Goal: Task Accomplishment & Management: Manage account settings

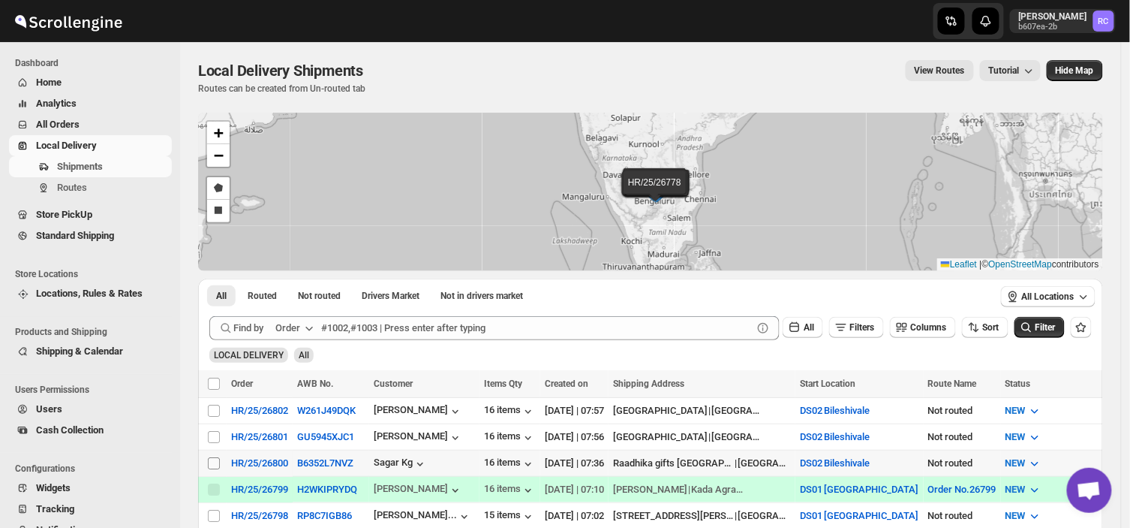
click at [213, 459] on input "Select shipment" at bounding box center [214, 463] width 12 height 12
checkbox input "true"
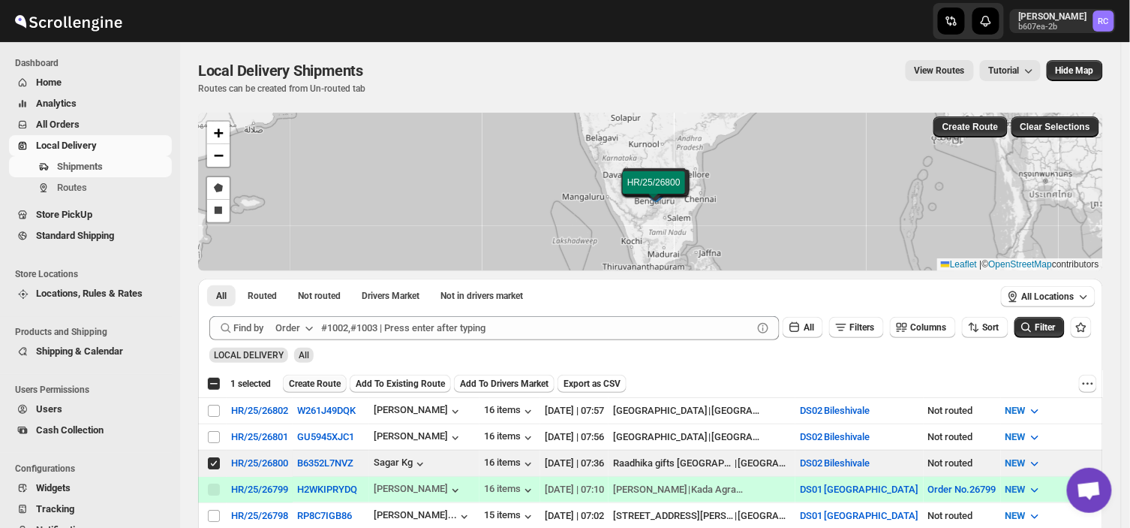
click at [310, 381] on span "Create Route" at bounding box center [315, 384] width 52 height 12
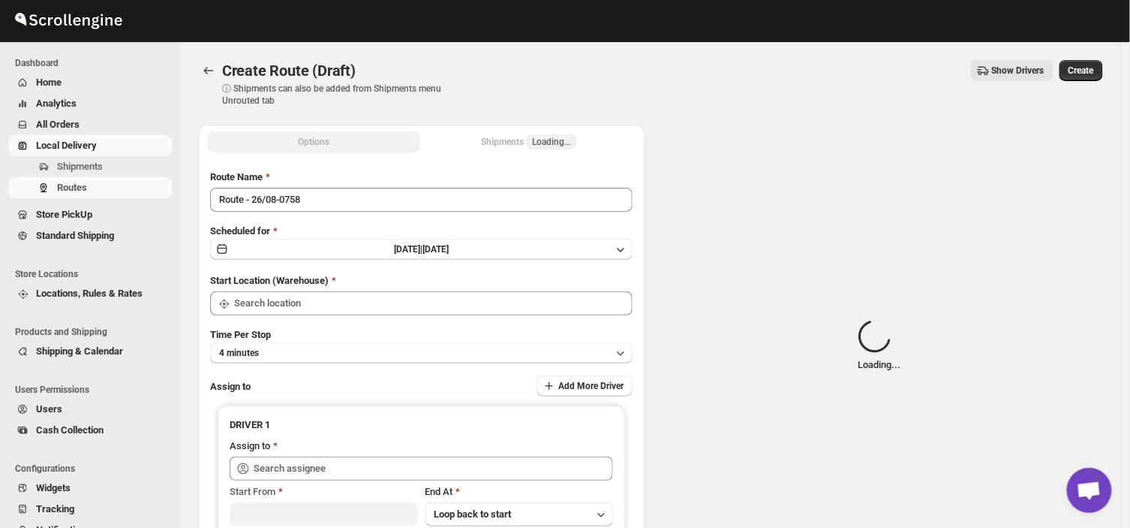
type input "DS02 Bileshivale"
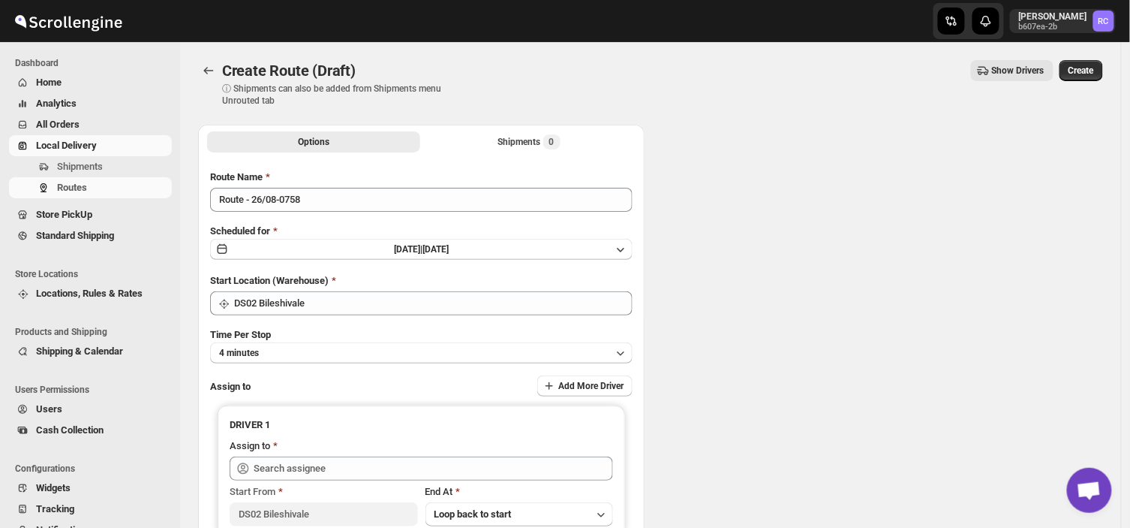
type input "DS02 Bileshivale"
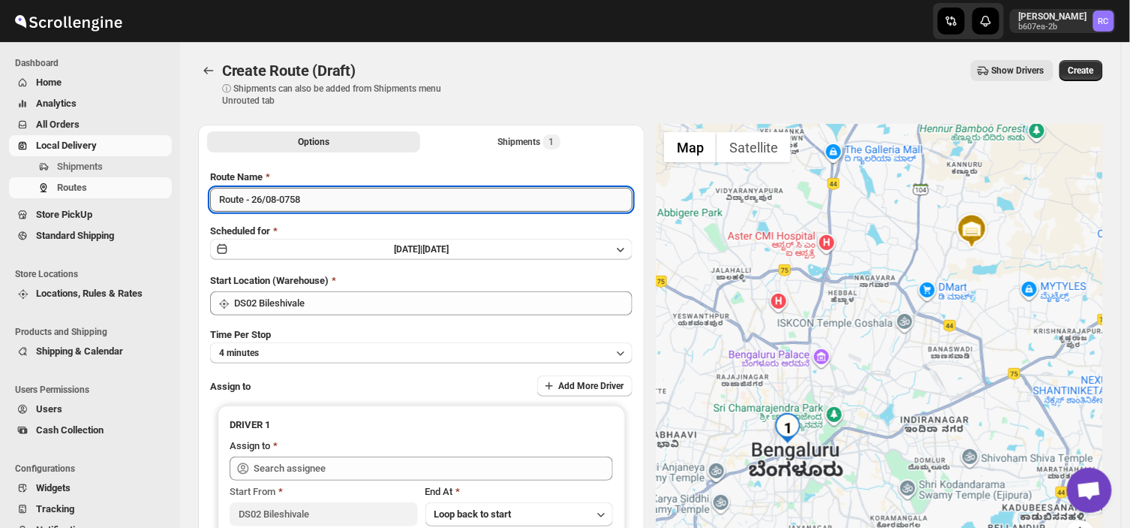
click at [311, 196] on input "Route - 26/08-0758" at bounding box center [421, 200] width 423 height 24
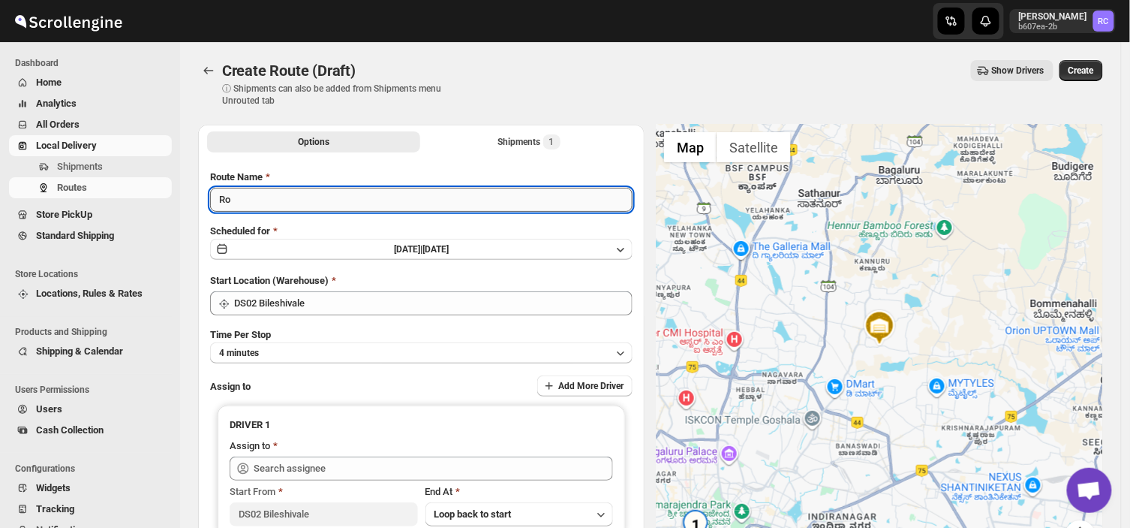
type input "R"
type input "O"
type input "Order no 26800"
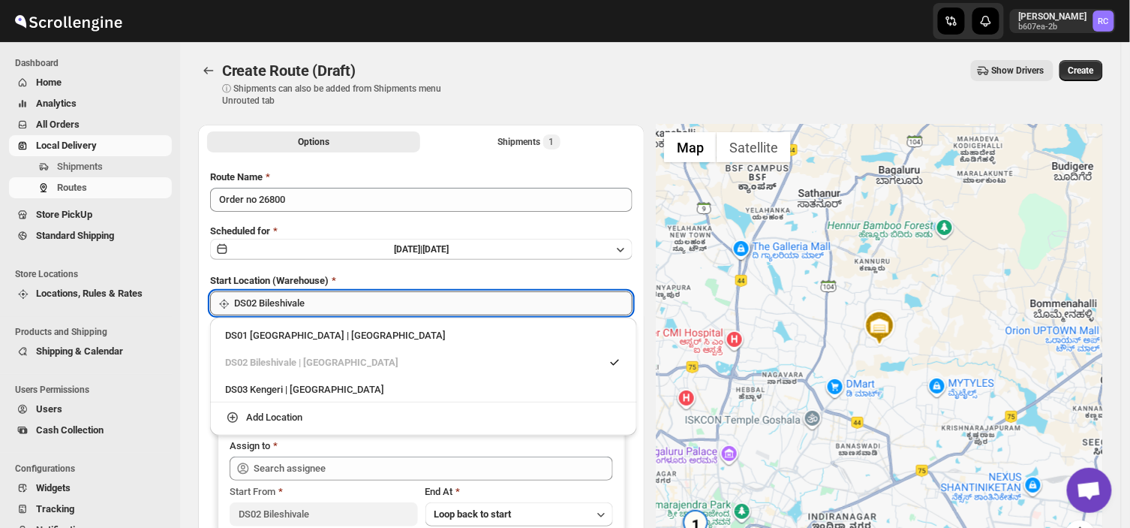
click at [302, 301] on input "DS02 Bileshivale" at bounding box center [433, 303] width 399 height 24
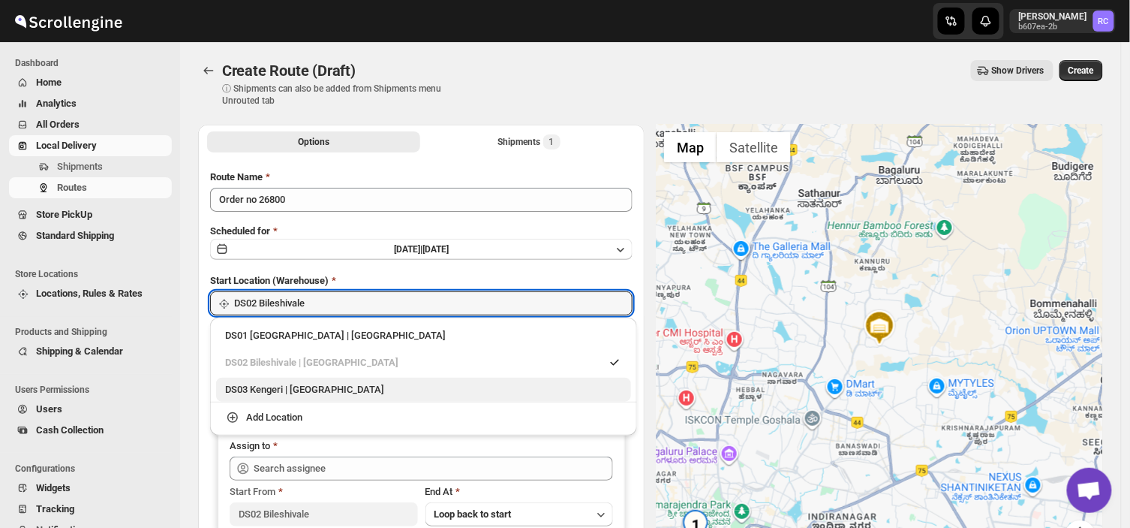
click at [250, 394] on div "DS03 Kengeri | [GEOGRAPHIC_DATA]" at bounding box center [423, 389] width 397 height 15
type input "DS03 Kengeri"
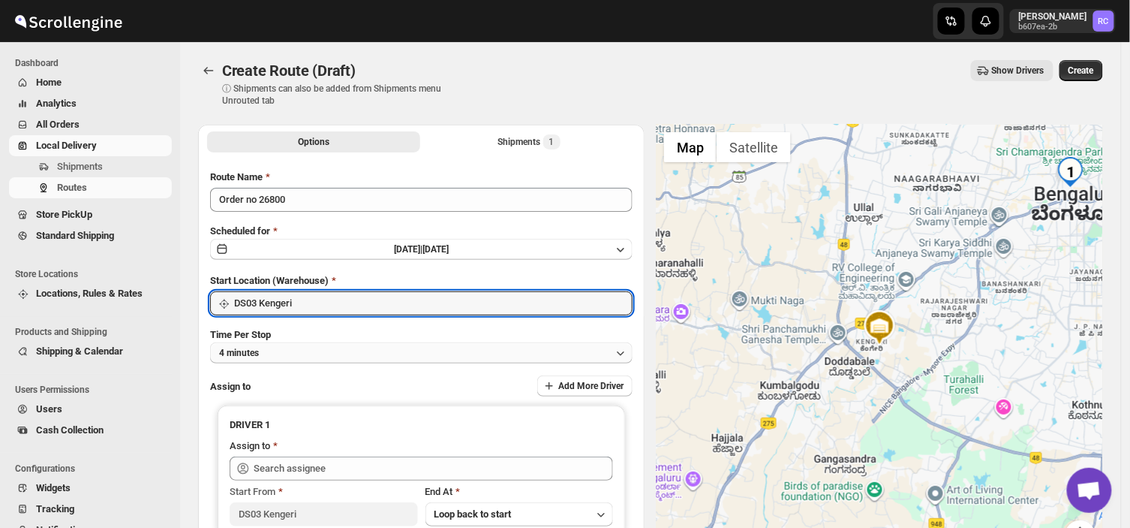
click at [284, 349] on button "4 minutes" at bounding box center [421, 352] width 423 height 21
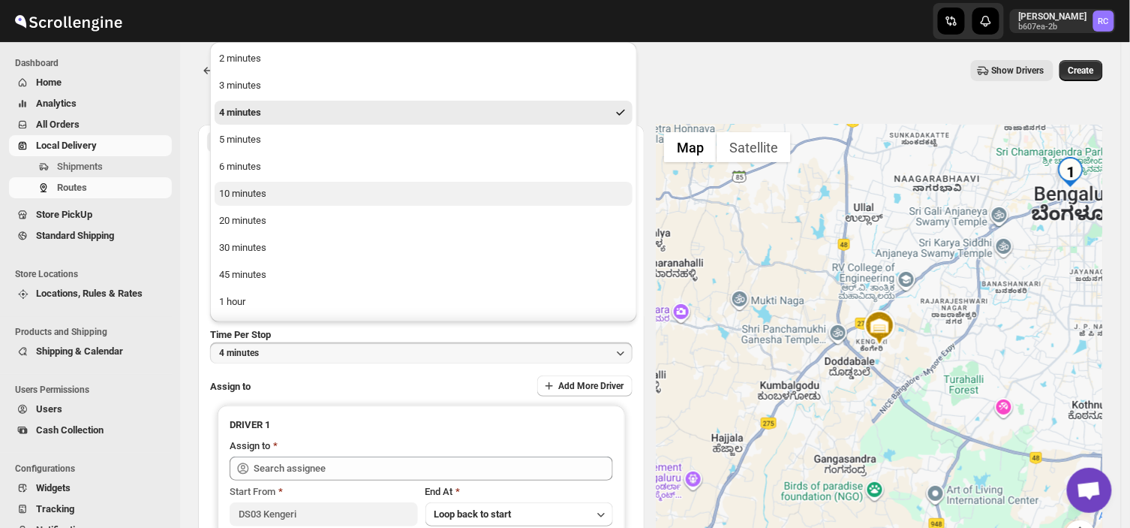
click at [236, 190] on div "10 minutes" at bounding box center [242, 193] width 47 height 15
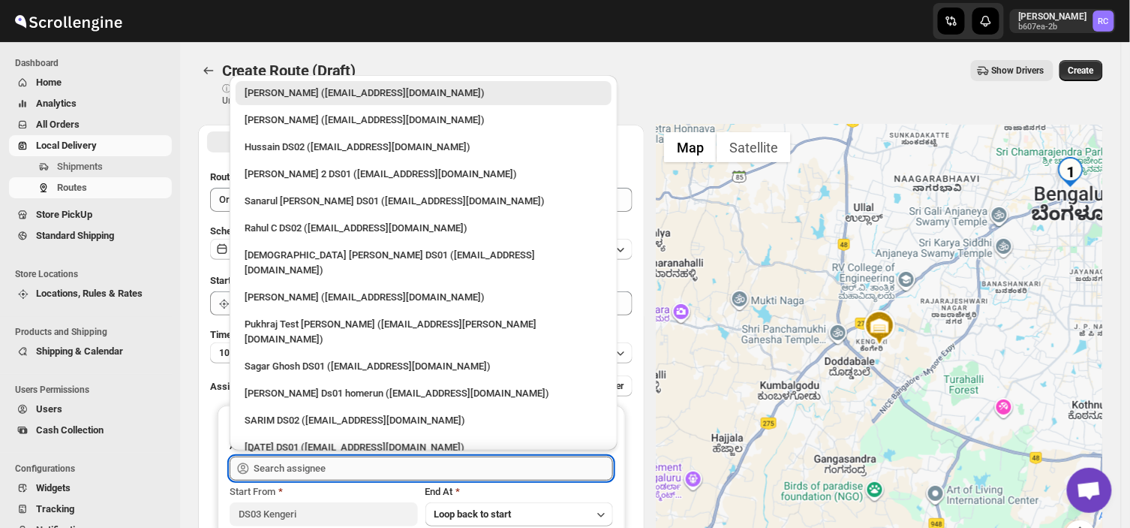
click at [359, 456] on input "text" at bounding box center [434, 468] width 360 height 24
click at [336, 471] on input "text" at bounding box center [434, 468] width 360 height 24
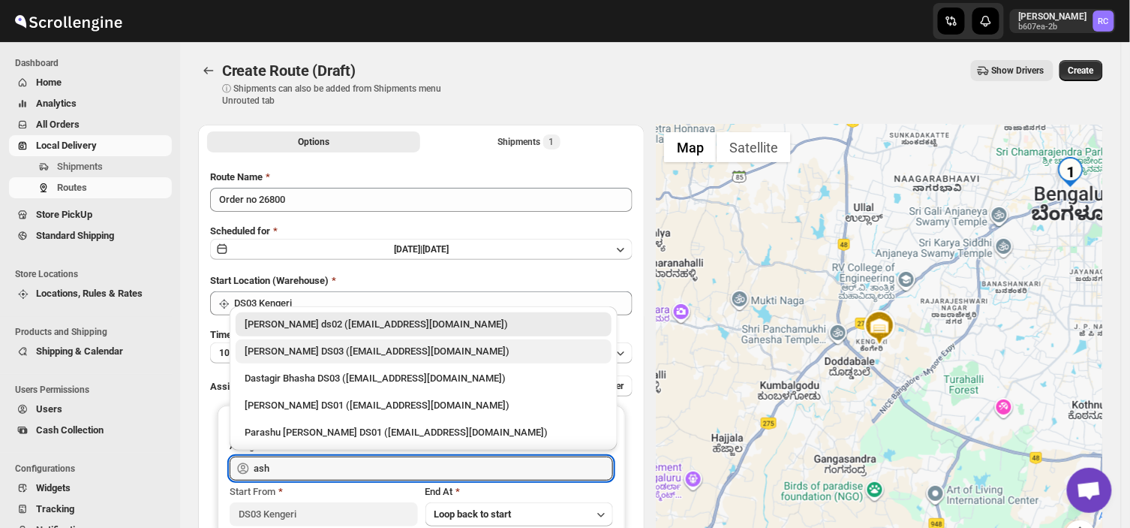
click at [357, 351] on div "ashik uddin DS03 (katiri8361@kimdyn.com)" at bounding box center [424, 351] width 358 height 15
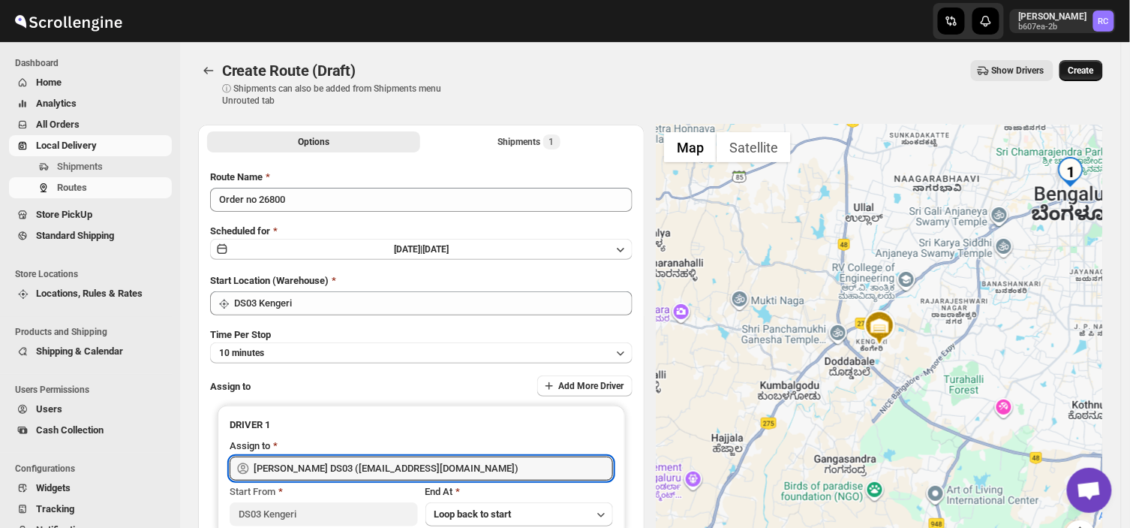
type input "ashik uddin DS03 (katiri8361@kimdyn.com)"
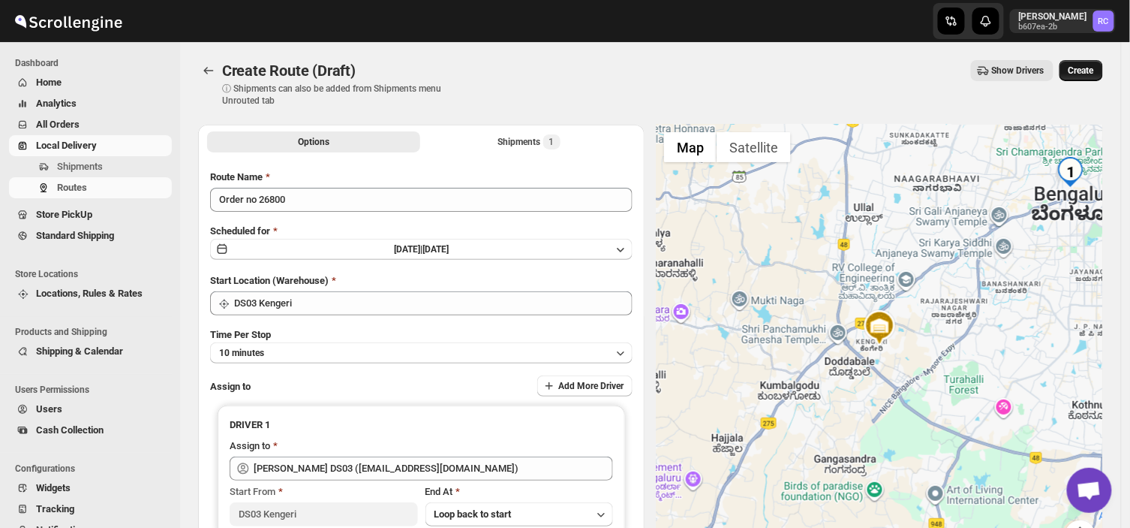
click at [1094, 63] on button "Create" at bounding box center [1082, 70] width 44 height 21
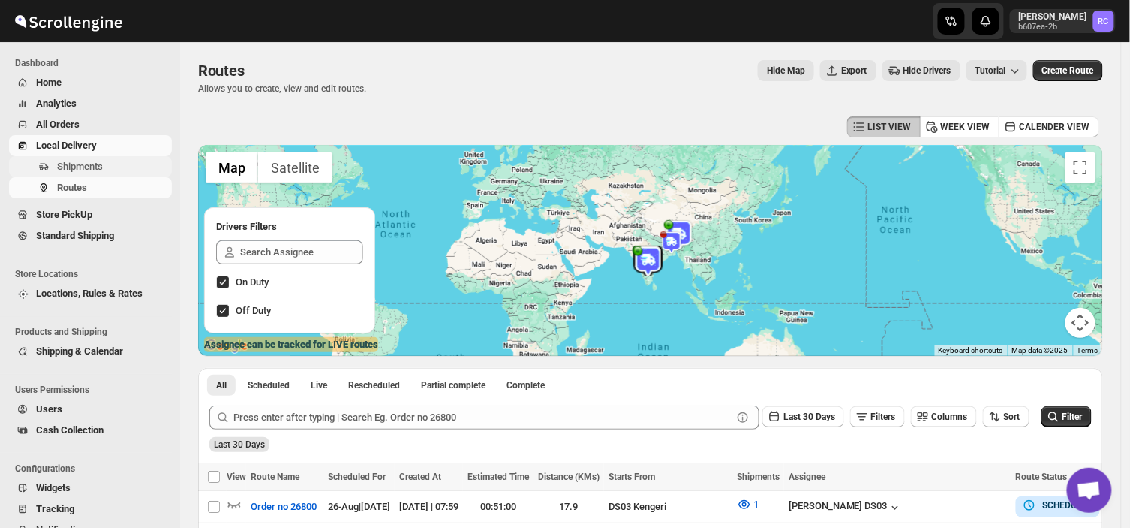
click at [98, 168] on span "Shipments" at bounding box center [80, 166] width 46 height 11
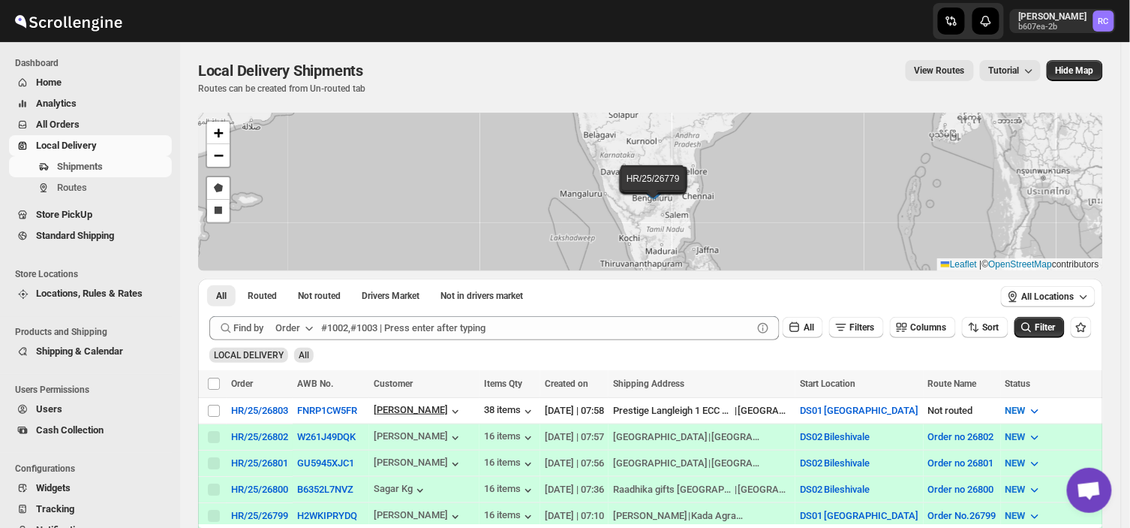
scroll to position [228, 0]
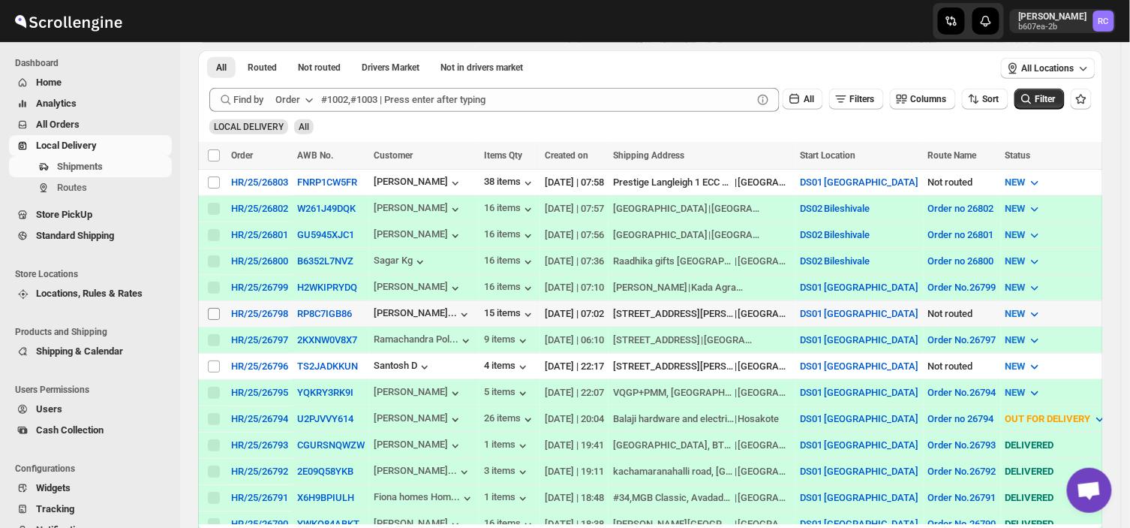
click at [212, 314] on input "Select shipment" at bounding box center [214, 314] width 12 height 12
checkbox input "true"
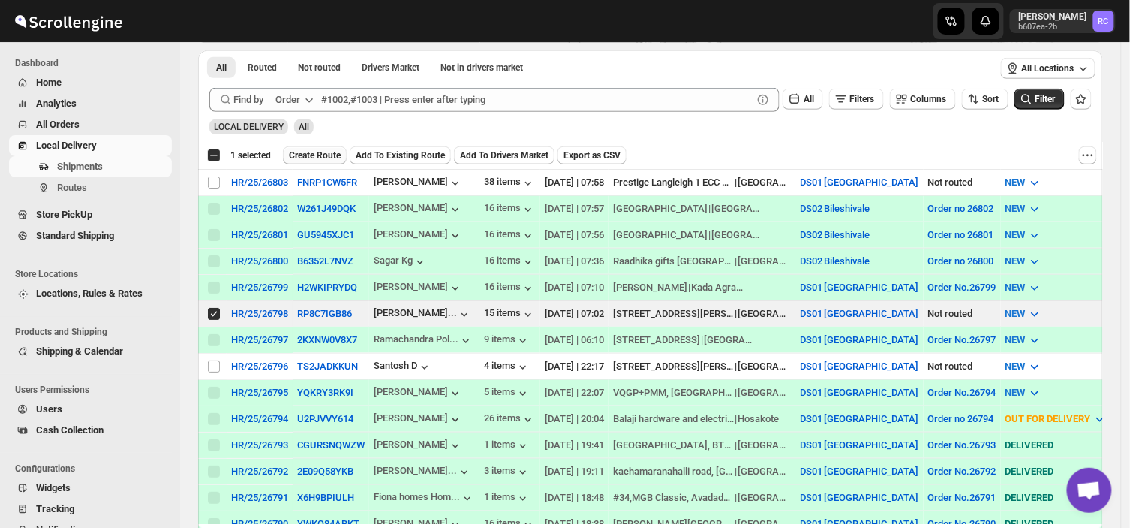
click at [308, 158] on span "Create Route" at bounding box center [315, 155] width 52 height 12
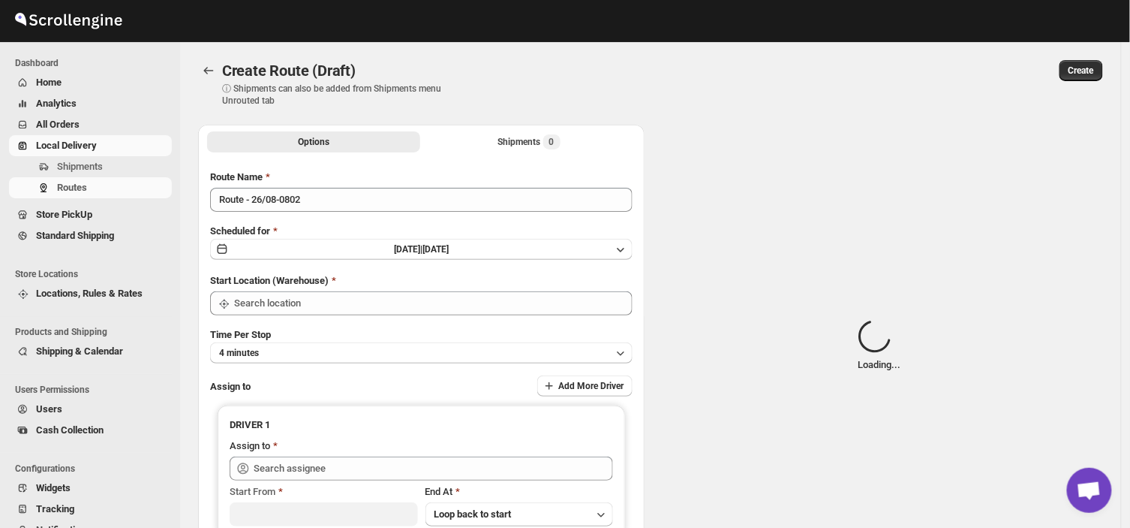
type input "DS01 [GEOGRAPHIC_DATA]"
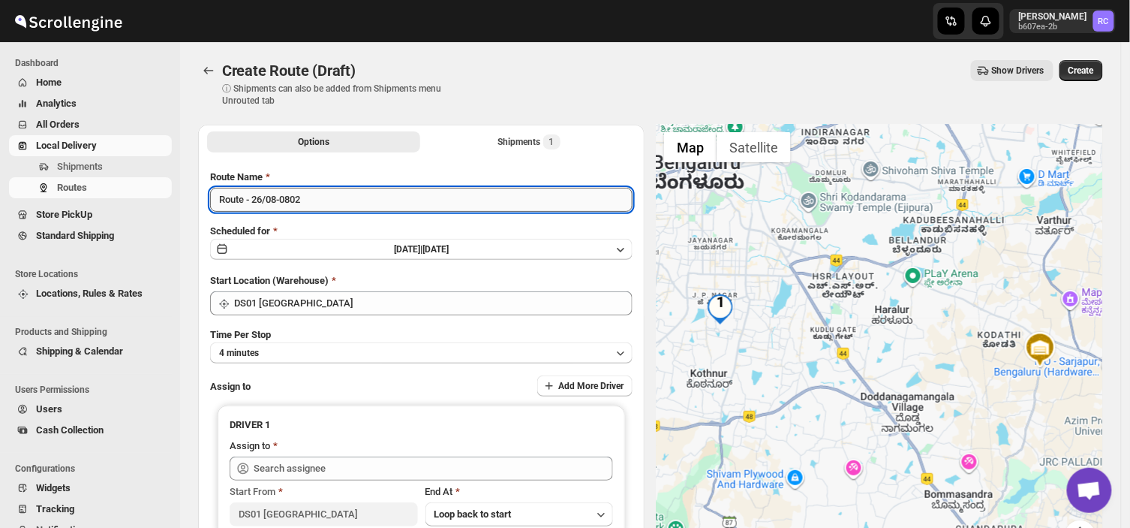
click at [306, 205] on input "Route - 26/08-0802" at bounding box center [421, 200] width 423 height 24
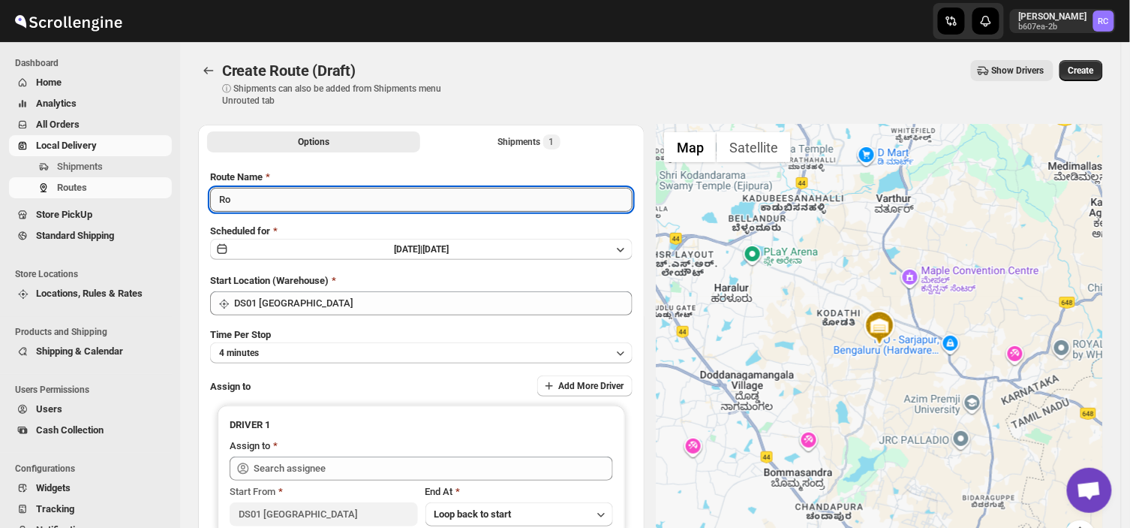
type input "R"
type input "Order no 26798"
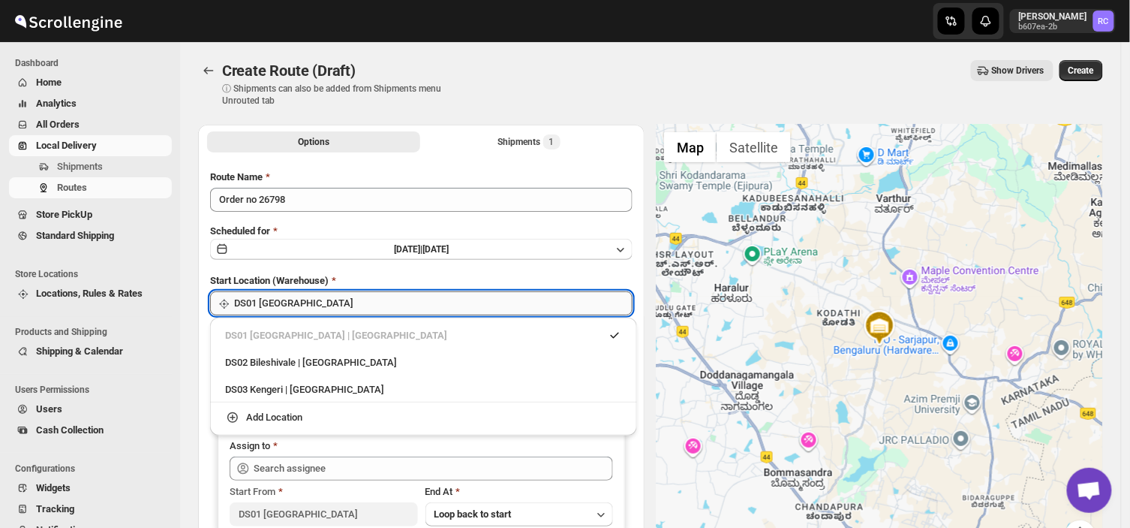
click at [303, 303] on input "DS01 [GEOGRAPHIC_DATA]" at bounding box center [433, 303] width 399 height 24
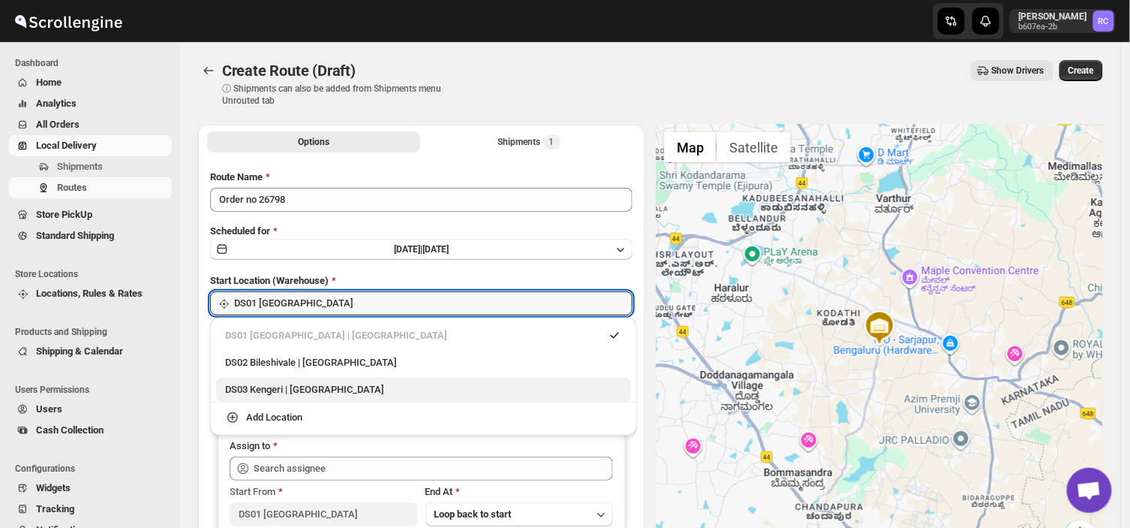
click at [230, 393] on div "DS03 Kengeri | [GEOGRAPHIC_DATA]" at bounding box center [423, 389] width 397 height 15
type input "DS03 Kengeri"
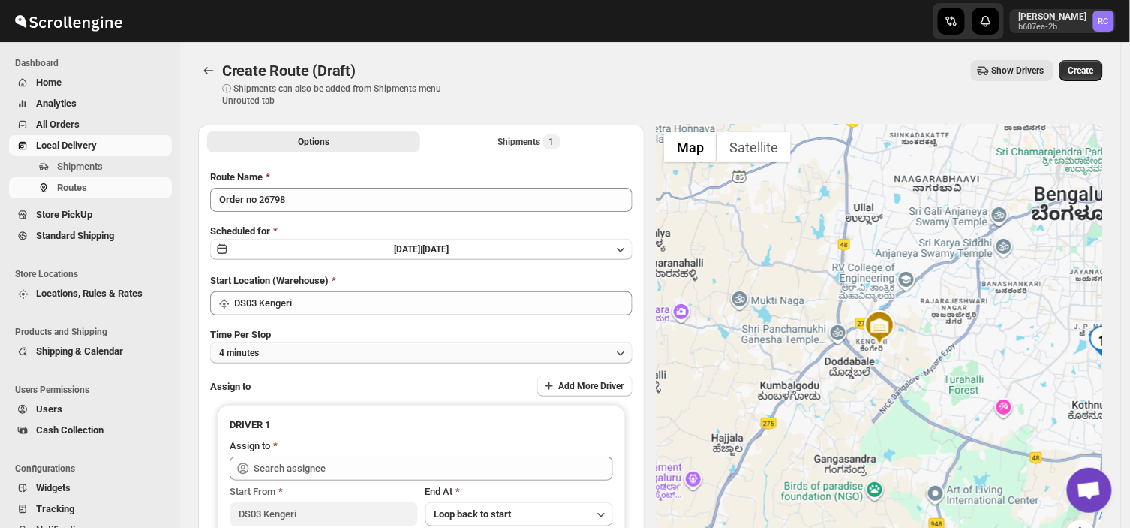
click at [275, 349] on button "4 minutes" at bounding box center [421, 352] width 423 height 21
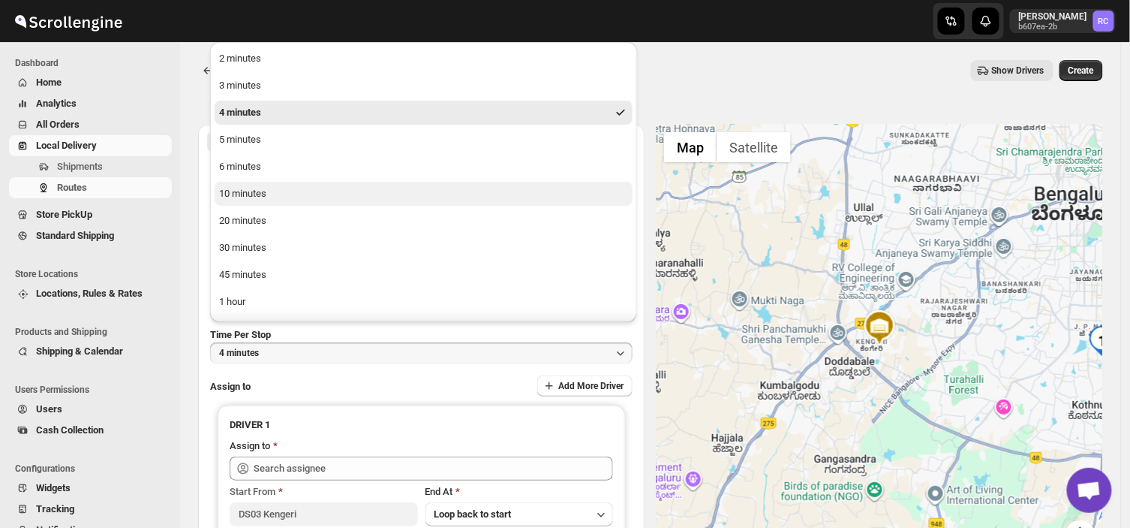
click at [233, 191] on div "10 minutes" at bounding box center [242, 193] width 47 height 15
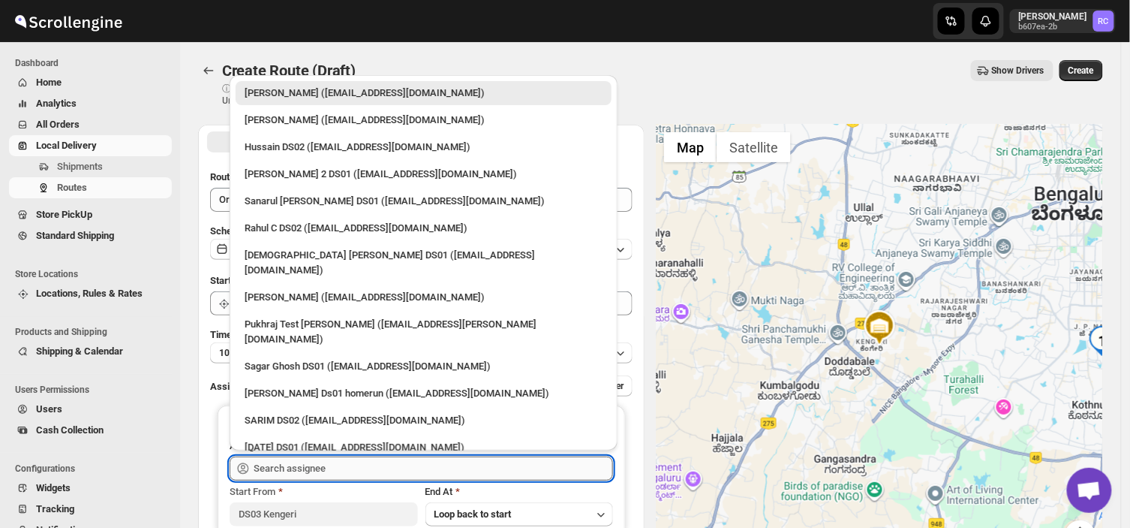
click at [335, 468] on input "text" at bounding box center [434, 468] width 360 height 24
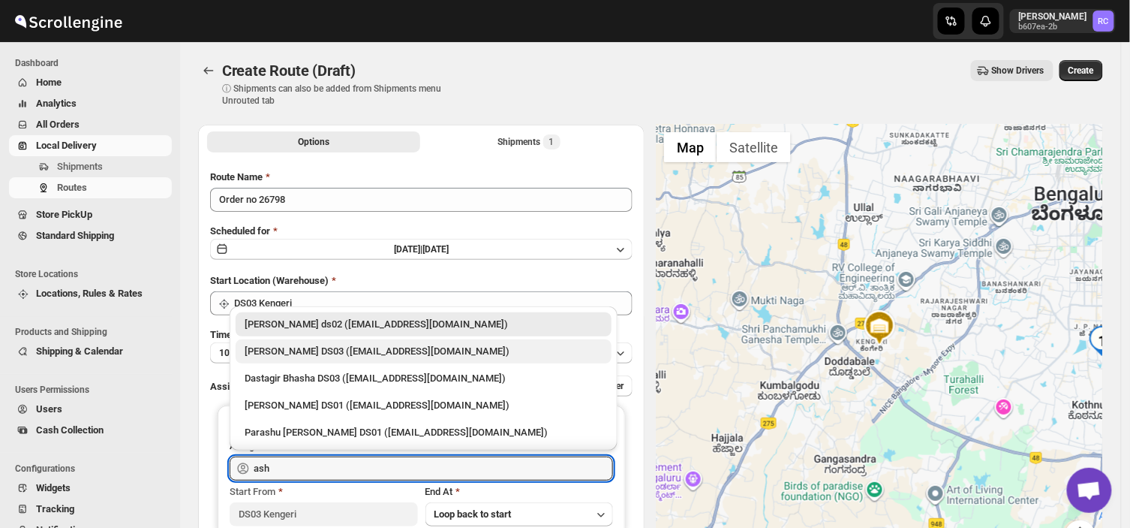
click at [278, 348] on div "[PERSON_NAME] DS03 ([EMAIL_ADDRESS][DOMAIN_NAME])" at bounding box center [424, 351] width 358 height 15
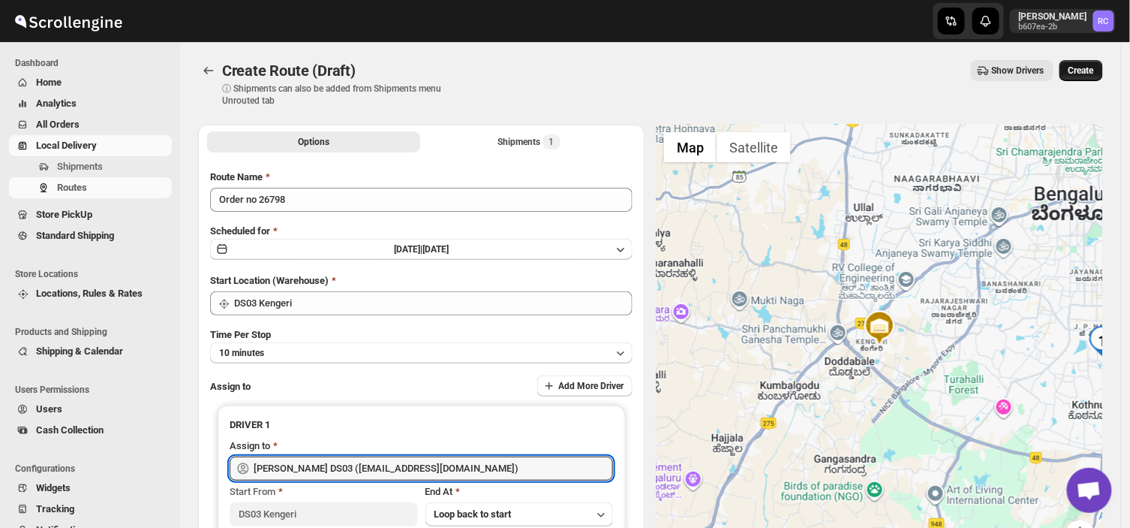
type input "[PERSON_NAME] DS03 ([EMAIL_ADDRESS][DOMAIN_NAME])"
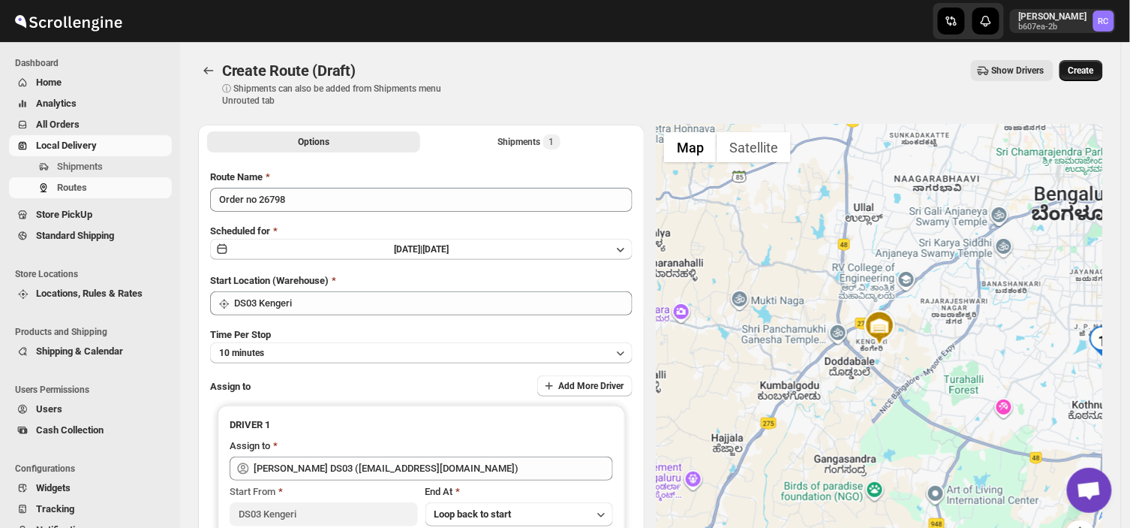
click at [1091, 69] on span "Create" at bounding box center [1082, 71] width 26 height 12
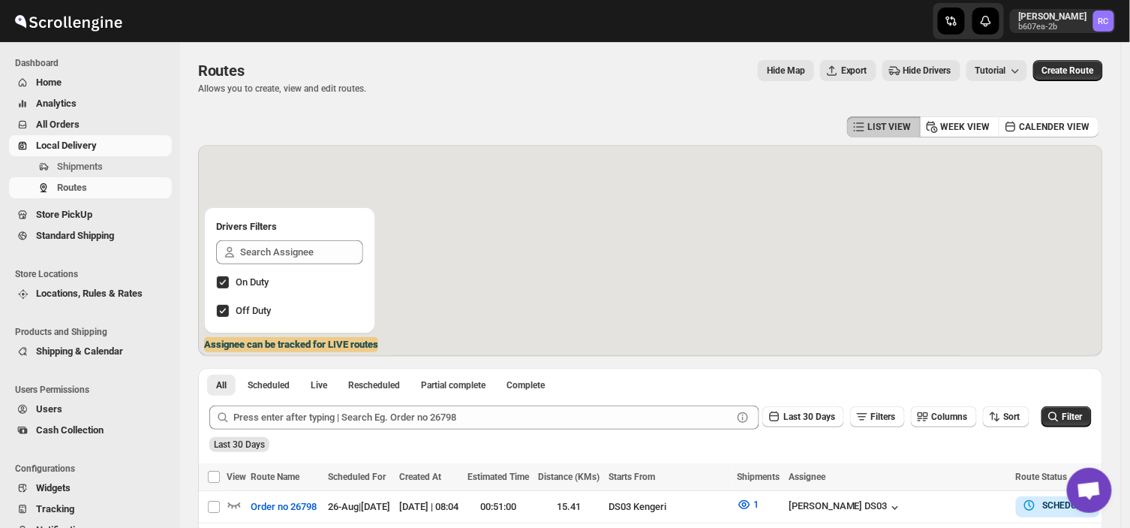
click at [1091, 69] on span "Create Route" at bounding box center [1069, 71] width 52 height 12
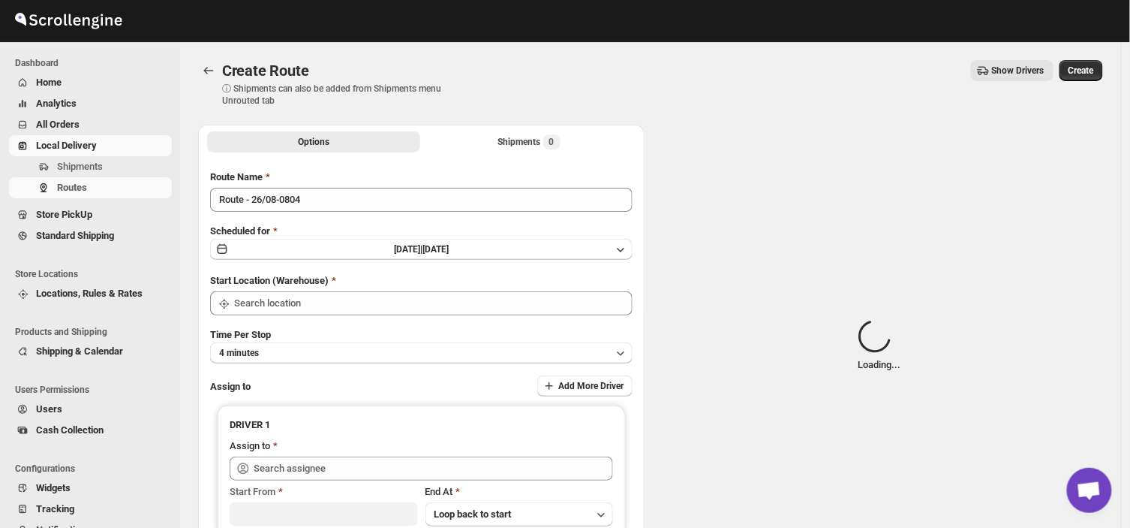
type input "DS01 [GEOGRAPHIC_DATA]"
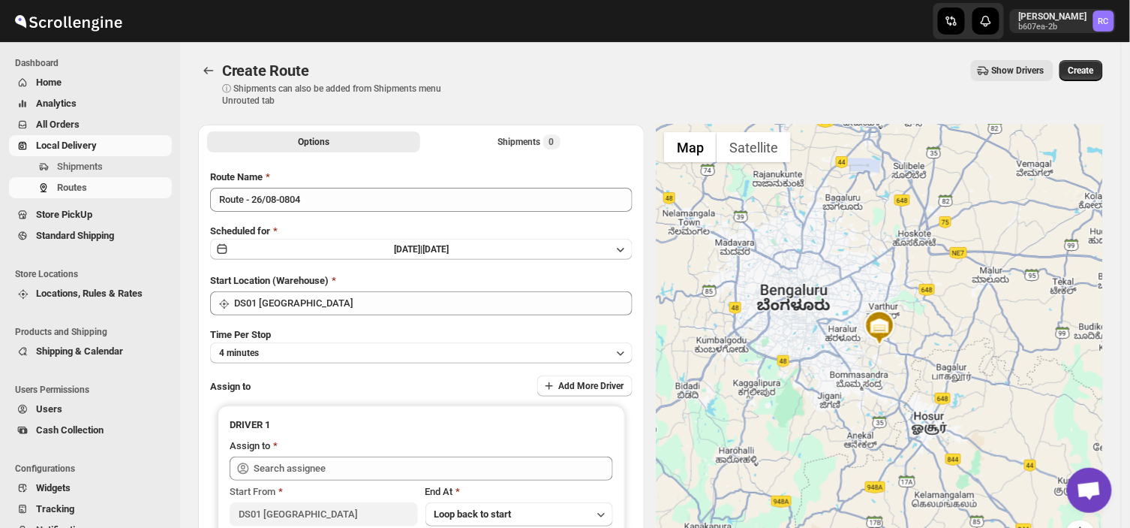
click at [1091, 69] on span "Create" at bounding box center [1082, 71] width 26 height 12
click at [96, 167] on span "Shipments" at bounding box center [80, 166] width 46 height 11
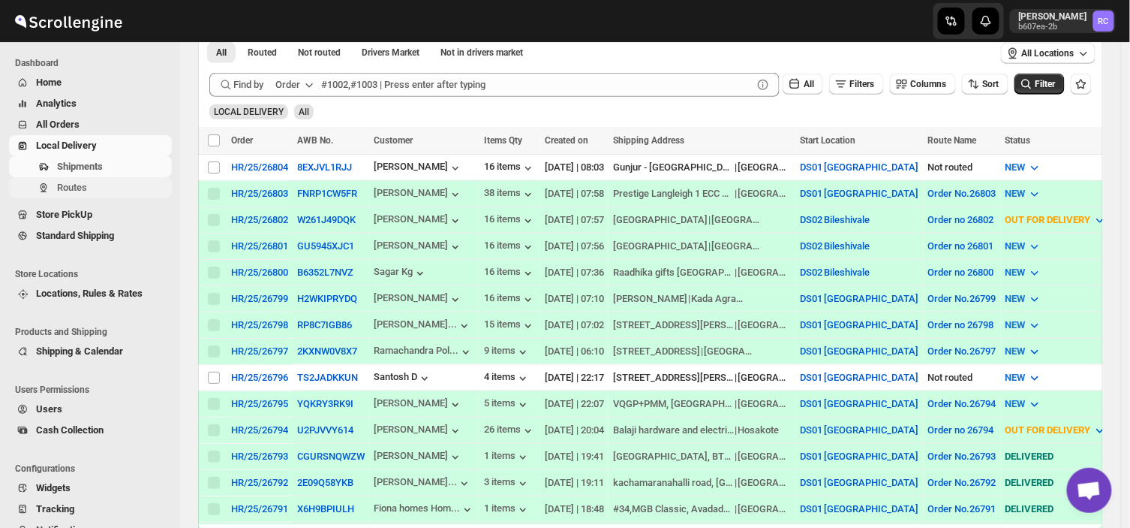
click at [101, 186] on span "Routes" at bounding box center [113, 187] width 112 height 15
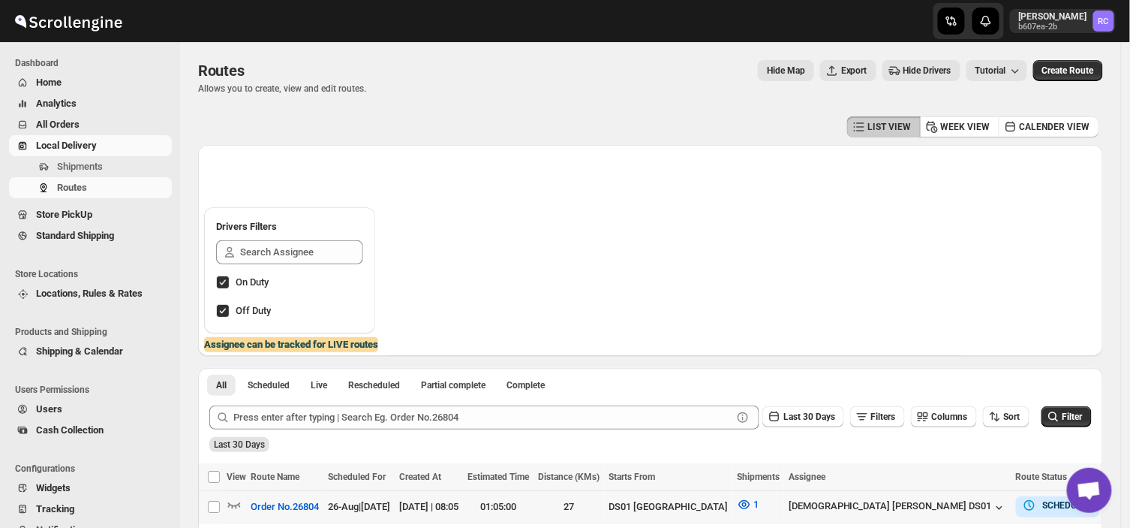
scroll to position [130, 0]
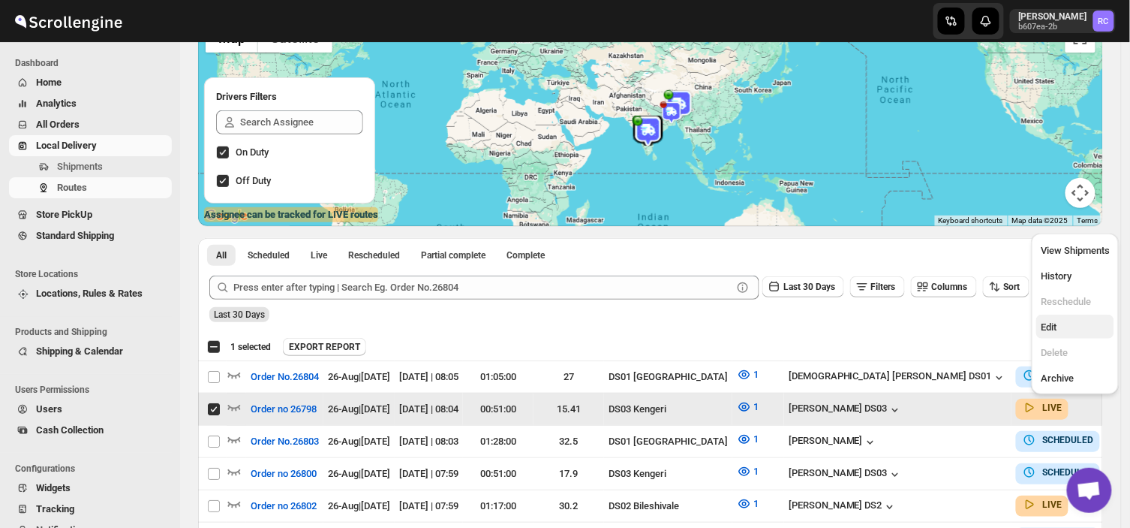
click at [1047, 324] on span "Edit" at bounding box center [1049, 326] width 16 height 11
checkbox input "false"
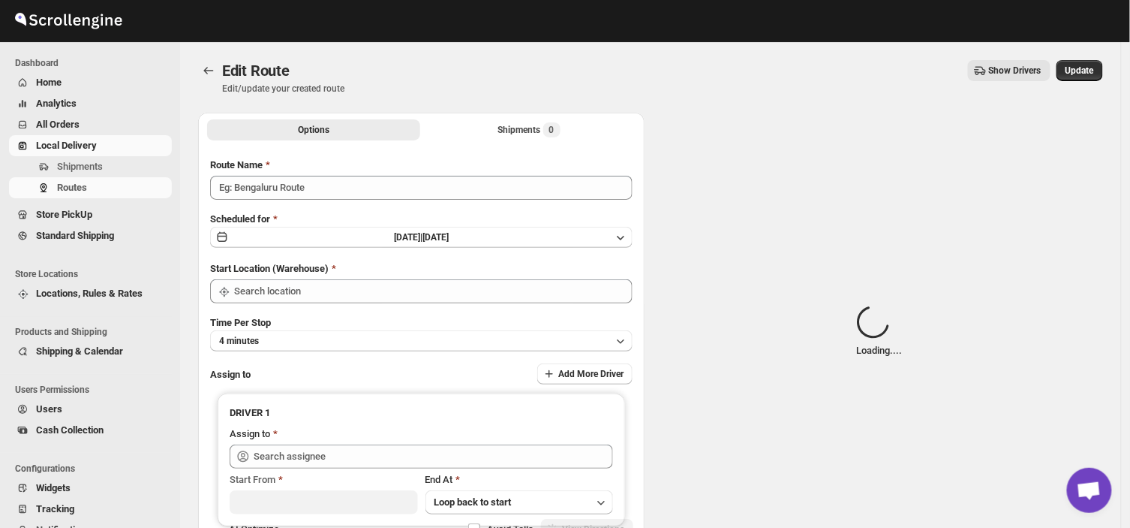
type input "Order no 26798"
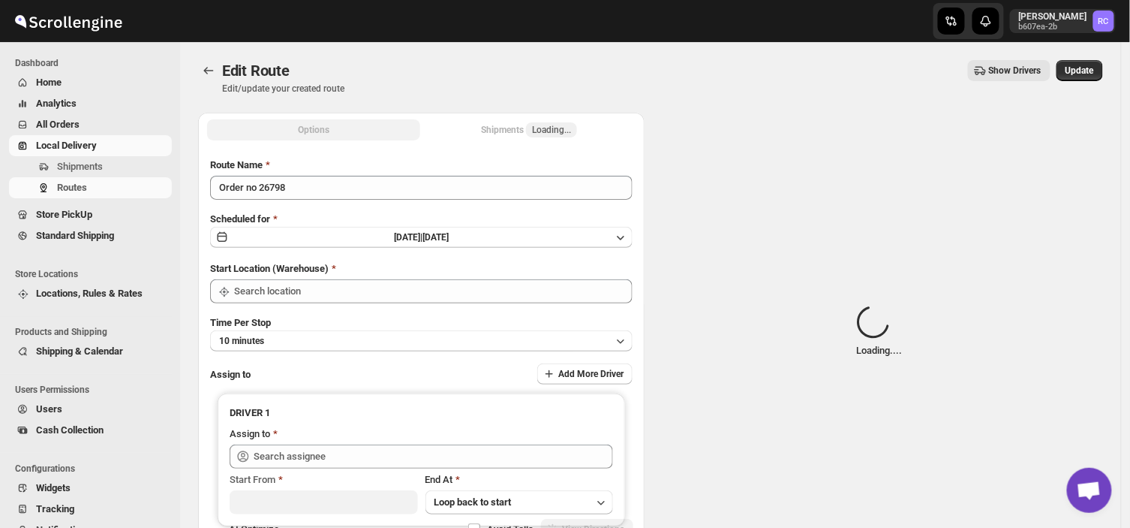
type input "DS03 Kengeri"
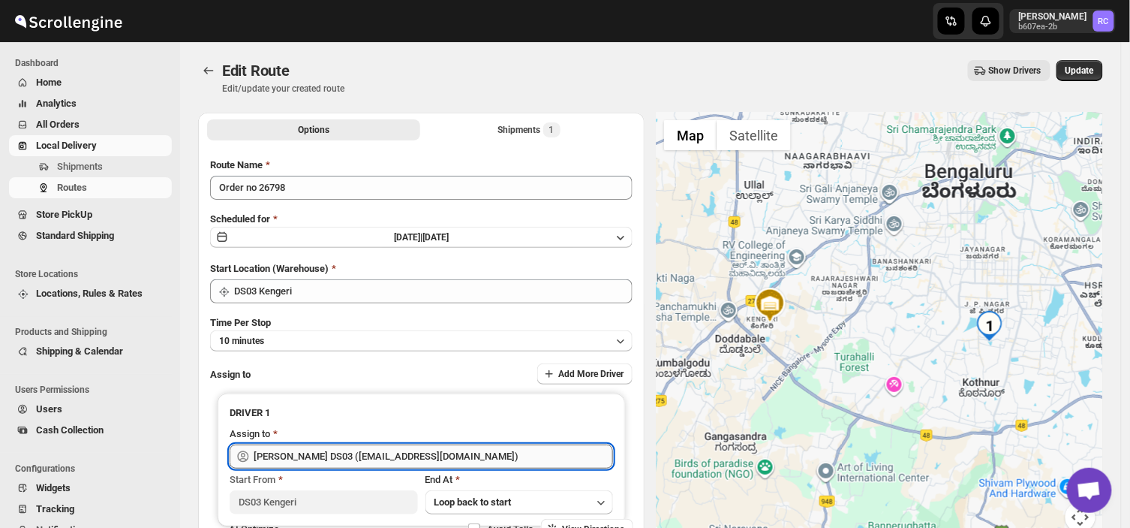
click at [449, 451] on input "[PERSON_NAME] DS03 ([EMAIL_ADDRESS][DOMAIN_NAME])" at bounding box center [434, 456] width 360 height 24
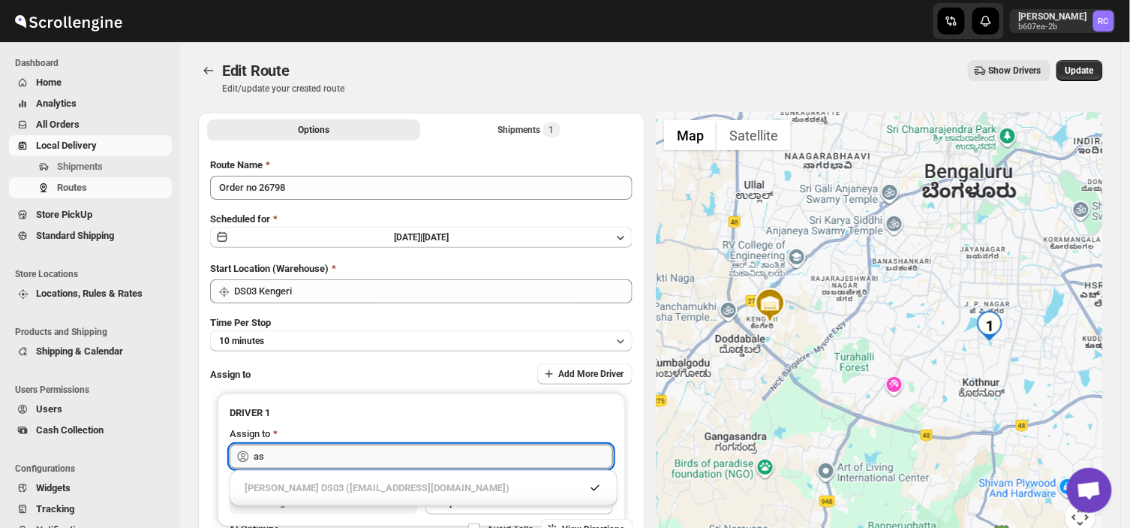
type input "a"
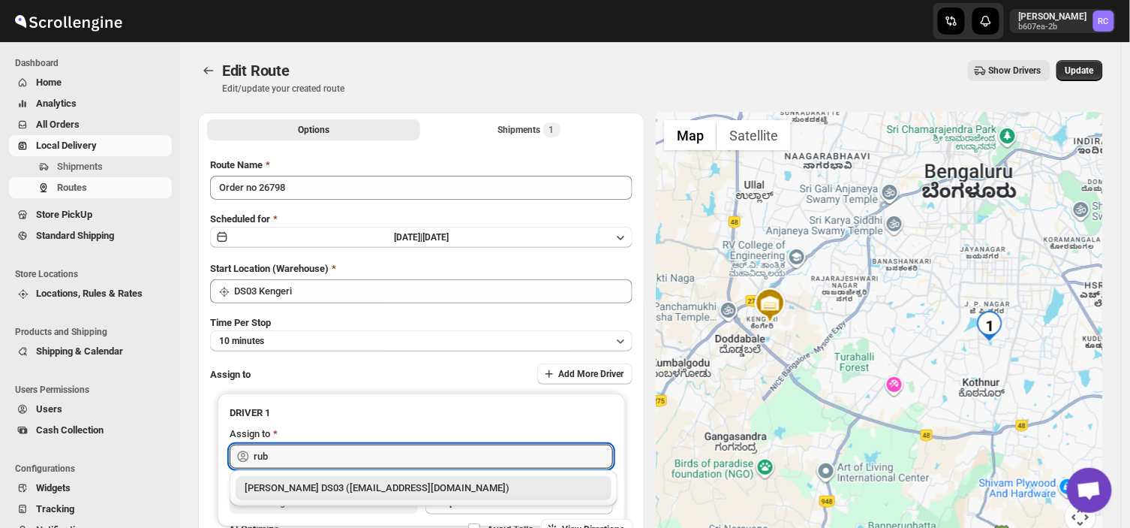
click at [376, 484] on div "[PERSON_NAME] DS03 ([EMAIL_ADDRESS][DOMAIN_NAME])" at bounding box center [424, 487] width 358 height 15
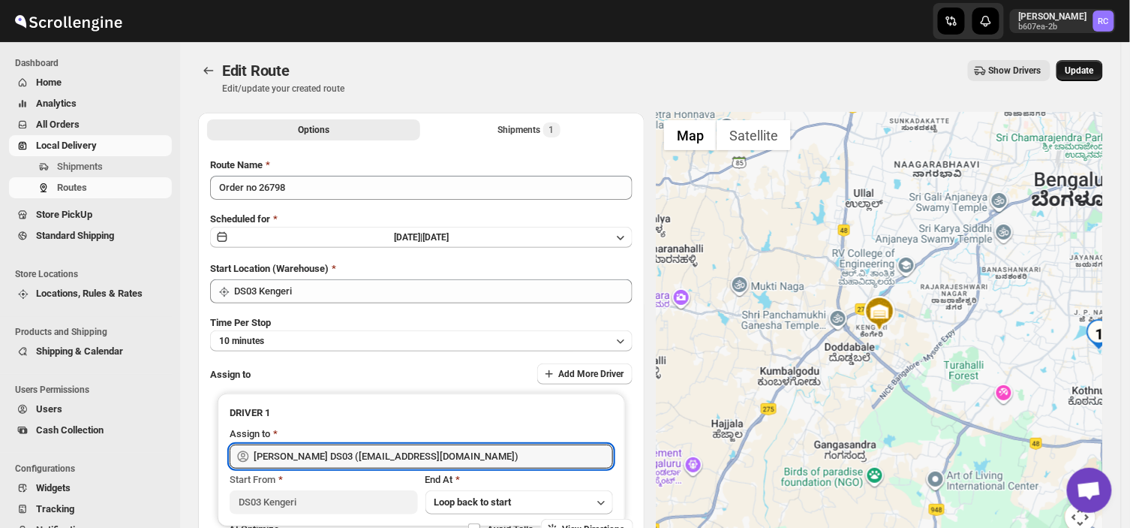
type input "[PERSON_NAME] DS03 ([EMAIL_ADDRESS][DOMAIN_NAME])"
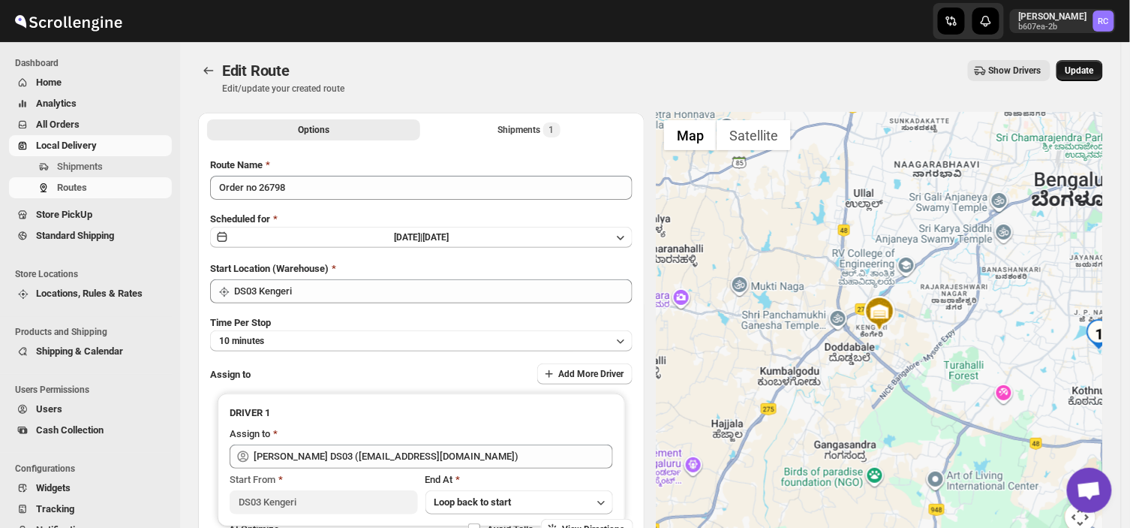
click at [1086, 70] on span "Update" at bounding box center [1080, 71] width 29 height 12
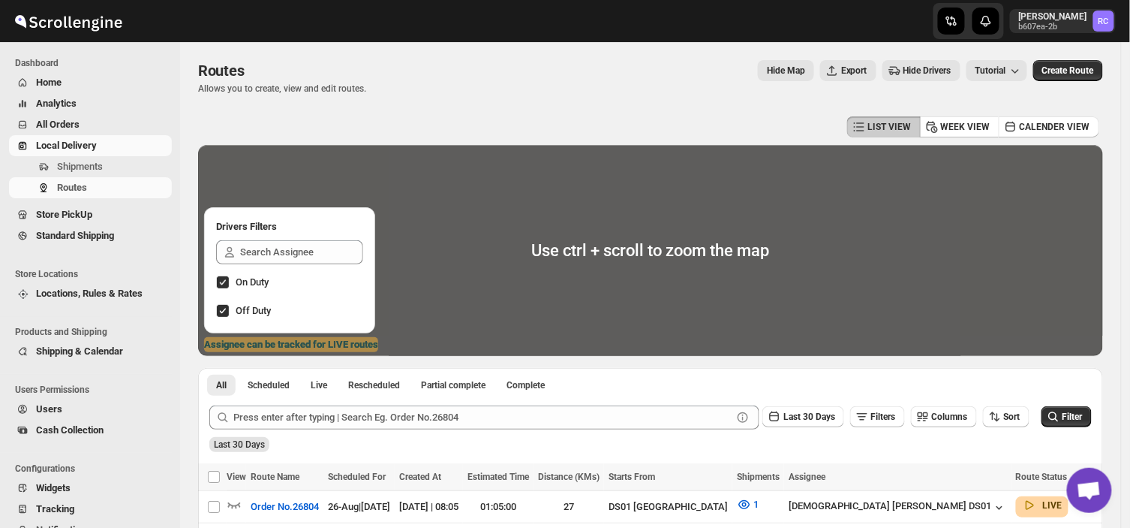
scroll to position [132, 0]
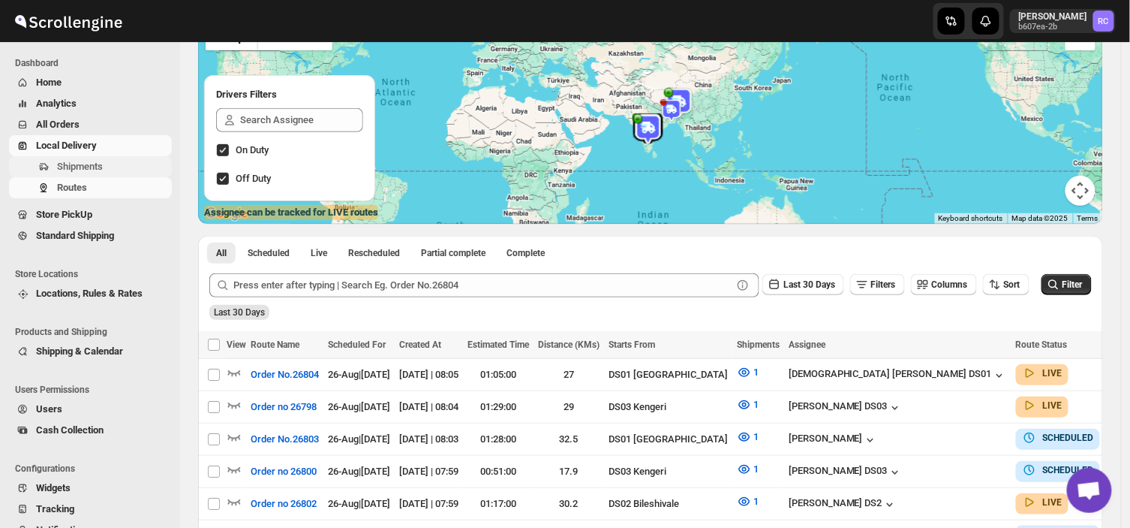
click at [108, 163] on span "Shipments" at bounding box center [113, 166] width 112 height 15
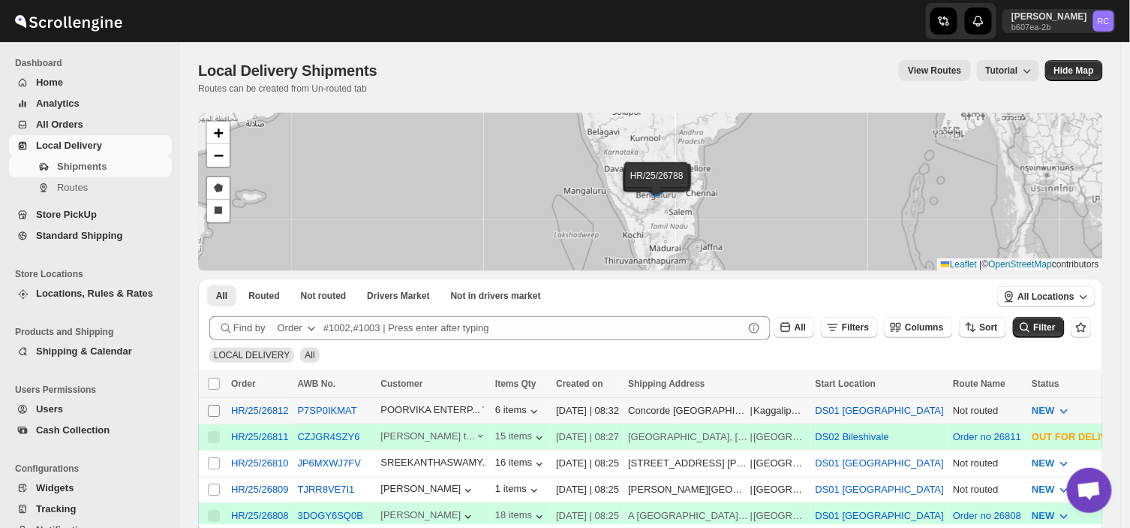
click at [210, 411] on input "Select shipment" at bounding box center [214, 411] width 12 height 12
checkbox input "true"
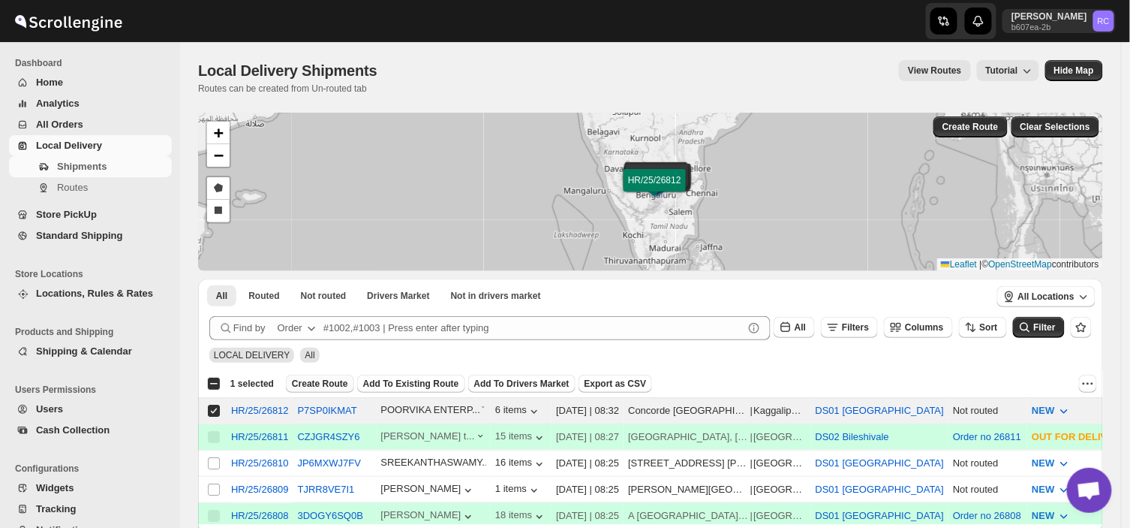
click at [311, 380] on span "Create Route" at bounding box center [320, 384] width 56 height 12
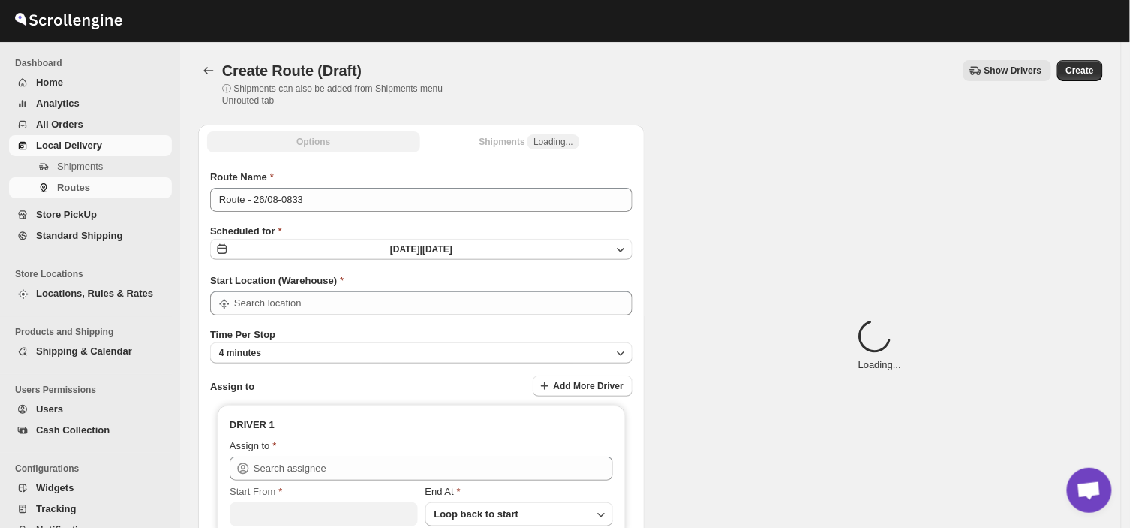
type input "DS01 [GEOGRAPHIC_DATA]"
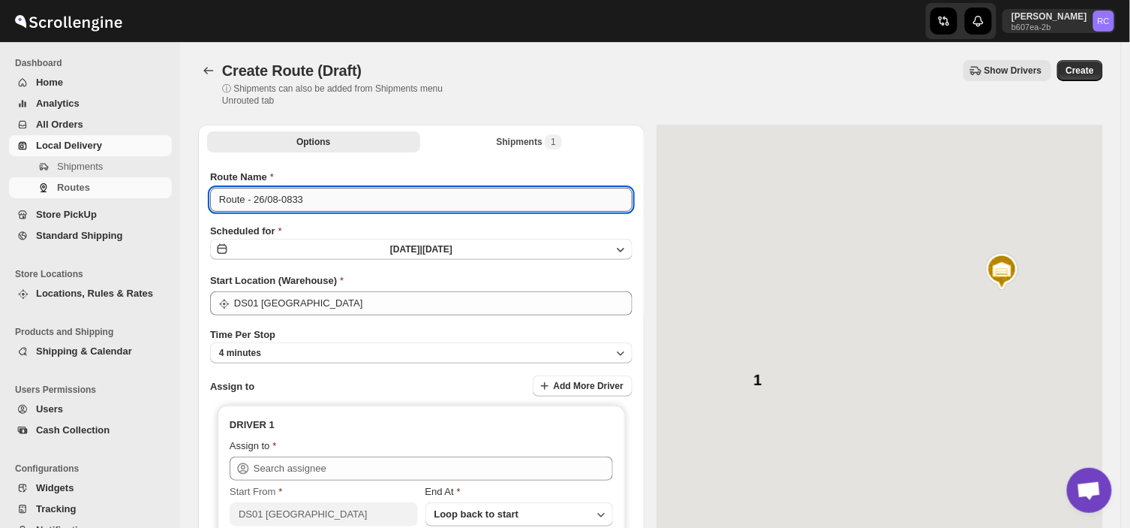
click at [311, 197] on input "Route - 26/08-0833" at bounding box center [421, 200] width 423 height 24
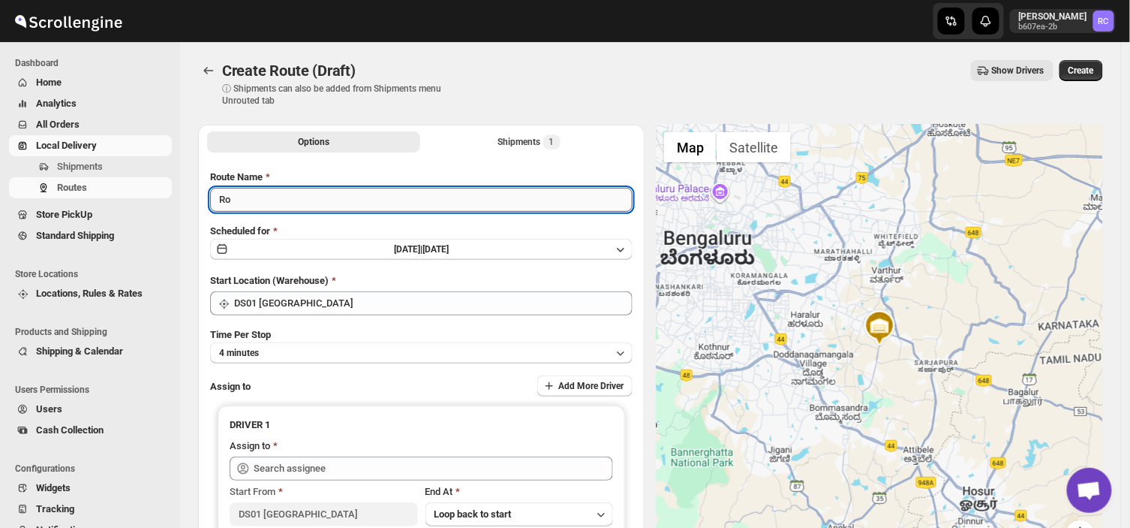
type input "R"
type input "Order no 26812"
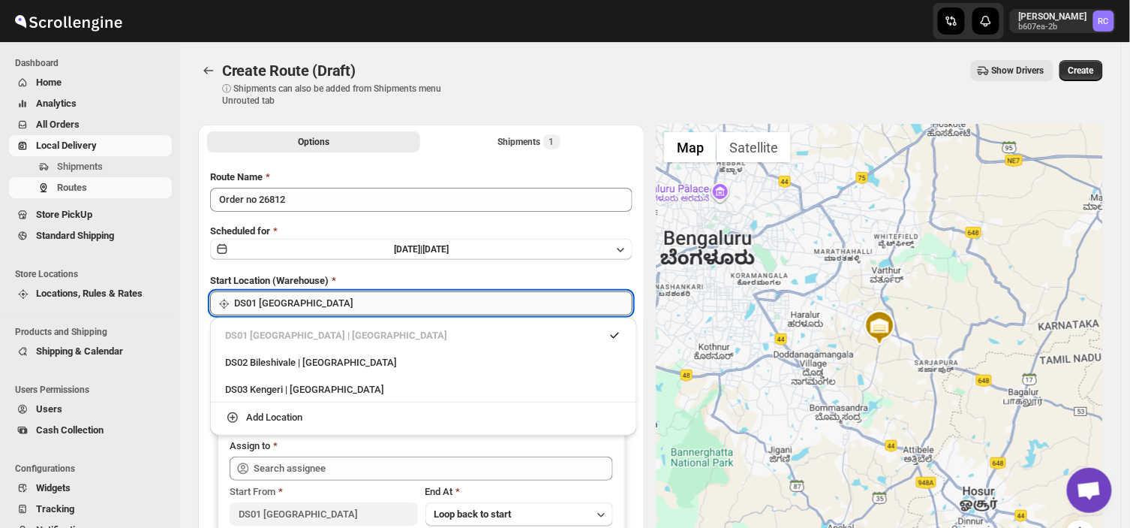
click at [318, 304] on input "DS01 [GEOGRAPHIC_DATA]" at bounding box center [433, 303] width 399 height 24
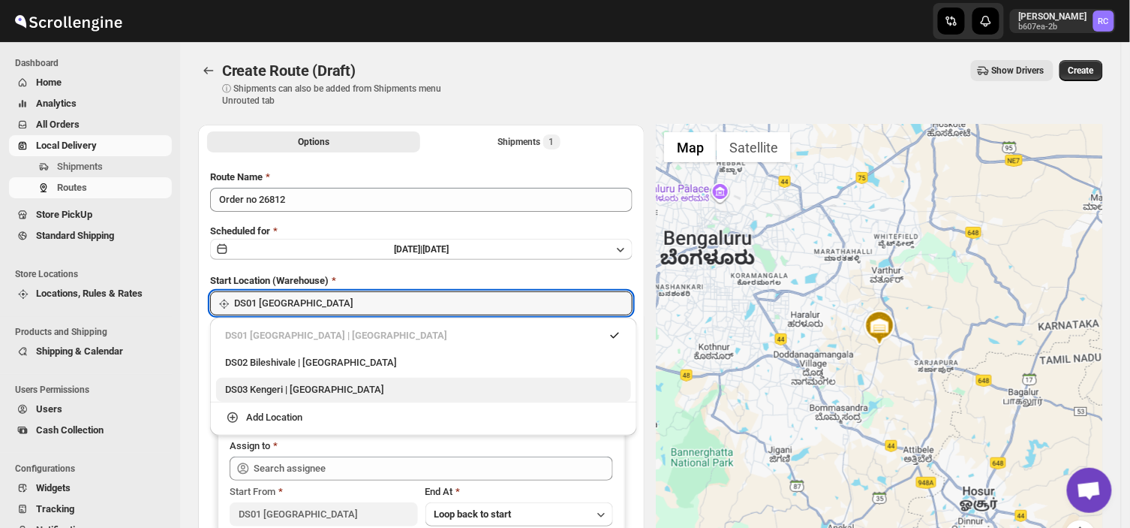
click at [250, 393] on div "DS03 Kengeri | [GEOGRAPHIC_DATA]" at bounding box center [423, 389] width 397 height 15
type input "DS03 Kengeri"
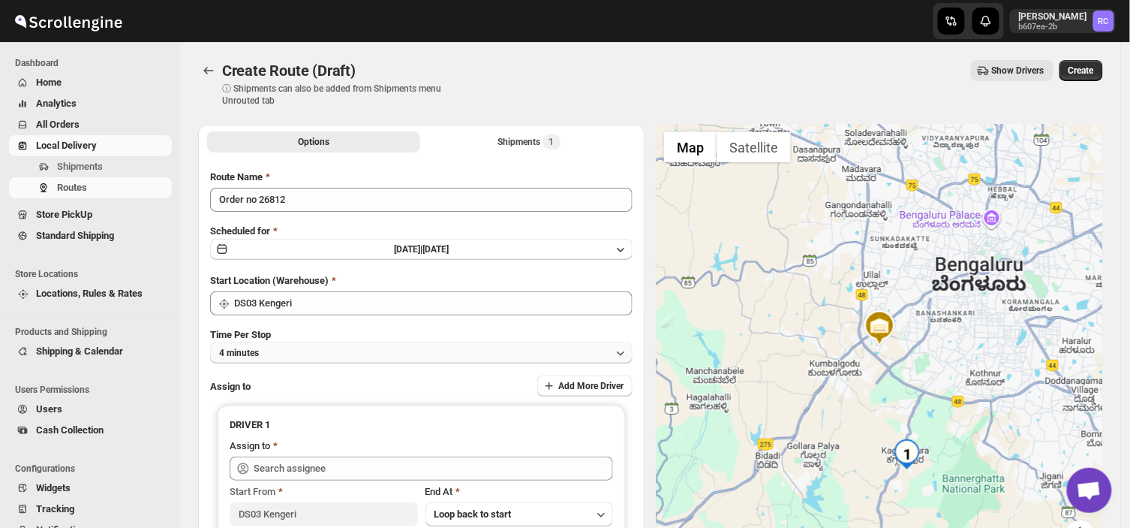
click at [274, 349] on button "4 minutes" at bounding box center [421, 352] width 423 height 21
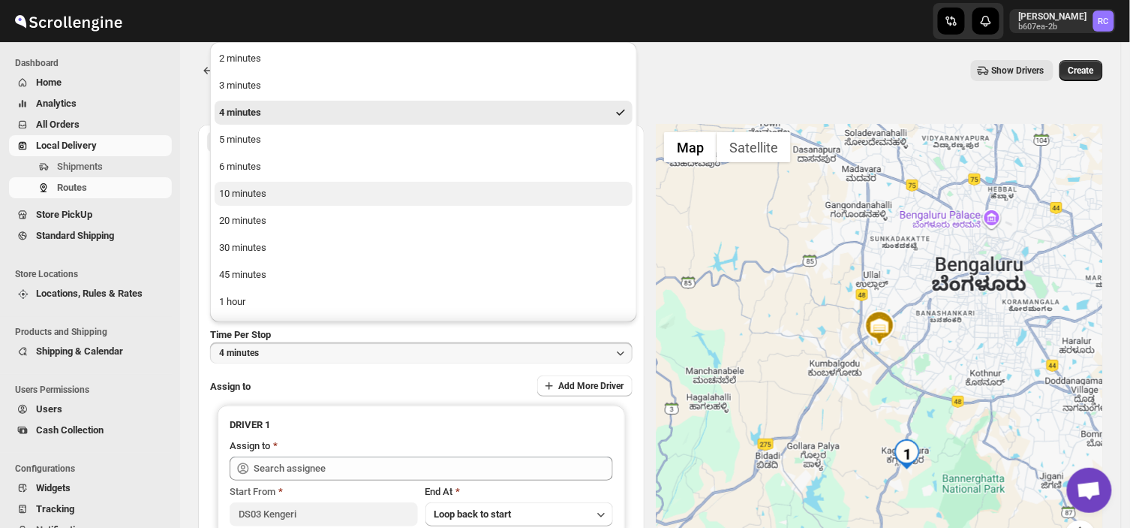
click at [256, 198] on div "10 minutes" at bounding box center [242, 193] width 47 height 15
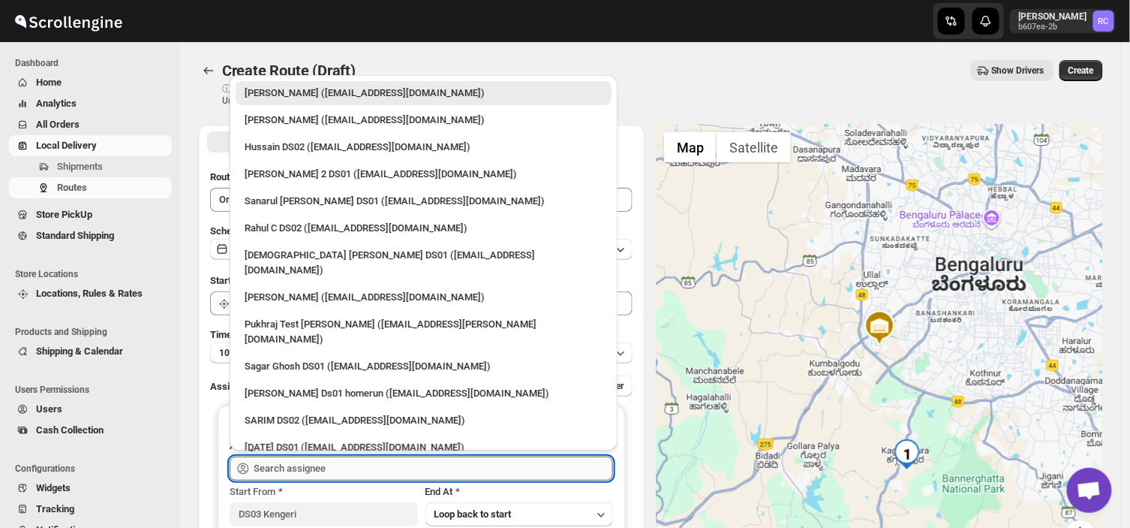
click at [335, 470] on input "text" at bounding box center [434, 468] width 360 height 24
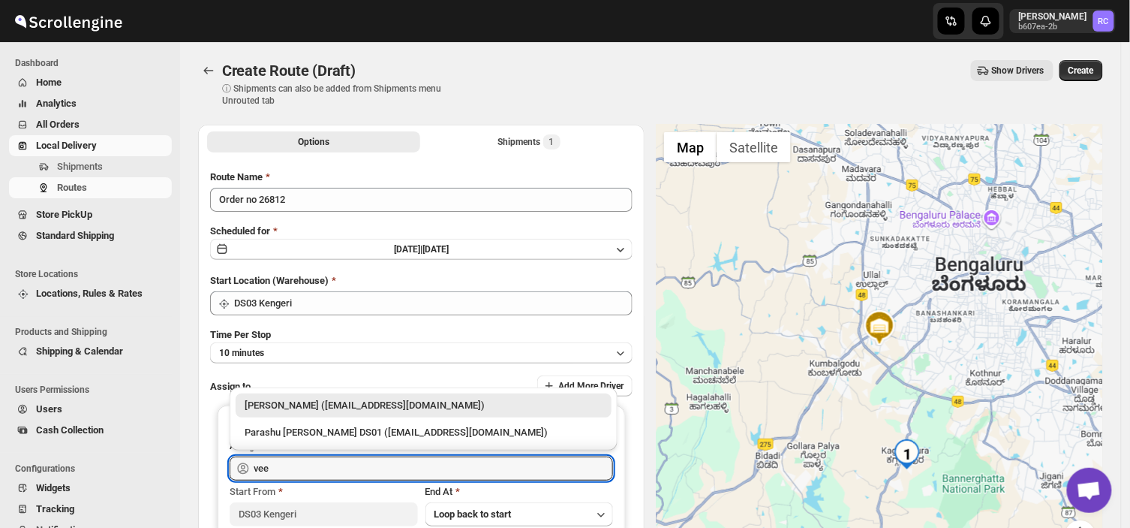
click at [386, 405] on div "[PERSON_NAME] ([EMAIL_ADDRESS][DOMAIN_NAME])" at bounding box center [424, 405] width 358 height 15
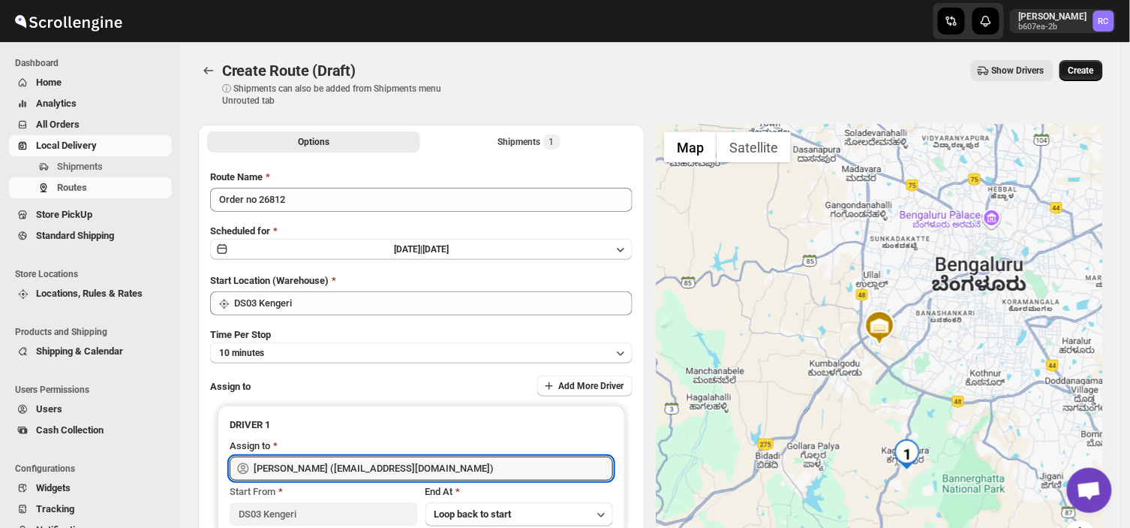
type input "[PERSON_NAME] ([EMAIL_ADDRESS][DOMAIN_NAME])"
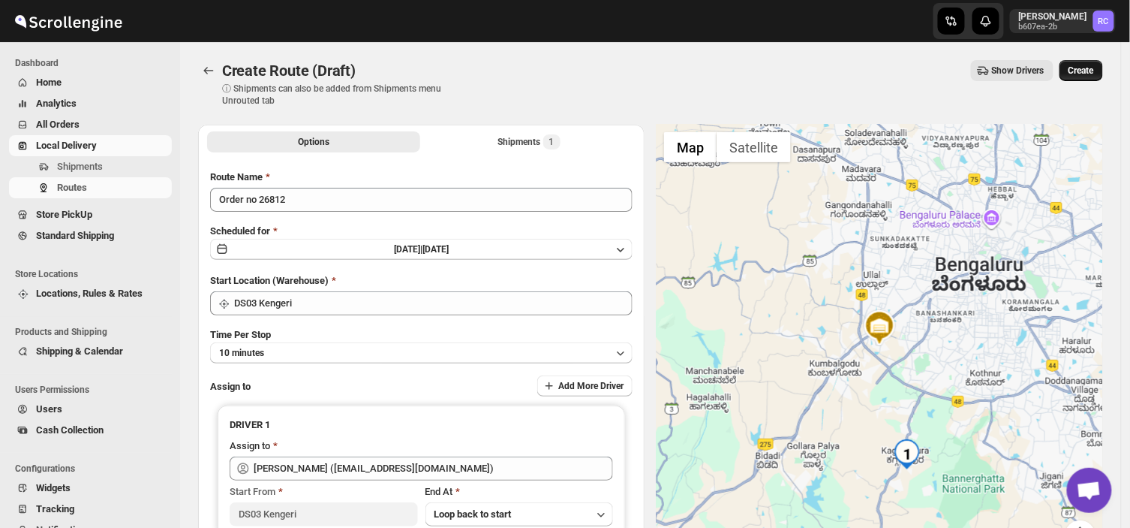
click at [1089, 60] on button "Create" at bounding box center [1082, 70] width 44 height 21
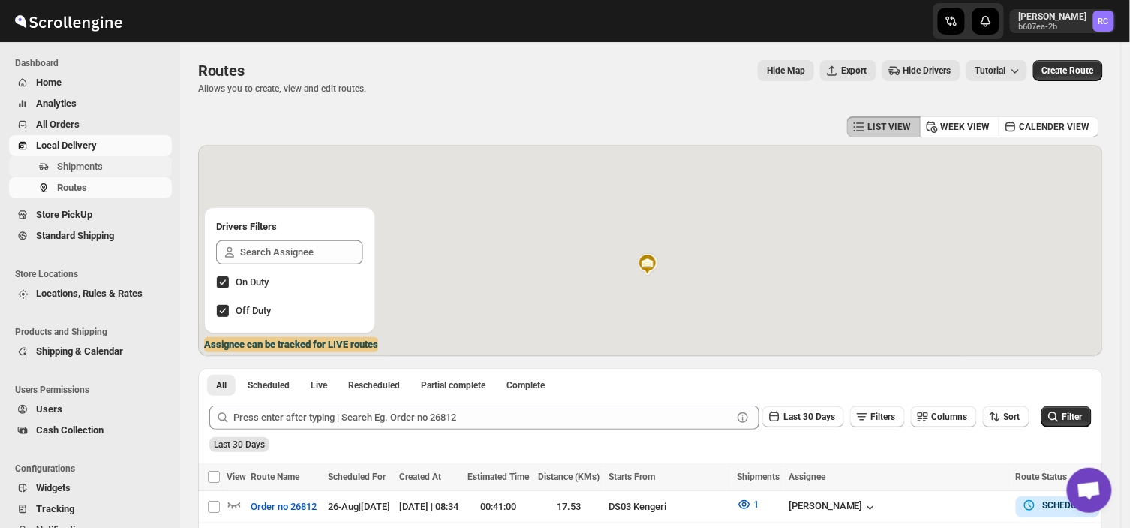
click at [85, 165] on span "Shipments" at bounding box center [80, 166] width 46 height 11
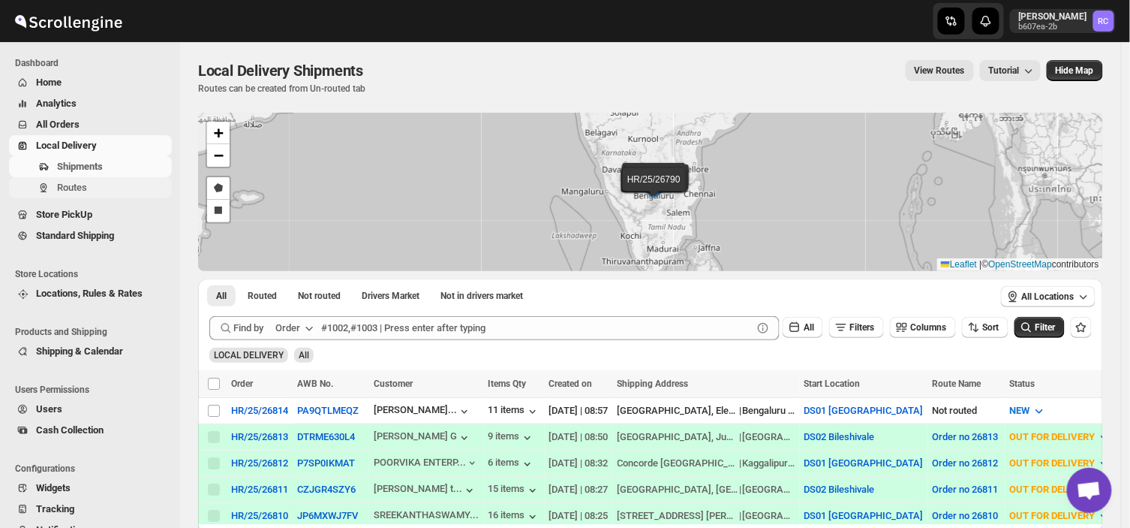
click at [77, 184] on span "Routes" at bounding box center [72, 187] width 30 height 11
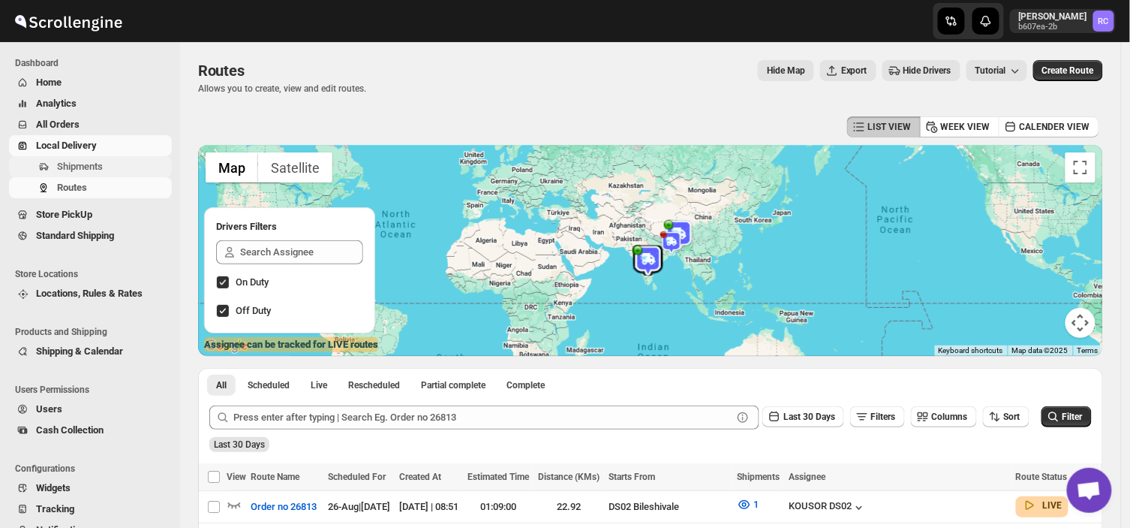
click at [99, 164] on span "Shipments" at bounding box center [80, 166] width 46 height 11
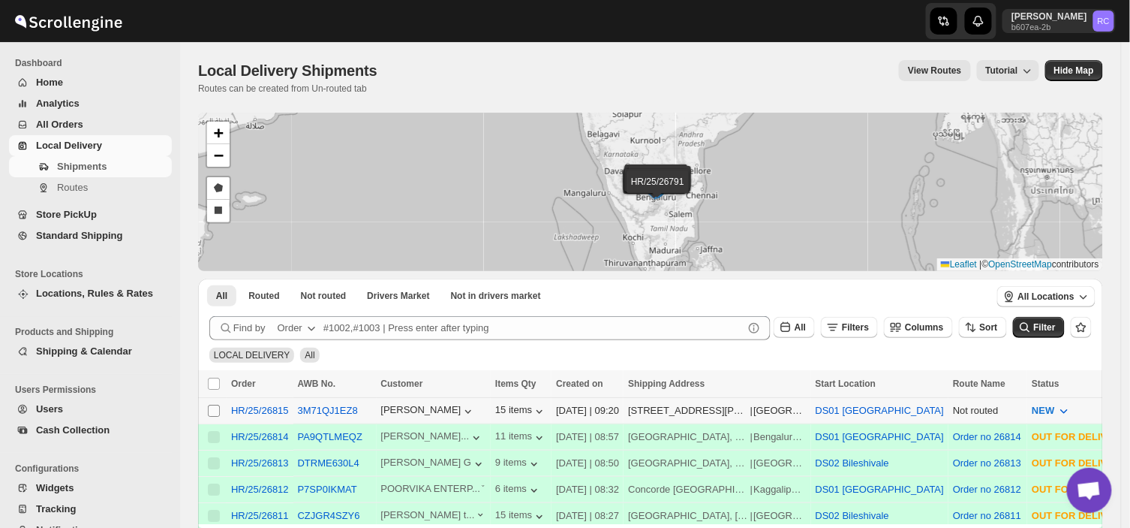
click at [213, 407] on input "Select shipment" at bounding box center [214, 411] width 12 height 12
checkbox input "true"
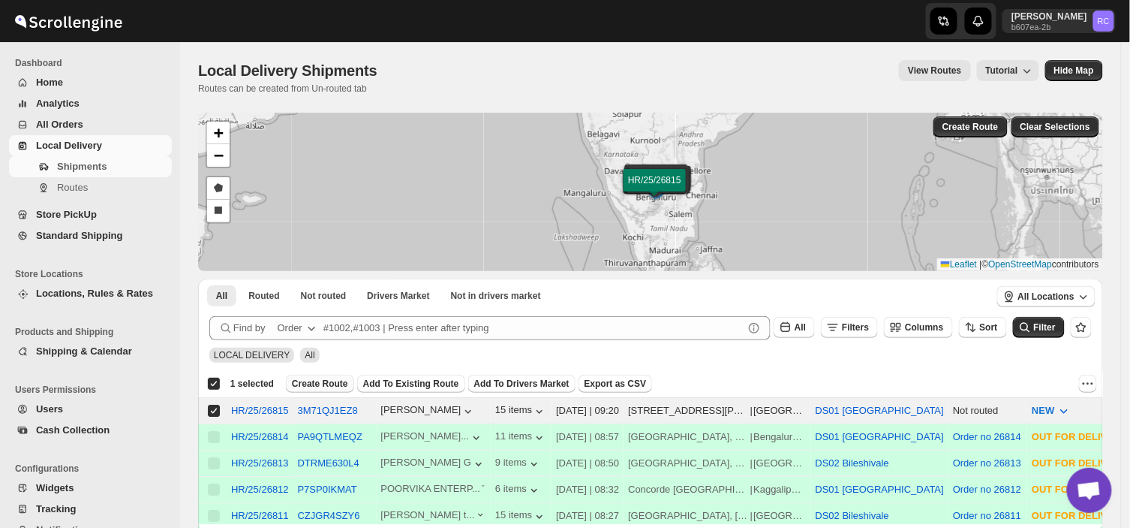
click at [324, 384] on span "Create Route" at bounding box center [320, 384] width 56 height 12
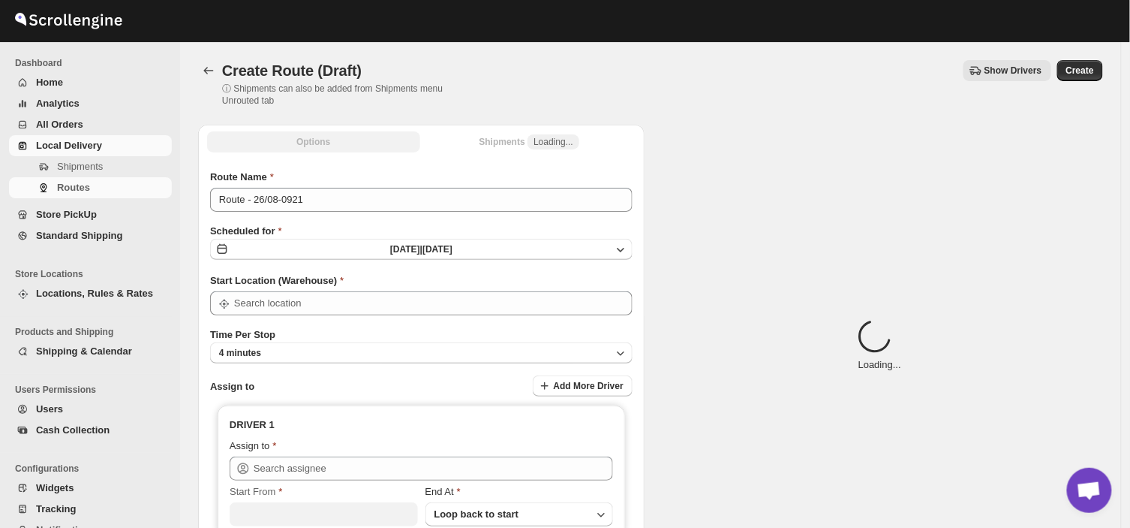
type input "DS01 [GEOGRAPHIC_DATA]"
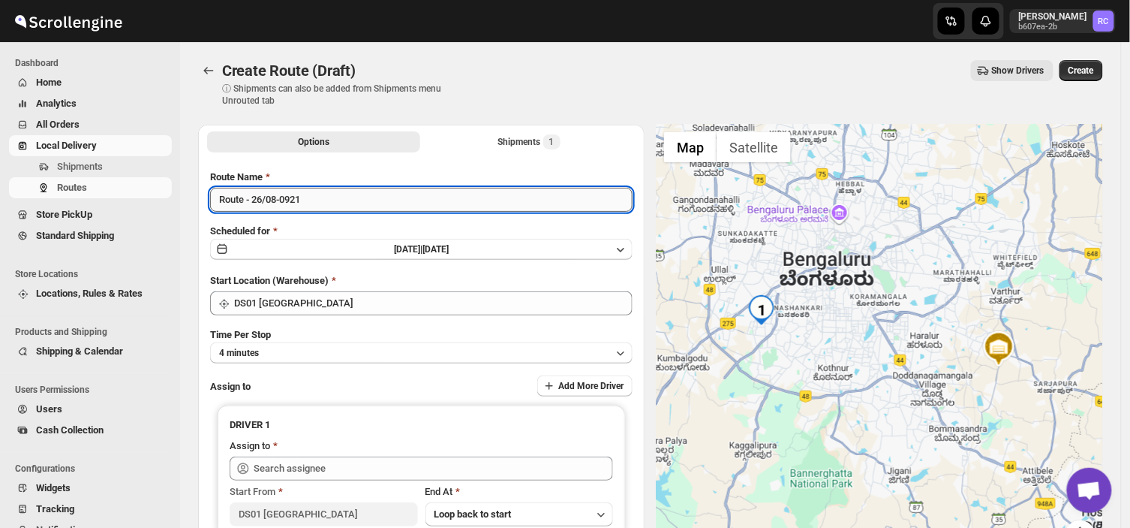
click at [311, 200] on input "Route - 26/08-0921" at bounding box center [421, 200] width 423 height 24
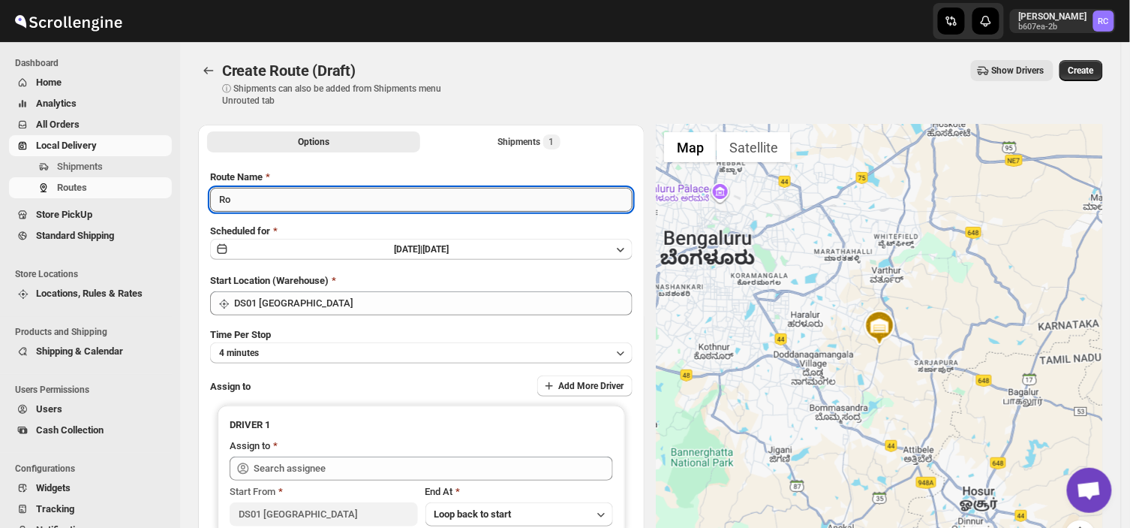
type input "R"
type input "Order no 26815"
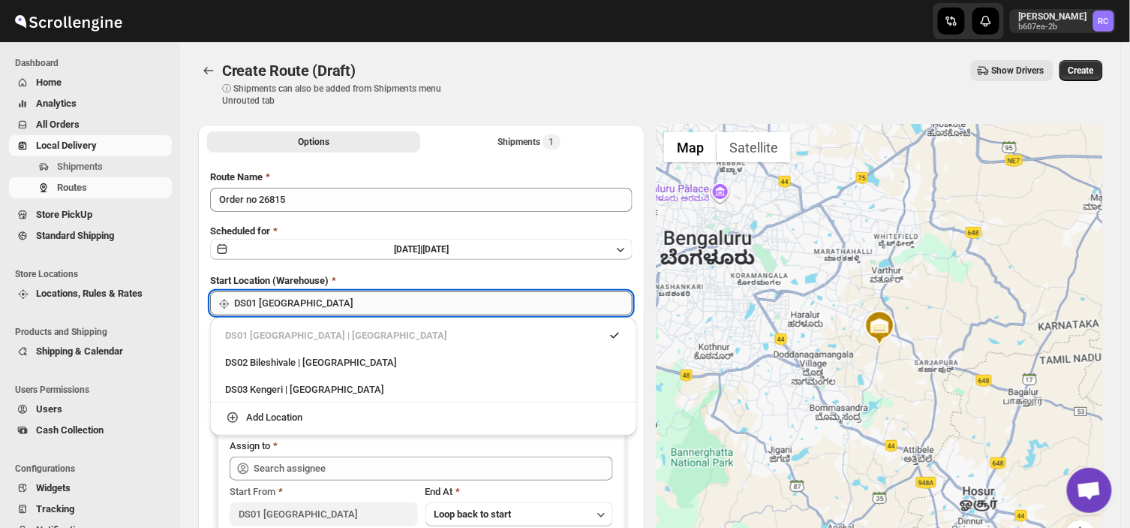
click at [317, 303] on input "DS01 [GEOGRAPHIC_DATA]" at bounding box center [433, 303] width 399 height 24
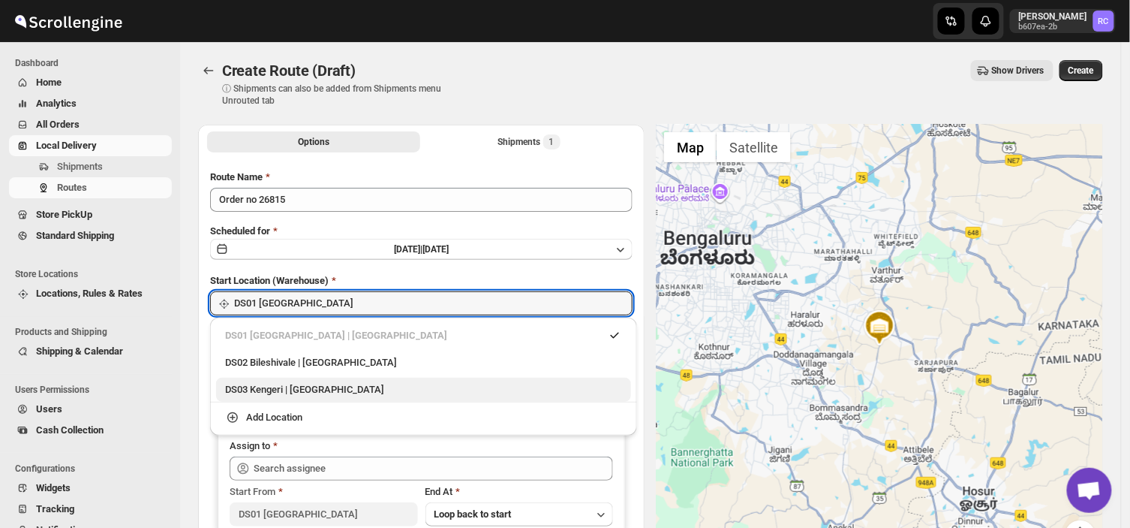
click at [266, 392] on div "DS03 Kengeri | [GEOGRAPHIC_DATA]" at bounding box center [423, 389] width 397 height 15
type input "DS03 Kengeri"
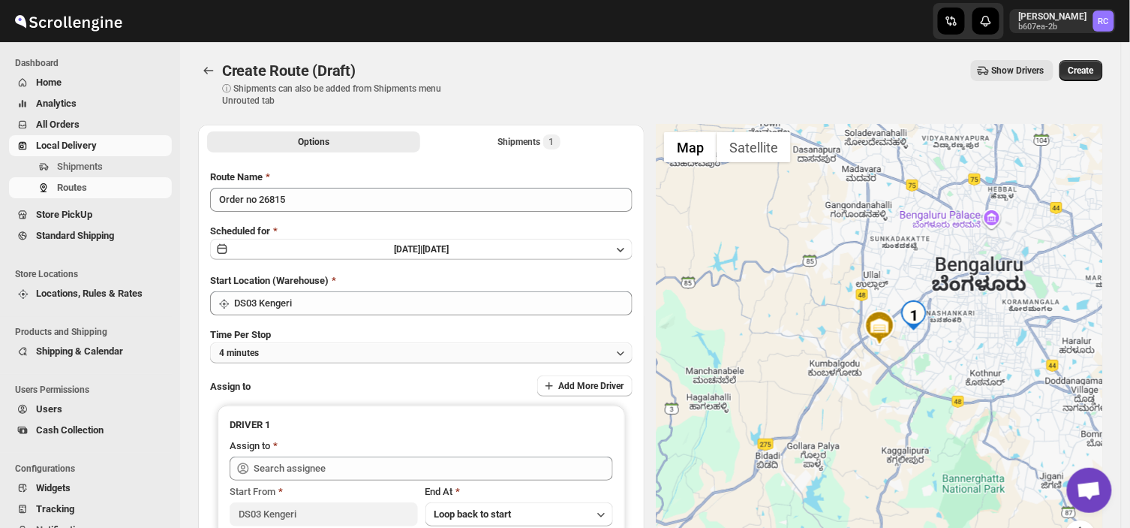
click at [275, 342] on button "4 minutes" at bounding box center [421, 352] width 423 height 21
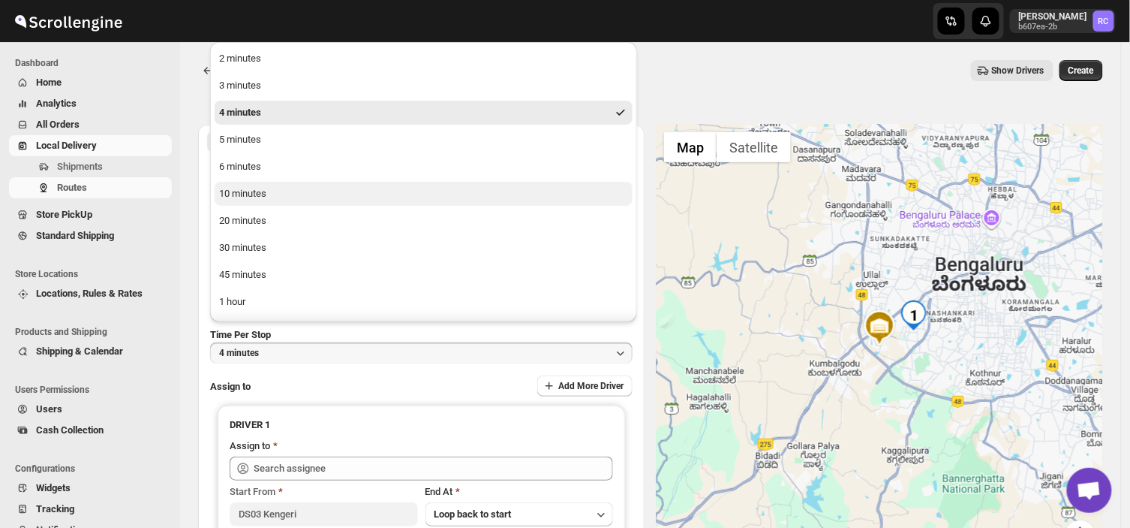
click at [263, 191] on div "10 minutes" at bounding box center [242, 193] width 47 height 15
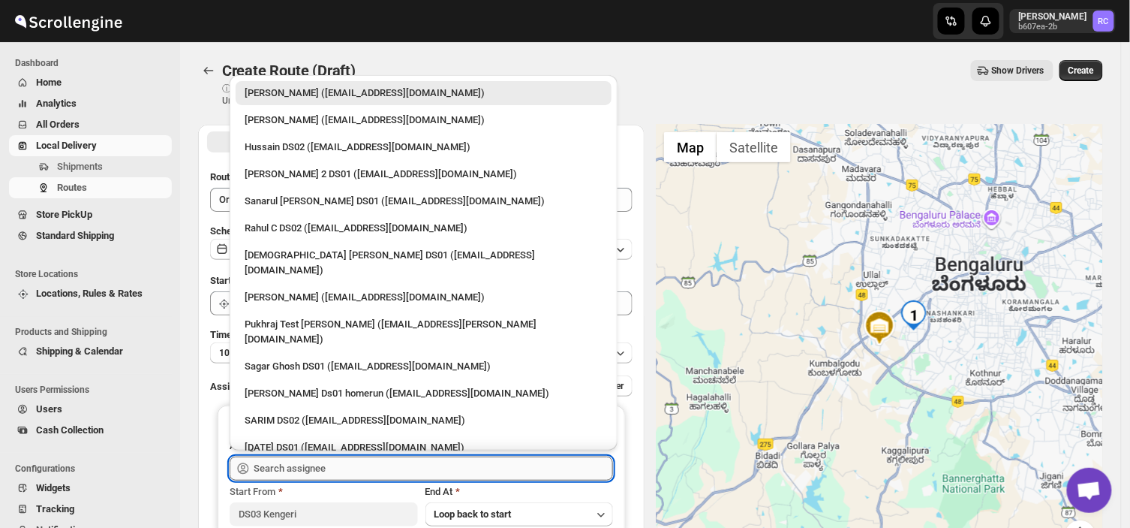
click at [336, 470] on input "text" at bounding box center [434, 468] width 360 height 24
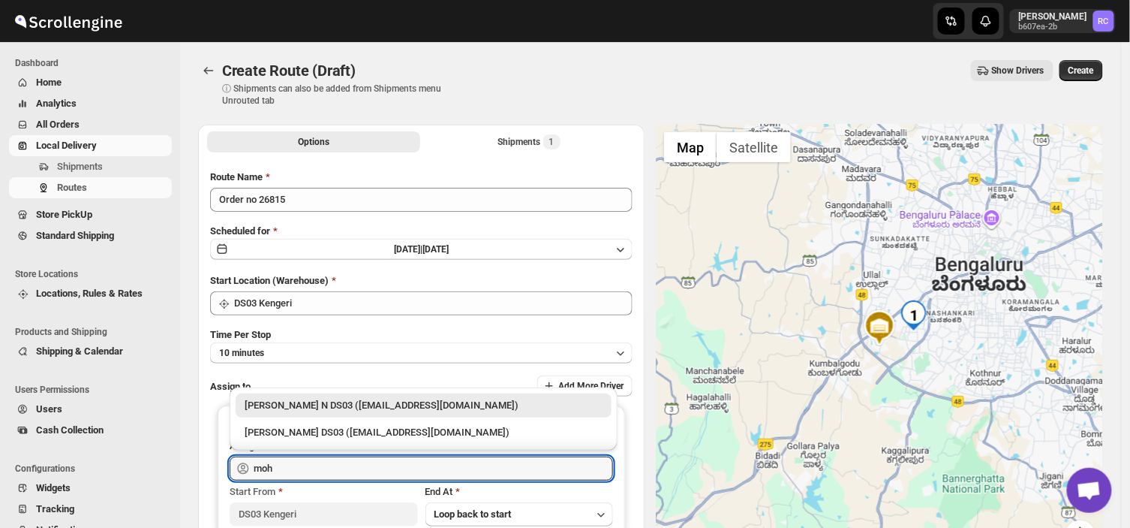
click at [349, 403] on div "[PERSON_NAME] N DS03 ([EMAIL_ADDRESS][DOMAIN_NAME])" at bounding box center [424, 405] width 358 height 15
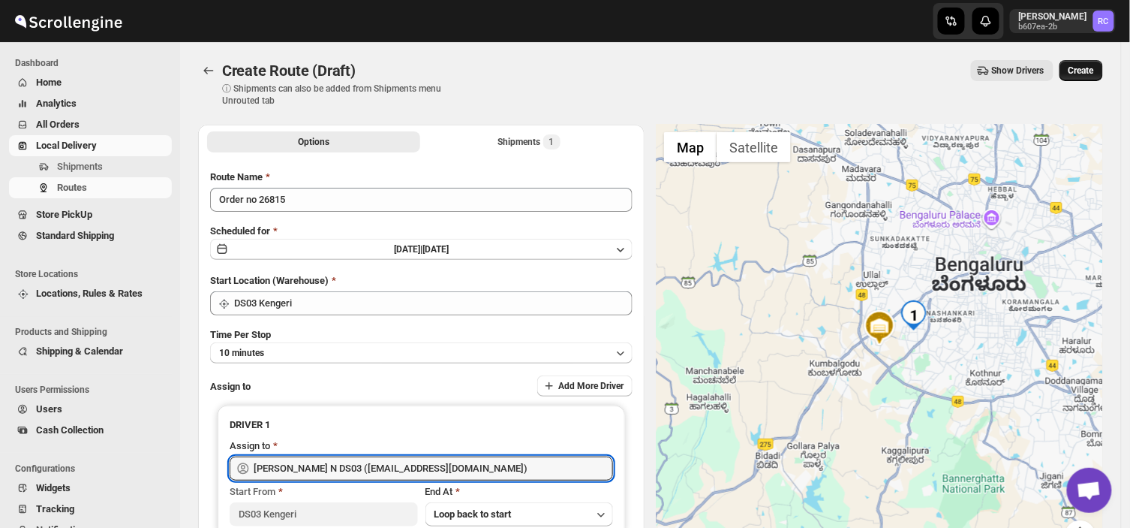
type input "[PERSON_NAME] N DS03 ([EMAIL_ADDRESS][DOMAIN_NAME])"
click at [1086, 69] on span "Create" at bounding box center [1082, 71] width 26 height 12
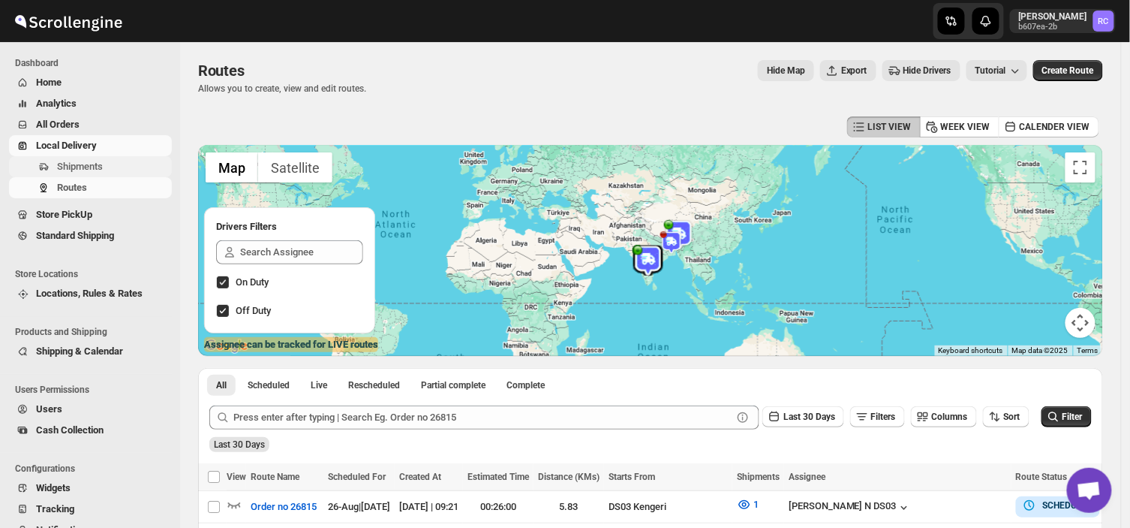
click at [90, 165] on span "Shipments" at bounding box center [80, 166] width 46 height 11
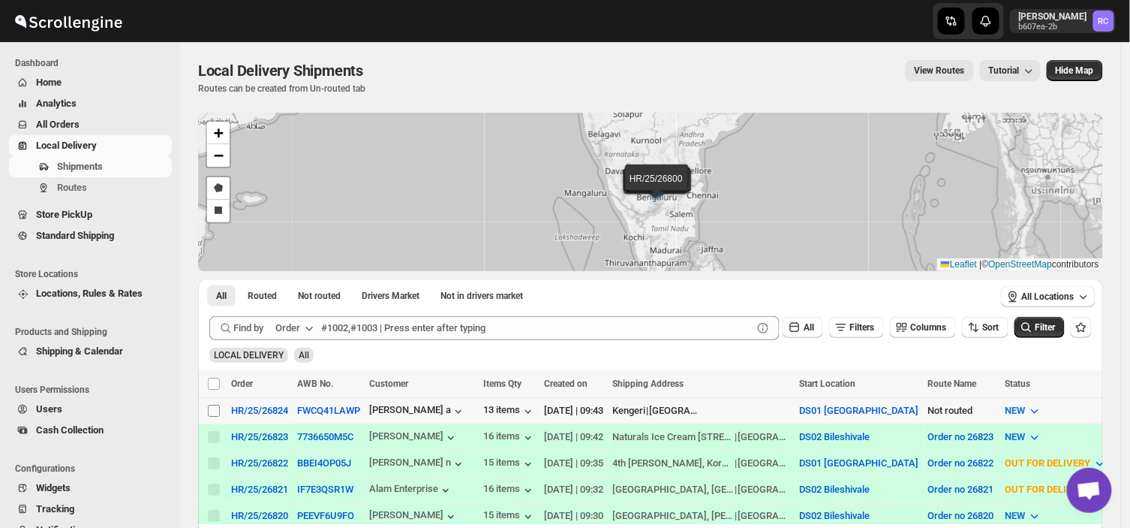
click at [211, 409] on input "Select shipment" at bounding box center [214, 411] width 12 height 12
checkbox input "true"
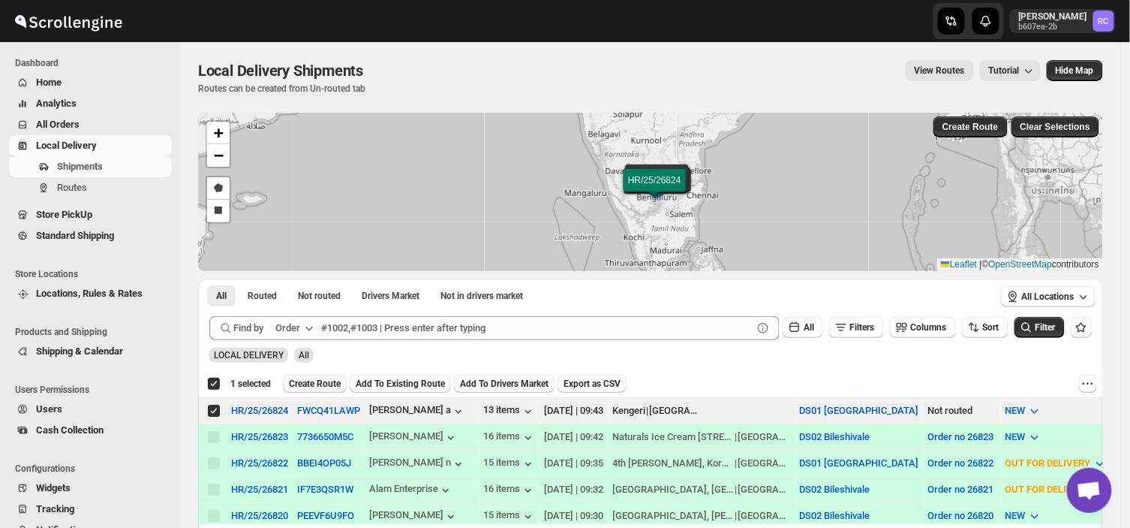
click at [314, 384] on span "Create Route" at bounding box center [315, 384] width 52 height 12
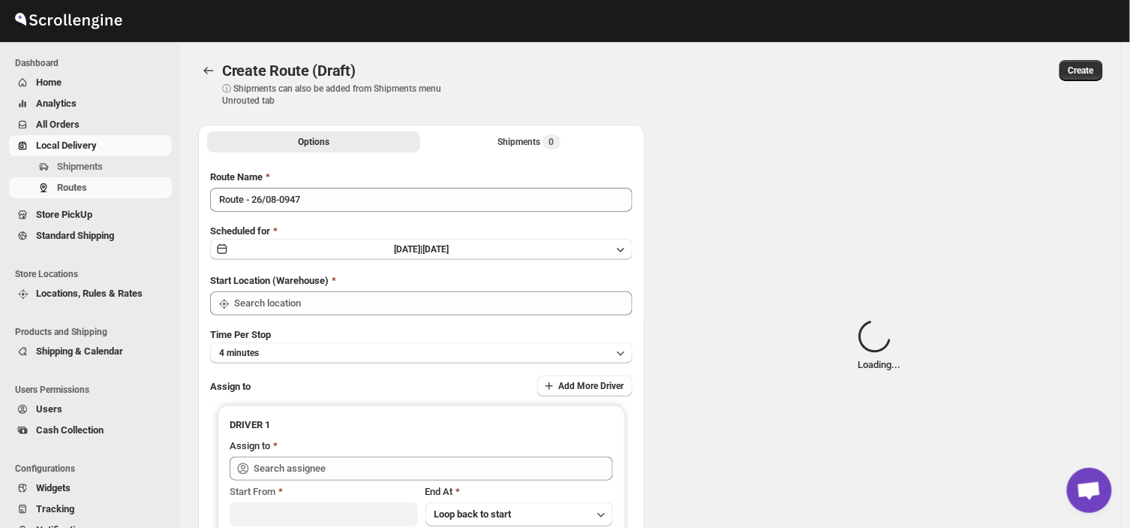
type input "Route - 26/08-0947"
type input "DS01 [GEOGRAPHIC_DATA]"
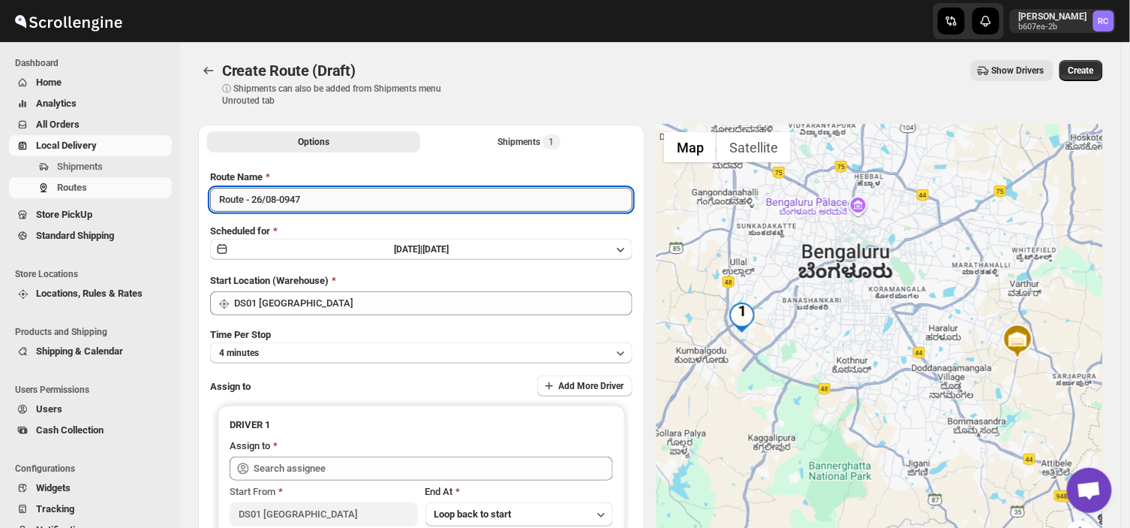
click at [315, 199] on input "Route - 26/08-0947" at bounding box center [421, 200] width 423 height 24
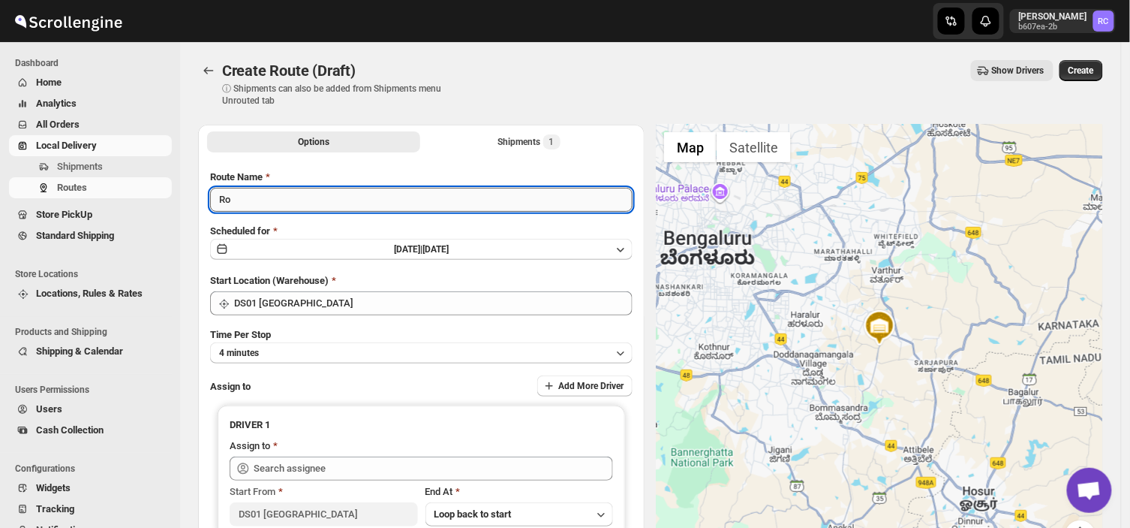
type input "R"
type input "2"
type input "O"
type input "Order no 26824"
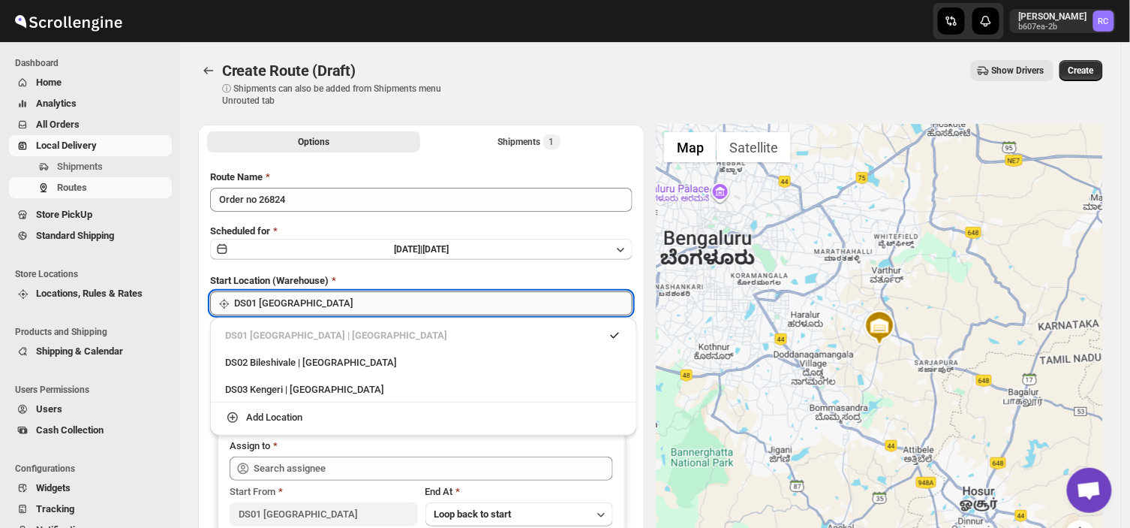
click at [316, 300] on input "DS01 [GEOGRAPHIC_DATA]" at bounding box center [433, 303] width 399 height 24
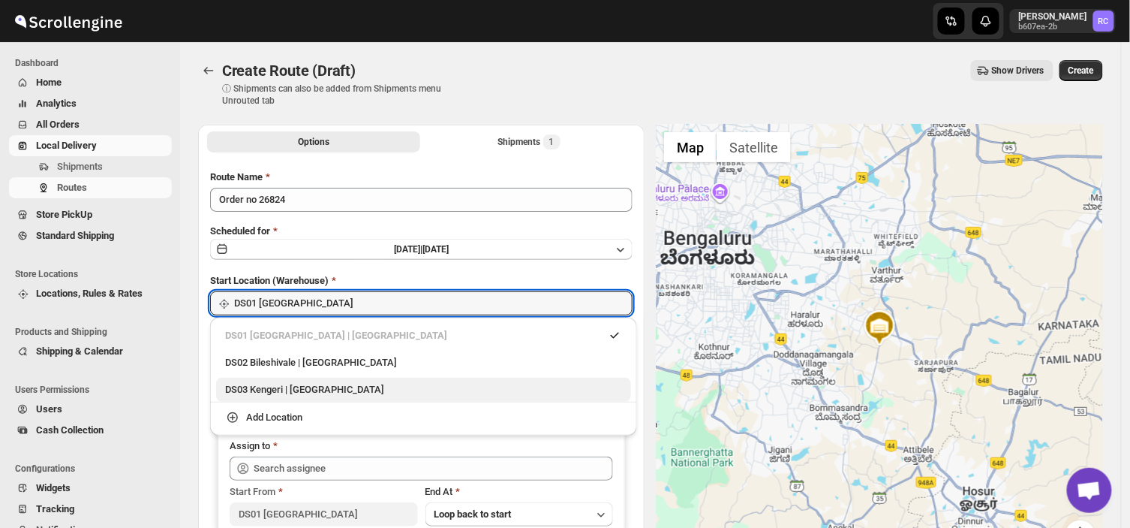
click at [263, 393] on div "DS03 Kengeri | [GEOGRAPHIC_DATA]" at bounding box center [423, 389] width 397 height 15
type input "DS03 Kengeri"
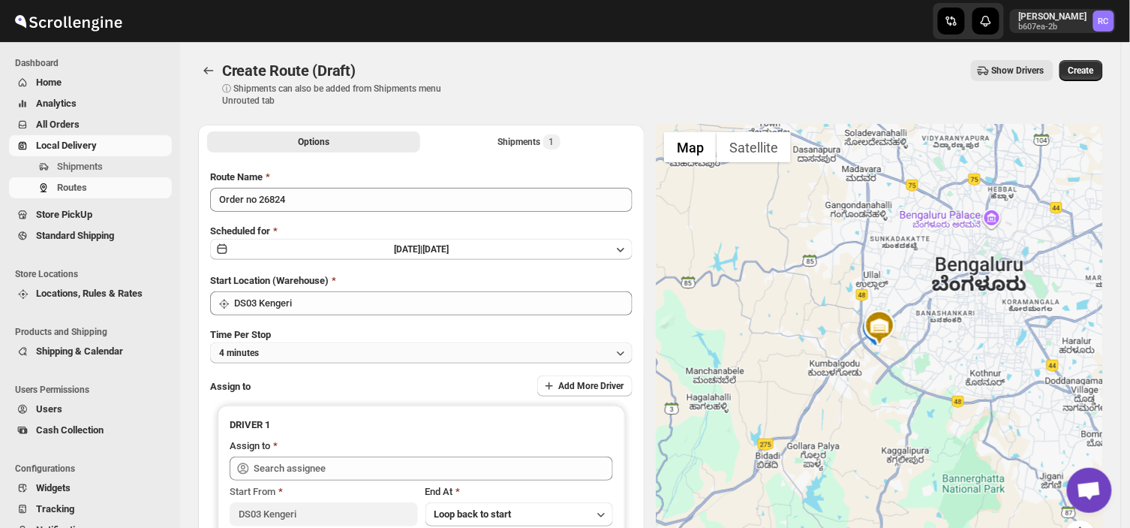
click at [275, 348] on button "4 minutes" at bounding box center [421, 352] width 423 height 21
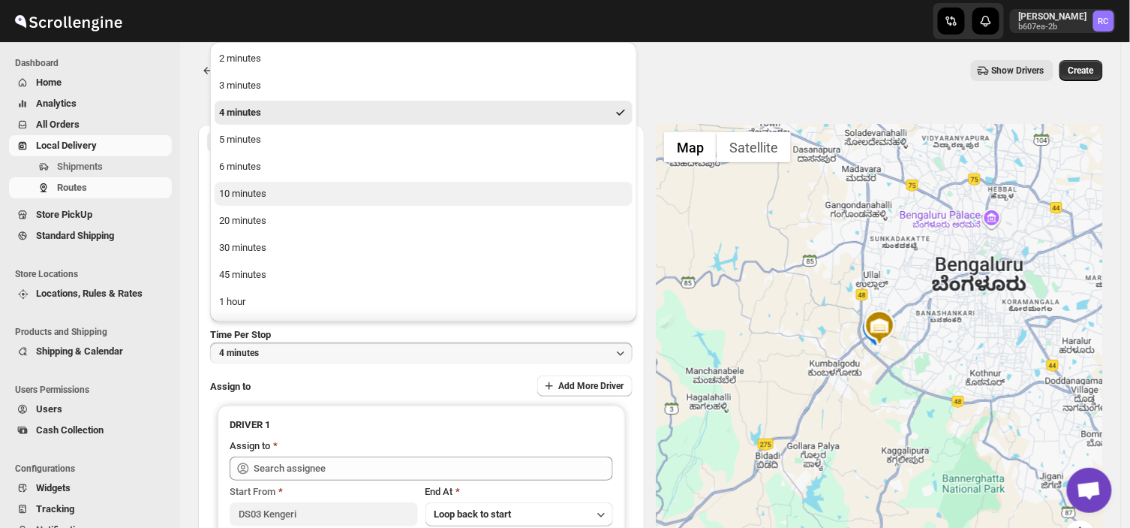
click at [252, 196] on div "10 minutes" at bounding box center [242, 193] width 47 height 15
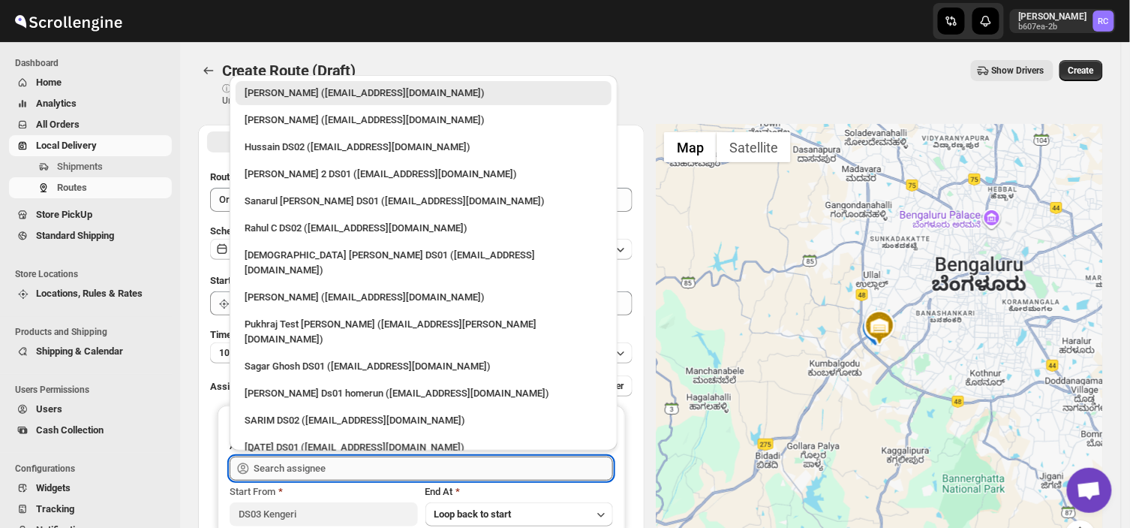
click at [340, 476] on input "text" at bounding box center [434, 468] width 360 height 24
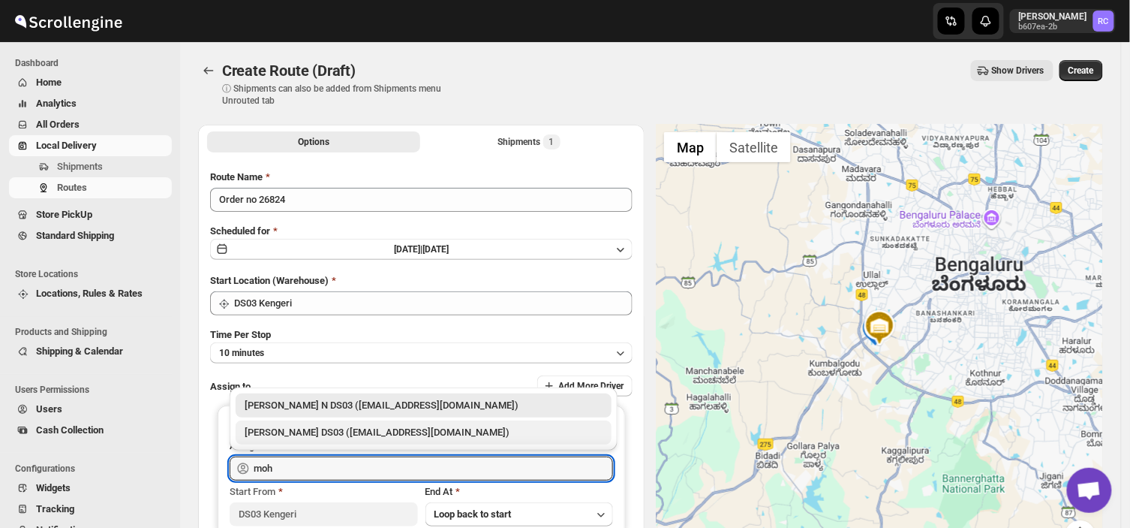
click at [308, 437] on div "[PERSON_NAME] DS03 ([EMAIL_ADDRESS][DOMAIN_NAME])" at bounding box center [424, 432] width 358 height 15
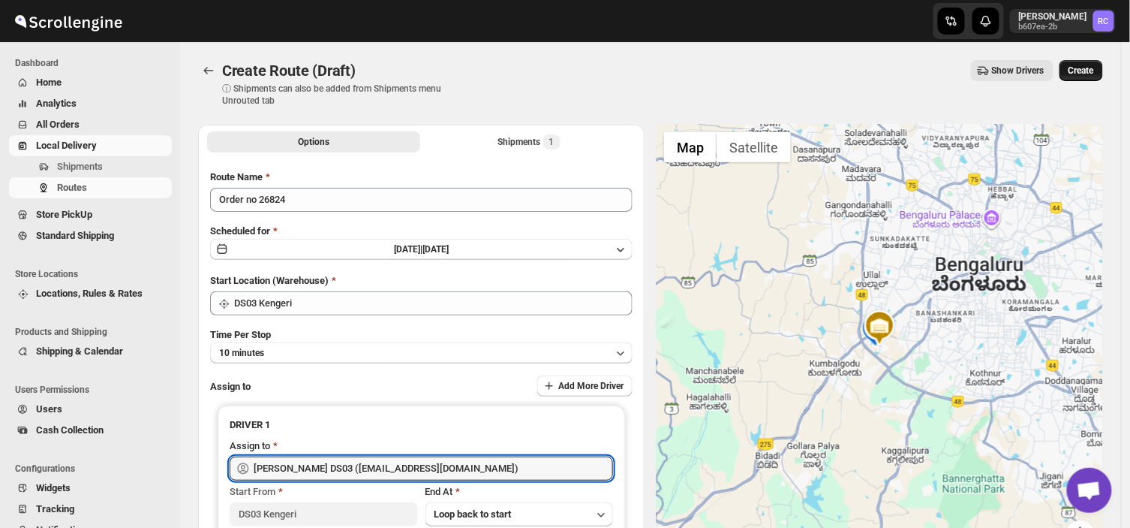
type input "[PERSON_NAME] DS03 ([EMAIL_ADDRESS][DOMAIN_NAME])"
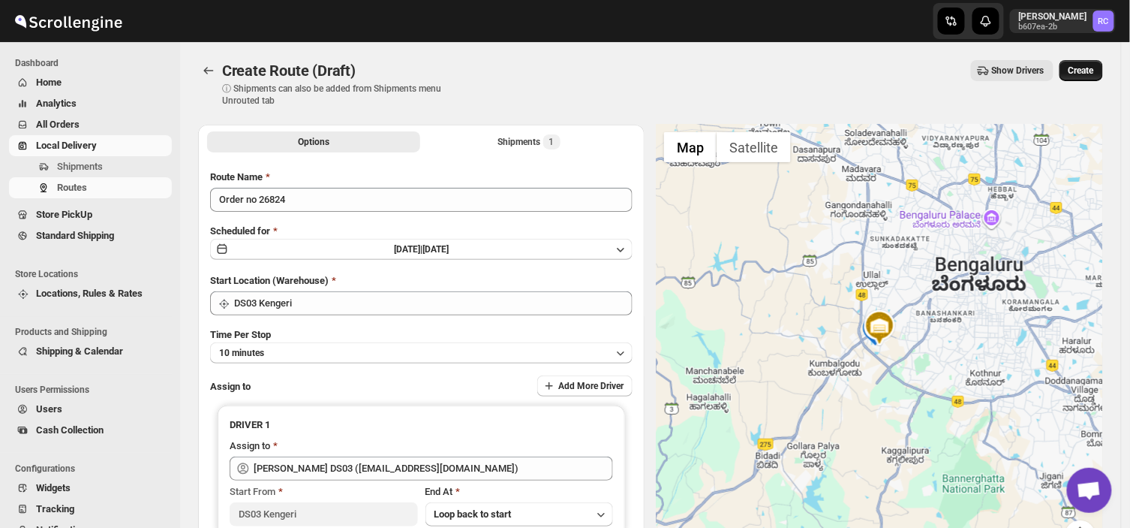
click at [1086, 66] on span "Create" at bounding box center [1082, 71] width 26 height 12
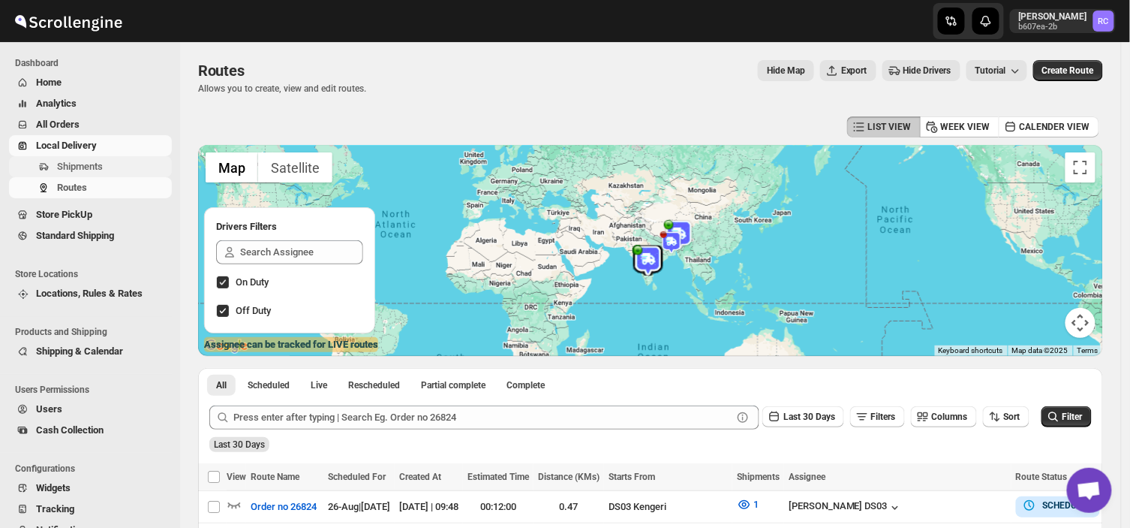
click at [89, 161] on span "Shipments" at bounding box center [80, 166] width 46 height 11
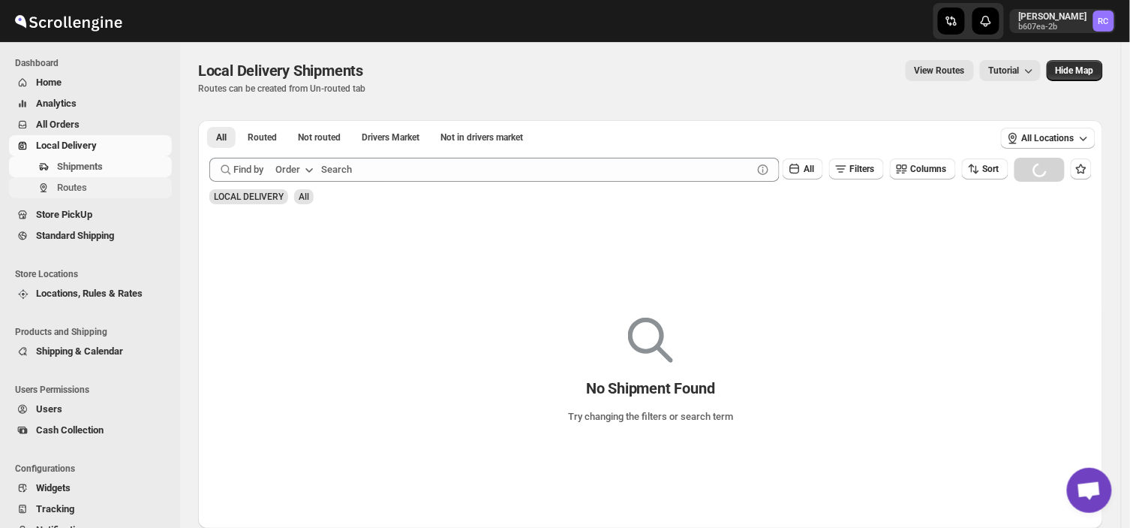
click at [87, 189] on span "Routes" at bounding box center [113, 187] width 112 height 15
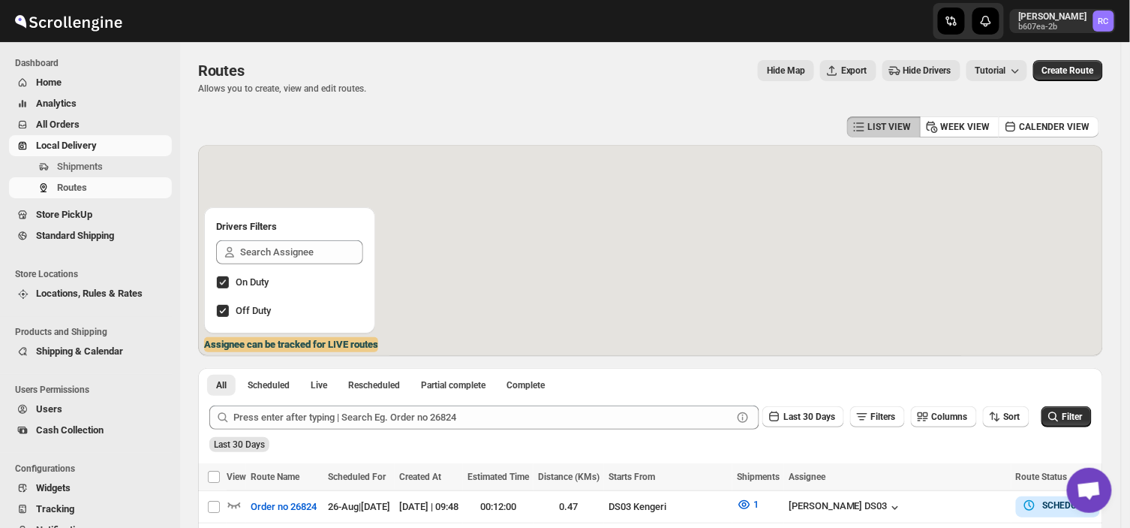
scroll to position [125, 0]
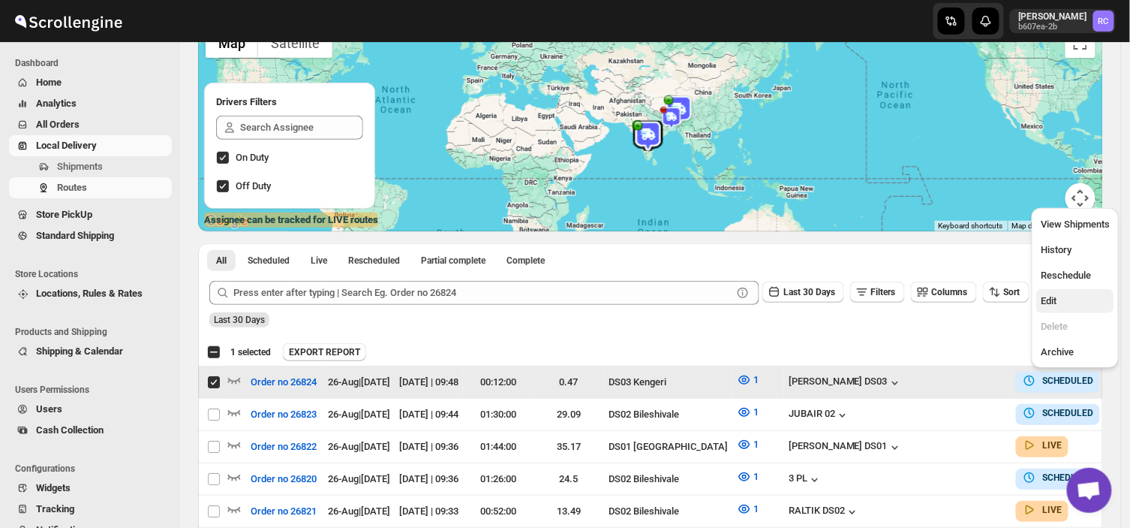
click at [1049, 297] on span "Edit" at bounding box center [1049, 300] width 16 height 11
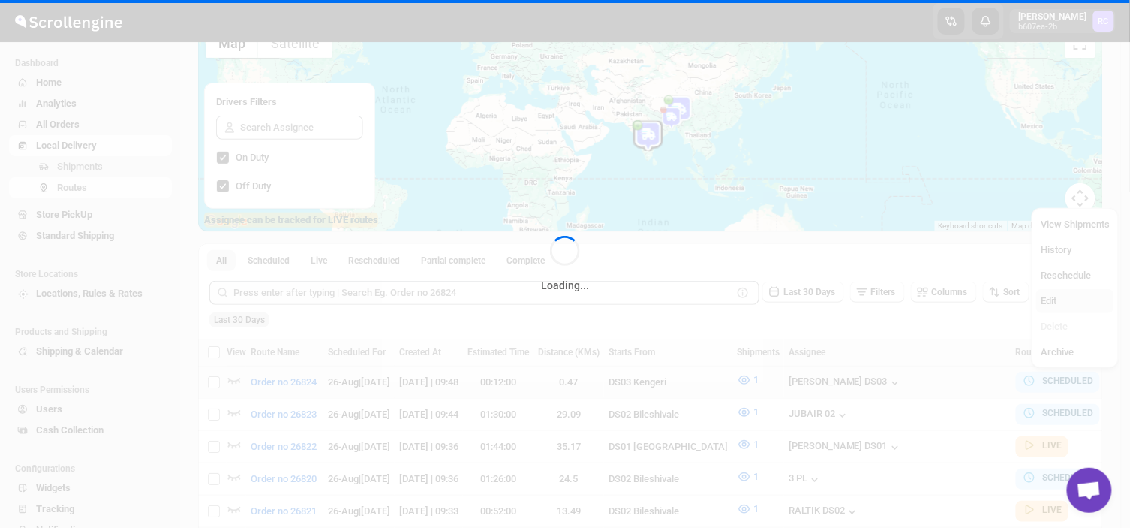
checkbox input "false"
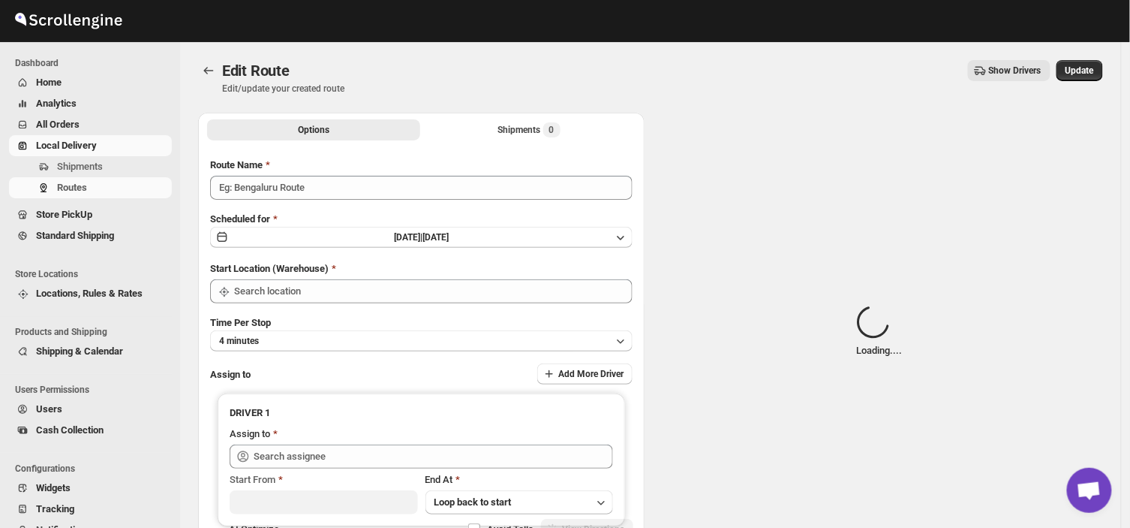
type input "Order no 26824"
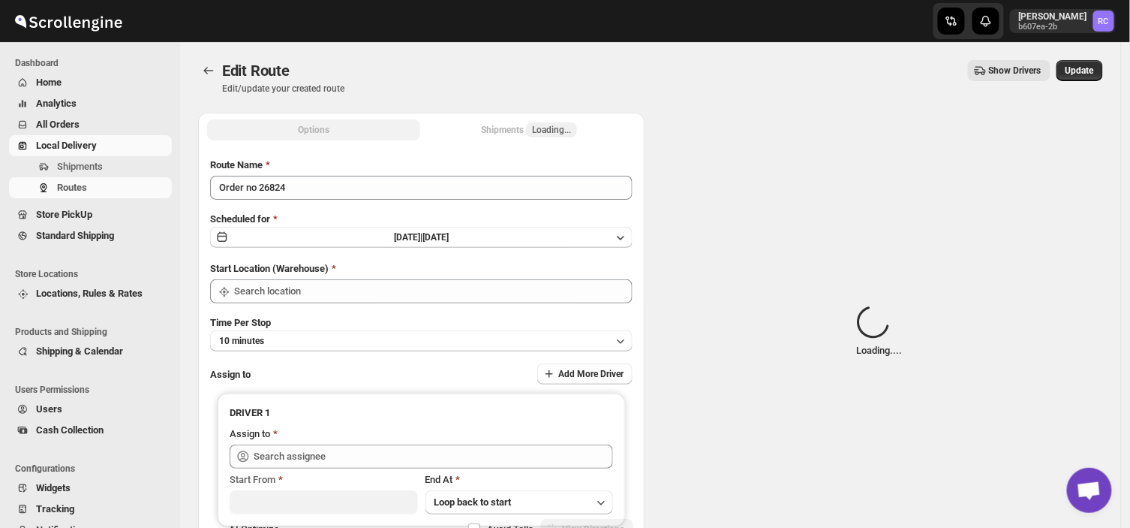
type input "DS03 Kengeri"
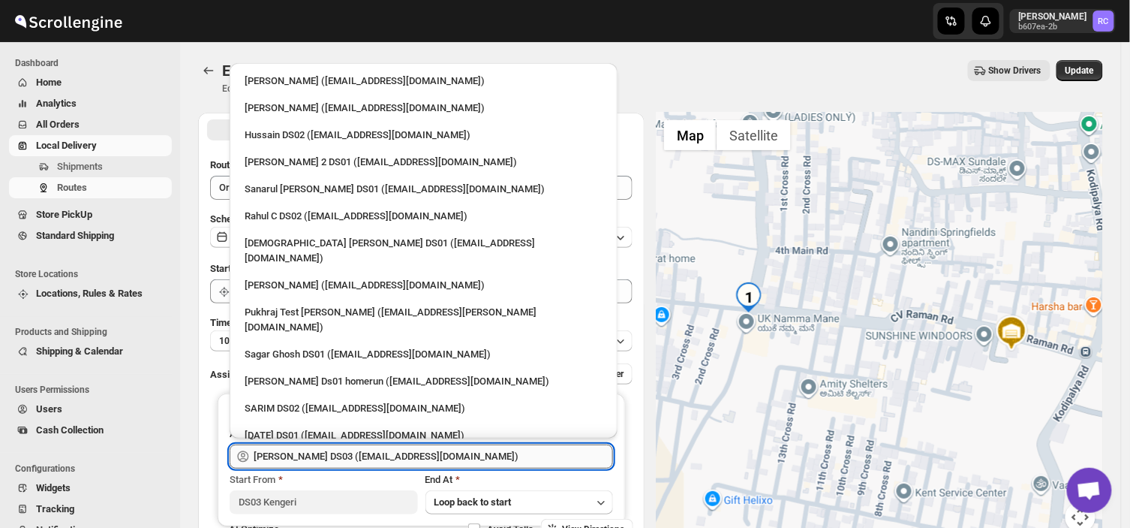
click at [468, 459] on input "[PERSON_NAME] DS03 ([EMAIL_ADDRESS][DOMAIN_NAME])" at bounding box center [434, 456] width 360 height 24
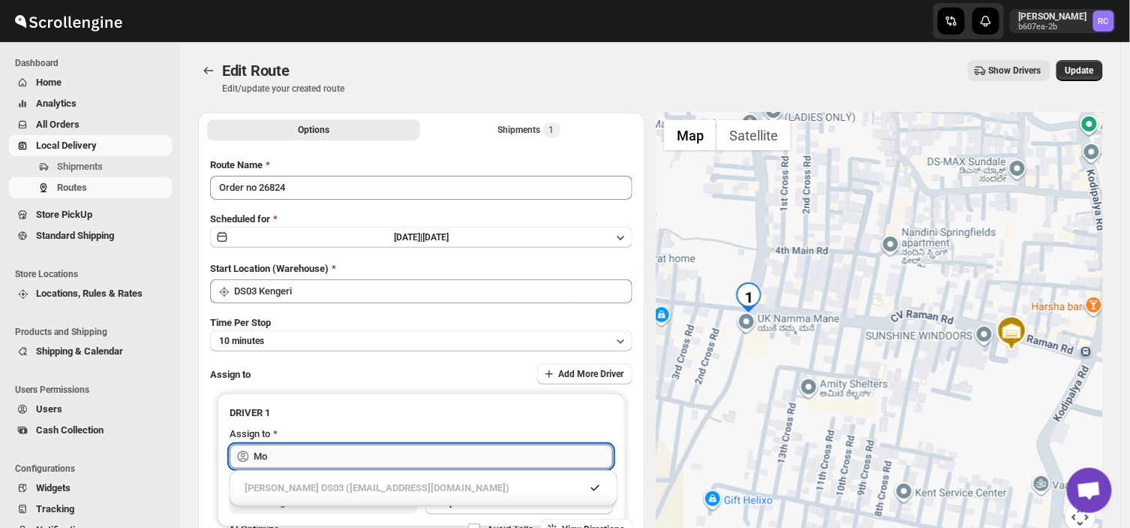
type input "M"
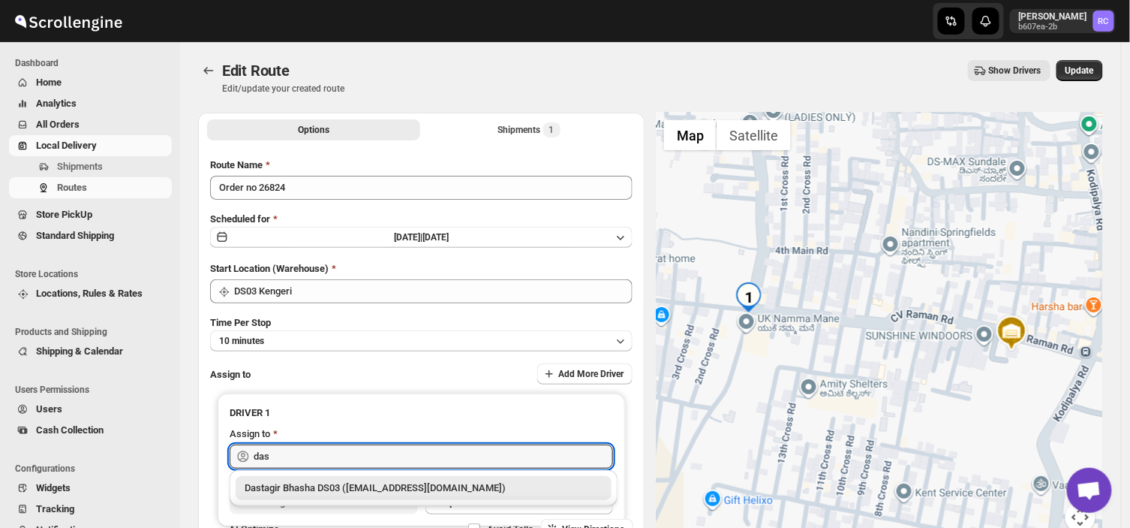
click at [423, 491] on div "Dastagir Bhasha DS03 ([EMAIL_ADDRESS][DOMAIN_NAME])" at bounding box center [424, 487] width 358 height 15
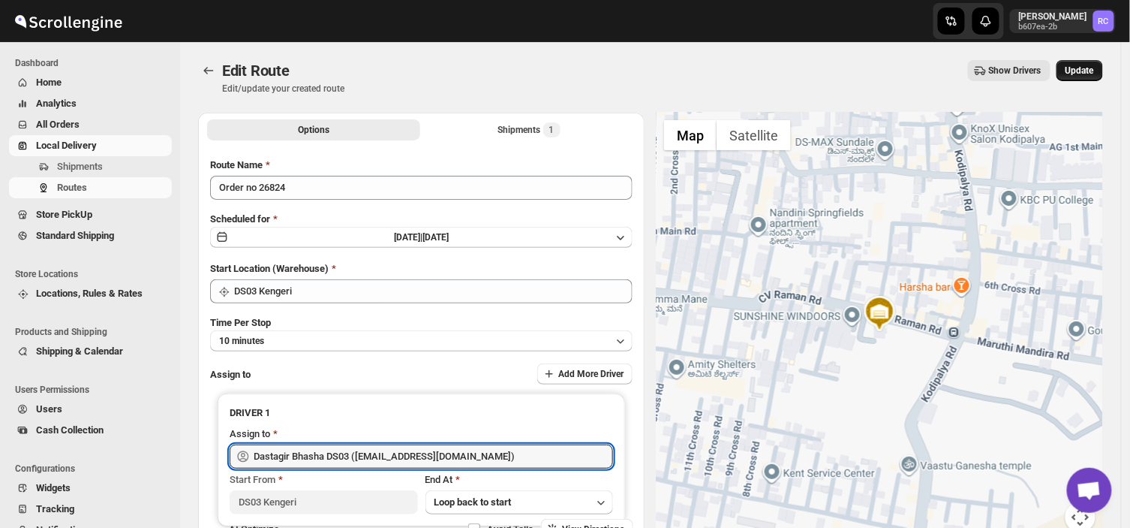
type input "Dastagir Bhasha DS03 ([EMAIL_ADDRESS][DOMAIN_NAME])"
click at [1094, 68] on span "Update" at bounding box center [1080, 71] width 29 height 12
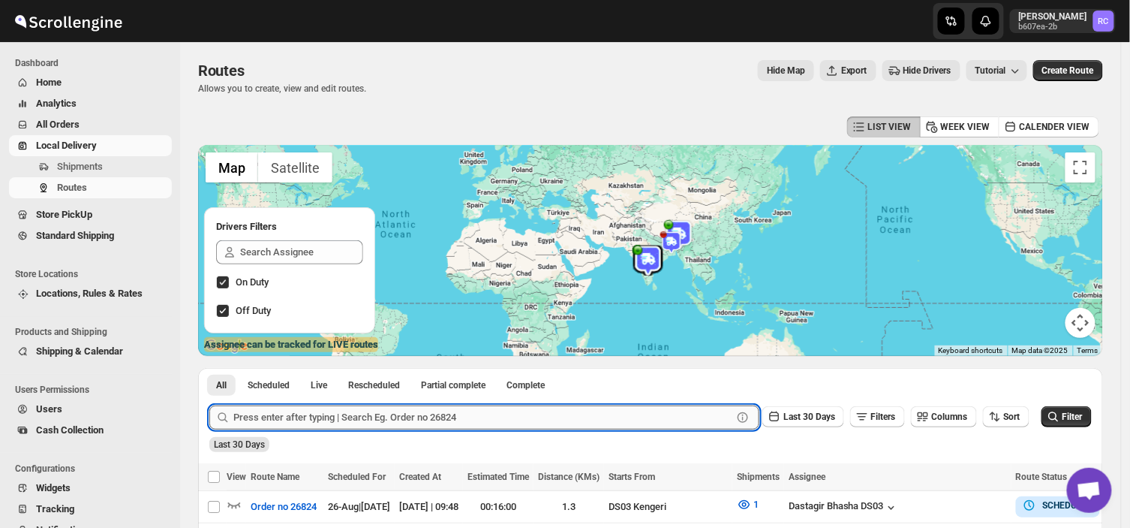
click at [673, 423] on input "text" at bounding box center [482, 417] width 499 height 24
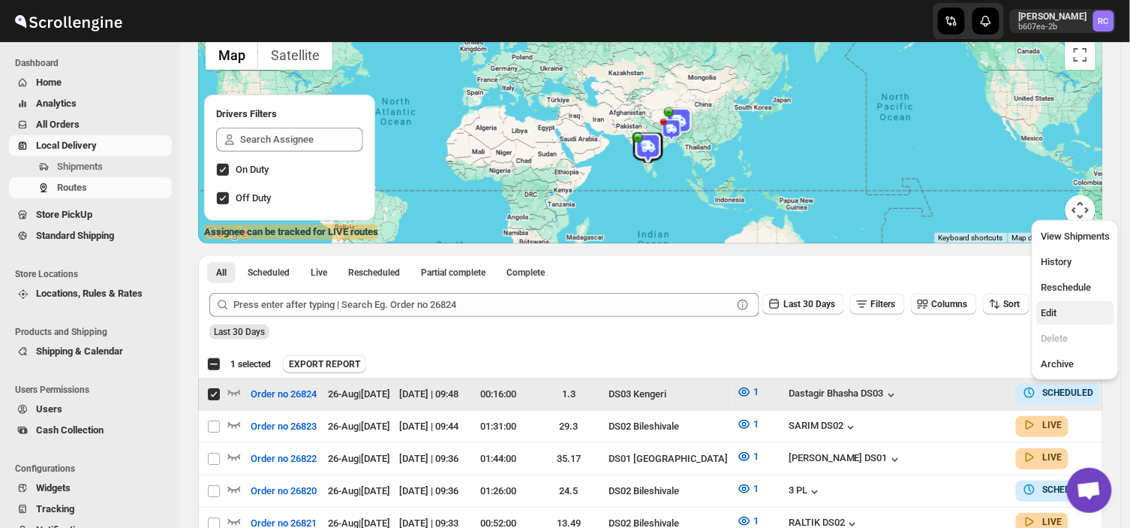
click at [1049, 312] on span "Edit" at bounding box center [1049, 312] width 16 height 11
checkbox input "false"
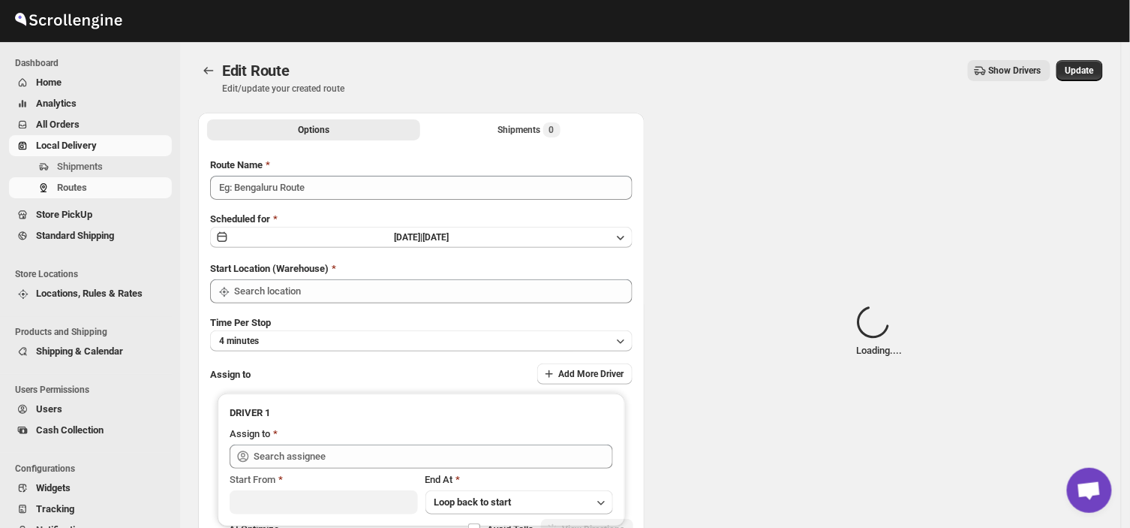
type input "Order no 26824"
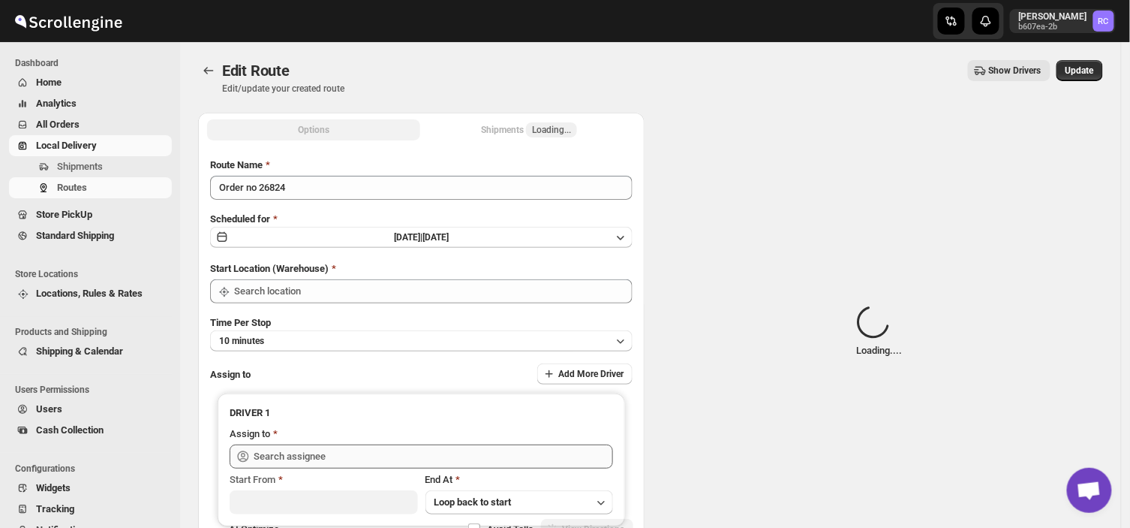
type input "DS03 Kengeri"
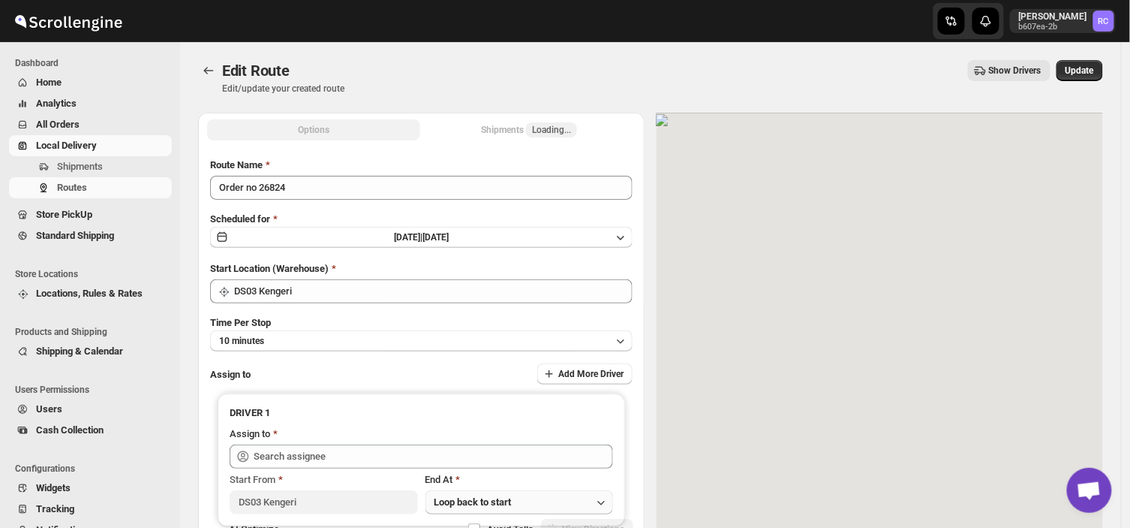
type input "Dastagir Bhasha DS03 ([EMAIL_ADDRESS][DOMAIN_NAME])"
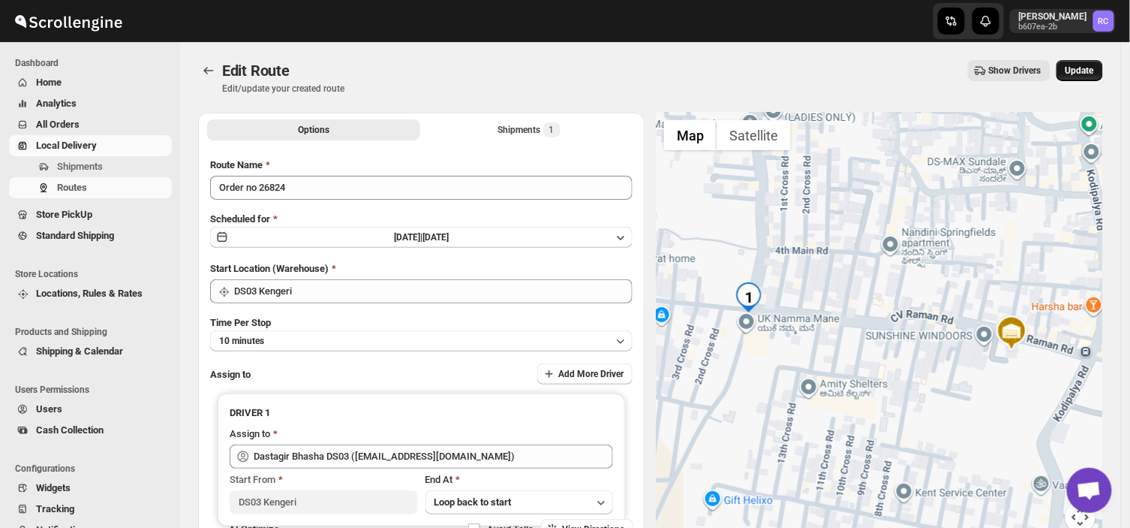
click at [1088, 65] on span "Update" at bounding box center [1080, 71] width 29 height 12
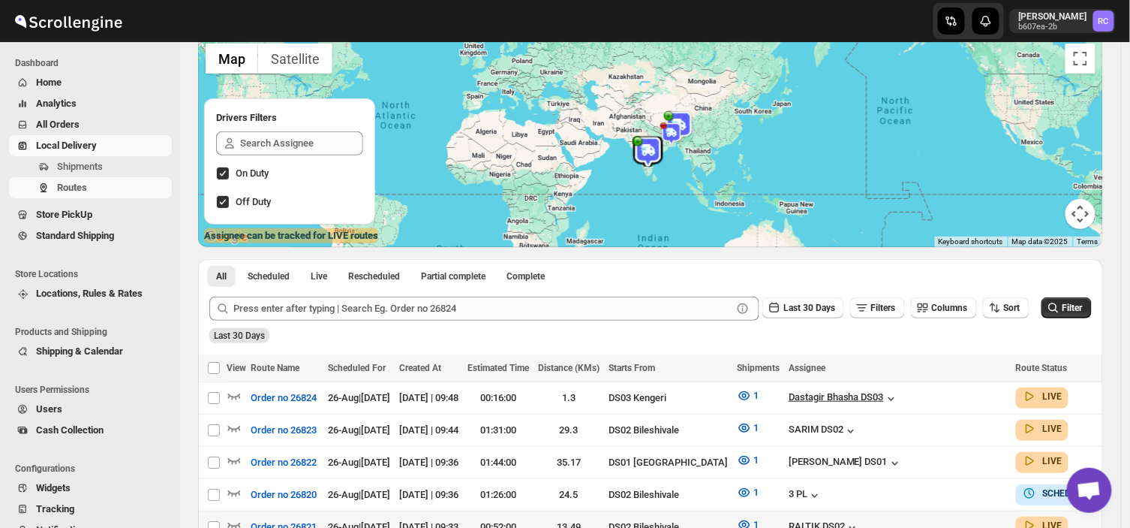
scroll to position [110, 0]
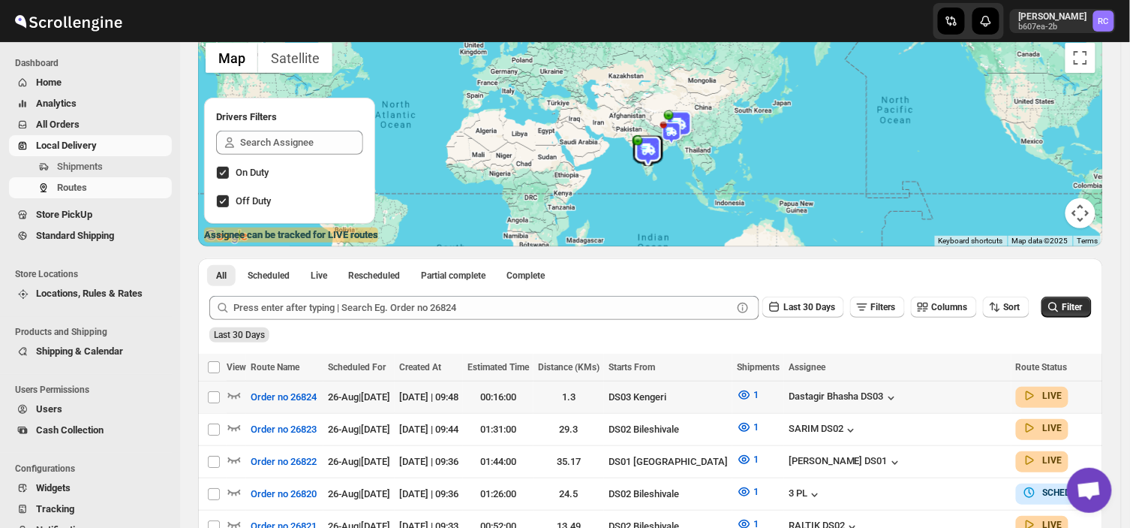
click at [1040, 312] on div "Last 30 Days Filters Columns Sort Filter" at bounding box center [644, 302] width 895 height 36
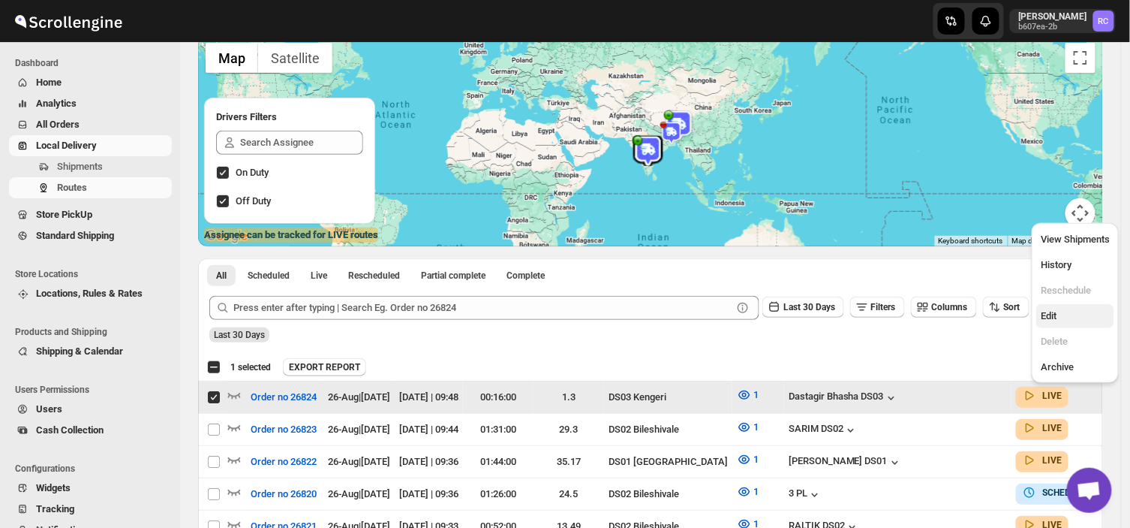
click at [1047, 319] on span "Edit" at bounding box center [1049, 315] width 16 height 11
checkbox input "false"
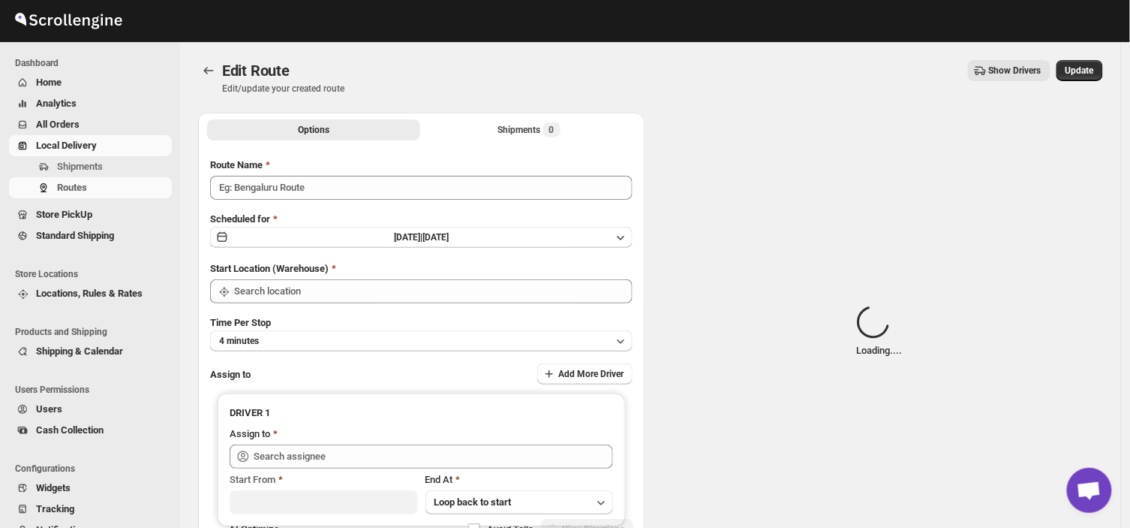
type input "Order no 26824"
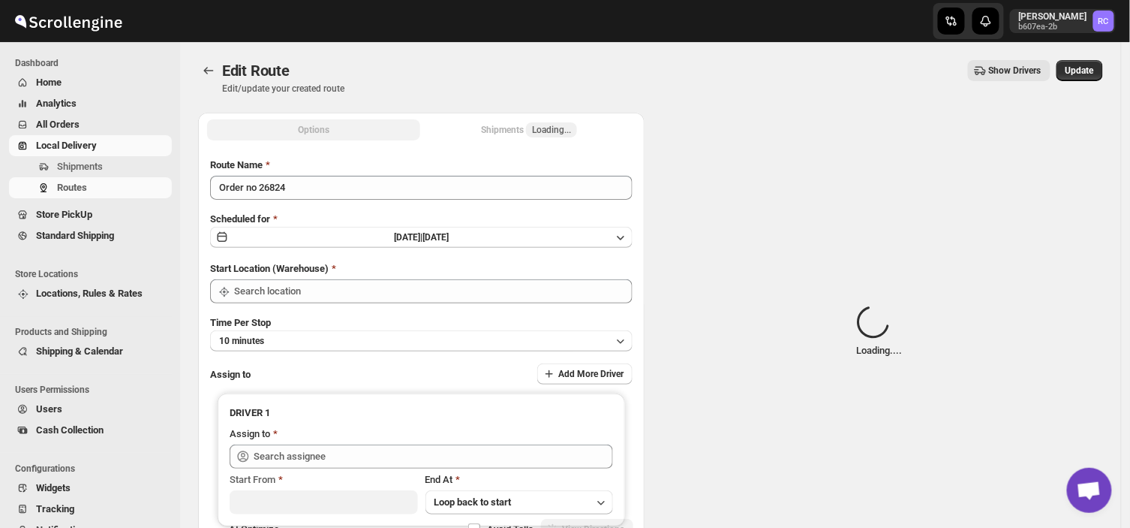
type input "DS03 Kengeri"
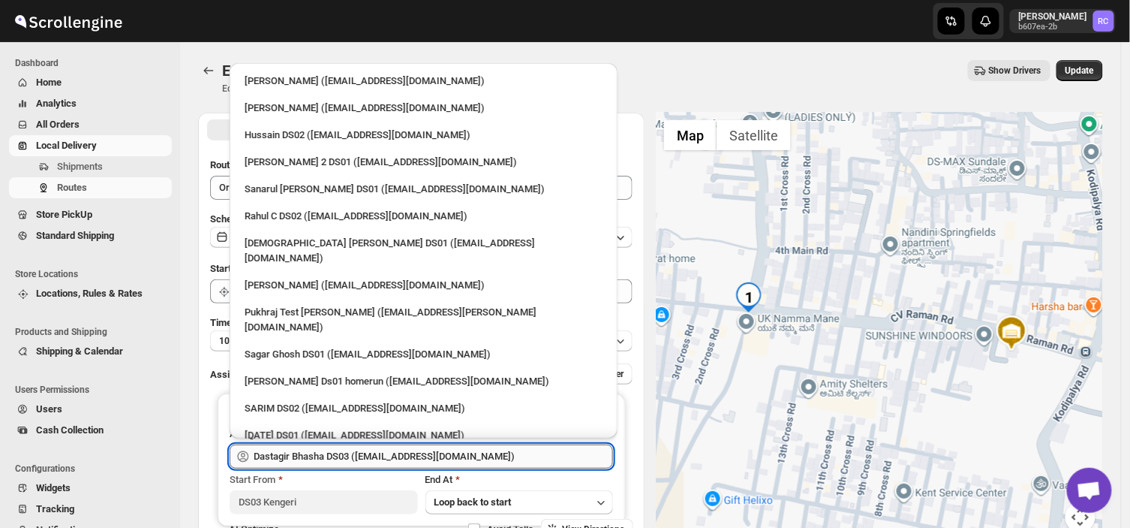
click at [471, 451] on input "Dastagir Bhasha DS03 ([EMAIL_ADDRESS][DOMAIN_NAME])" at bounding box center [434, 456] width 360 height 24
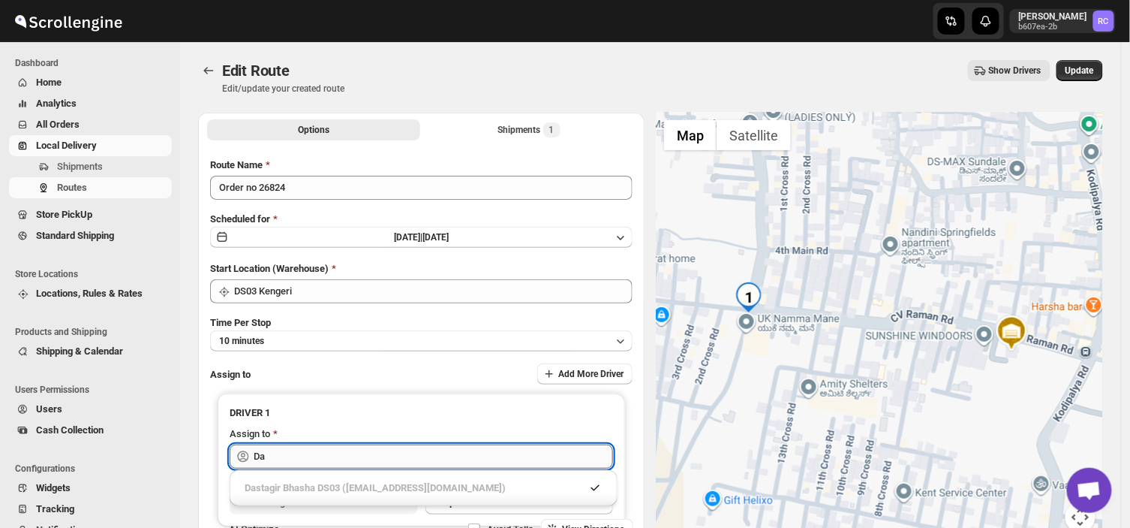
type input "D"
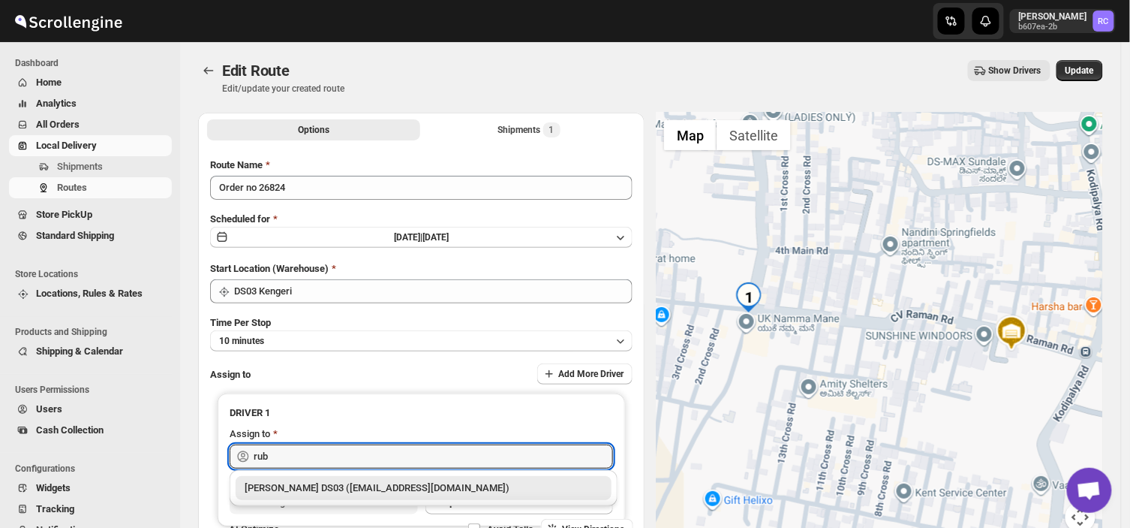
click at [399, 488] on div "[PERSON_NAME] DS03 ([EMAIL_ADDRESS][DOMAIN_NAME])" at bounding box center [424, 487] width 358 height 15
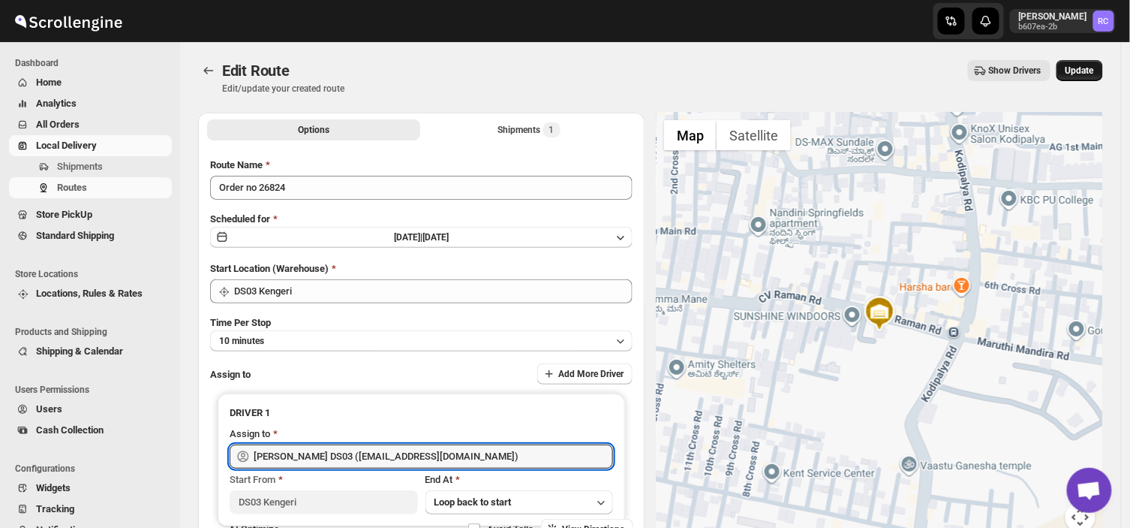
type input "[PERSON_NAME] DS03 ([EMAIL_ADDRESS][DOMAIN_NAME])"
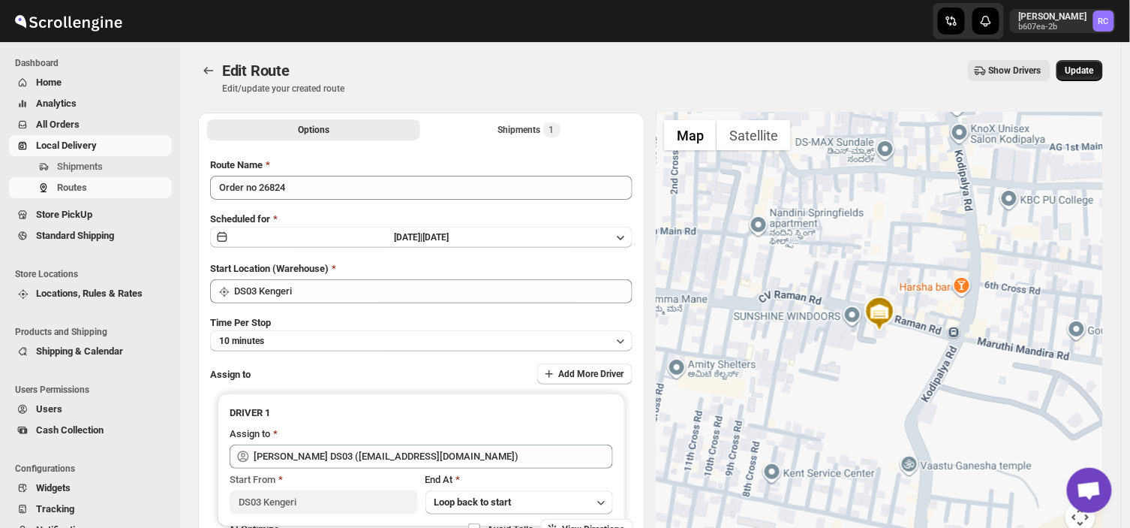
click at [1084, 65] on span "Update" at bounding box center [1080, 71] width 29 height 12
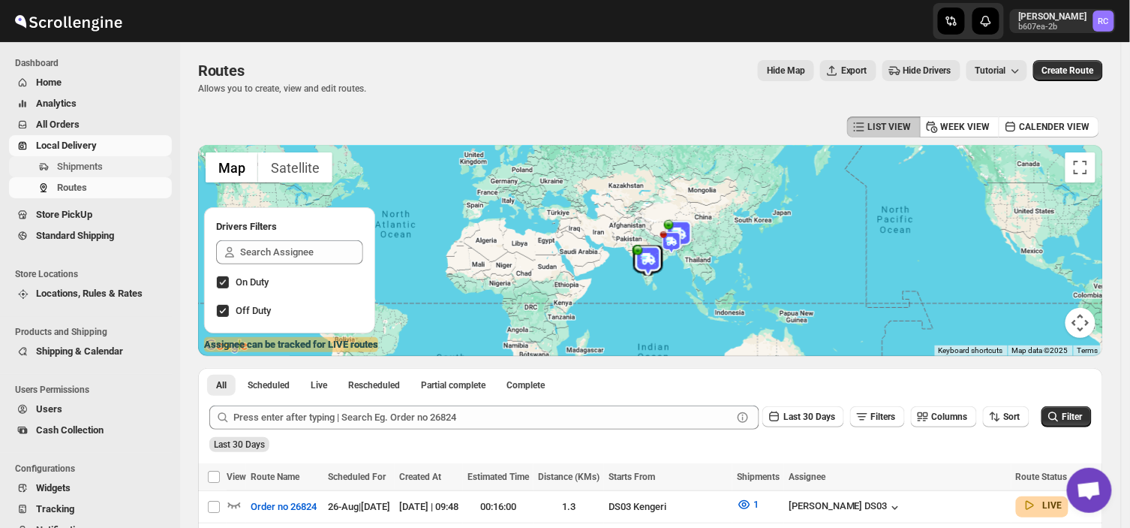
click at [98, 166] on span "Shipments" at bounding box center [80, 166] width 46 height 11
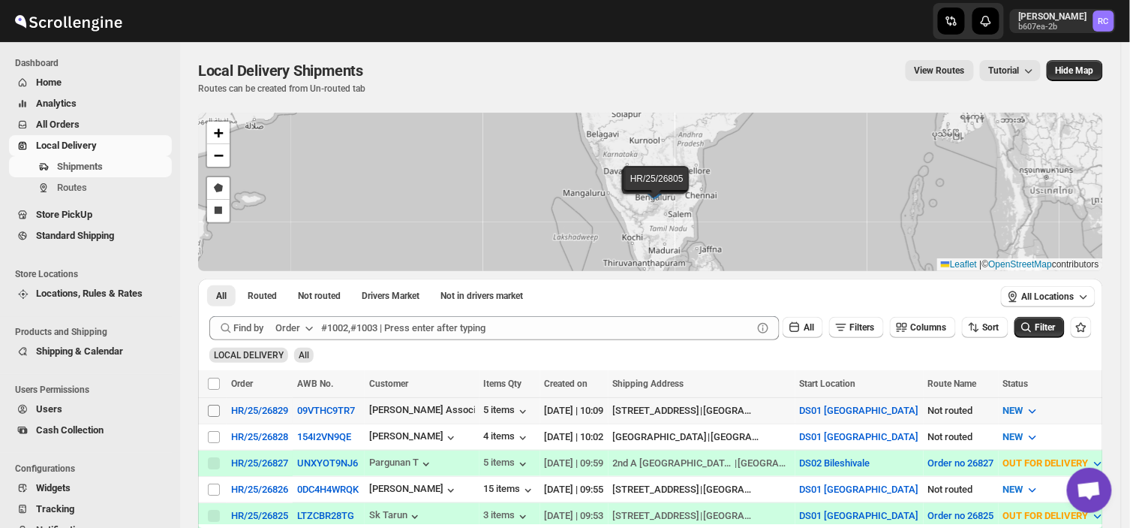
click at [212, 411] on input "Select shipment" at bounding box center [214, 411] width 12 height 12
checkbox input "true"
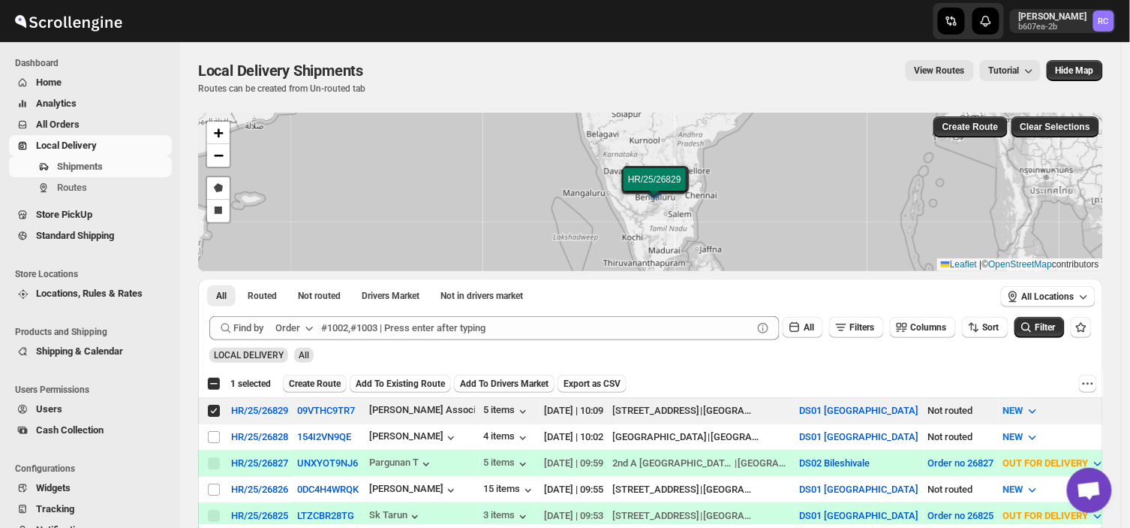
click at [311, 381] on span "Create Route" at bounding box center [315, 384] width 52 height 12
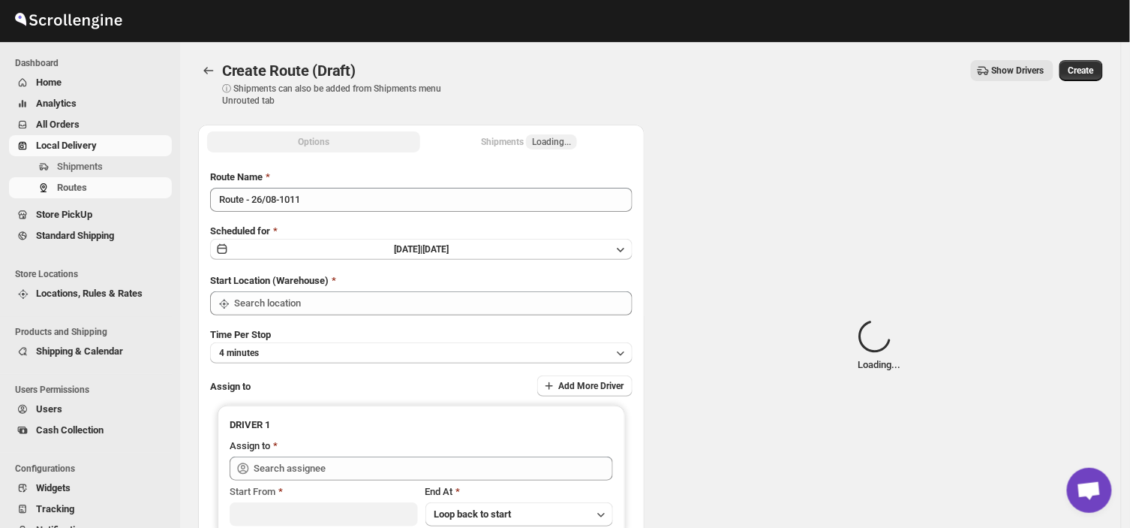
type input "DS01 [GEOGRAPHIC_DATA]"
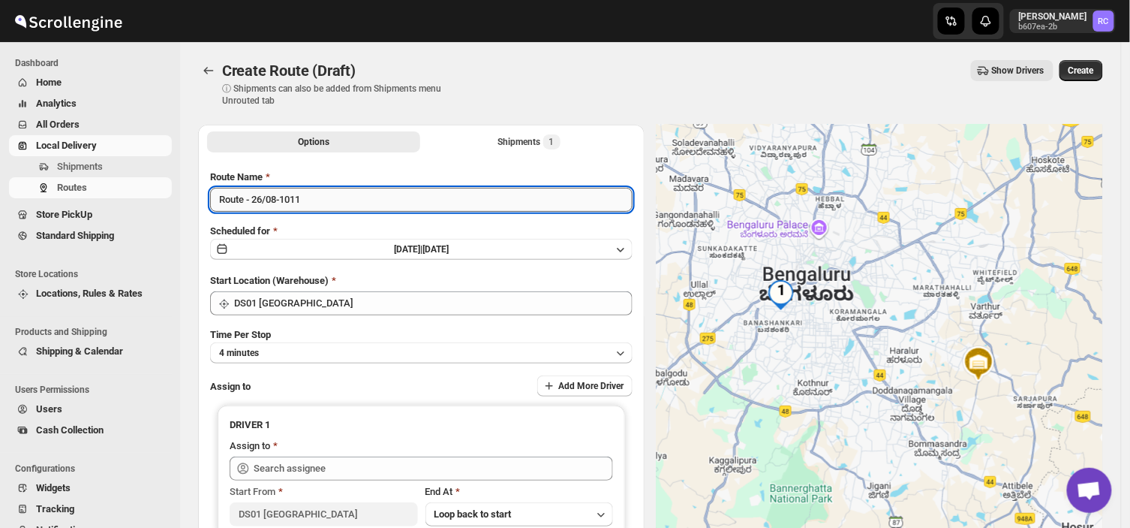
click at [306, 204] on input "Route - 26/08-1011" at bounding box center [421, 200] width 423 height 24
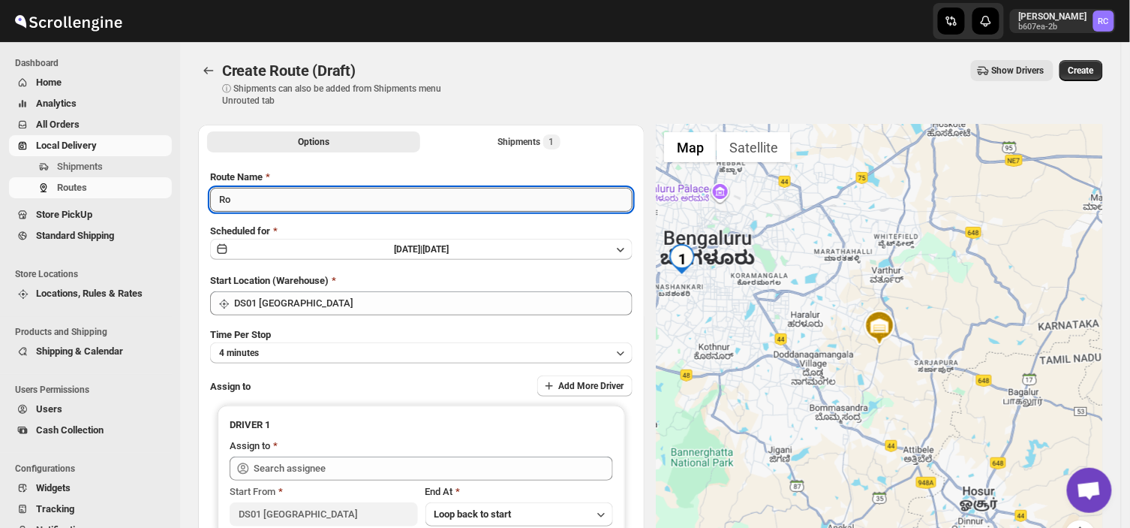
type input "R"
type input "Order no 26829"
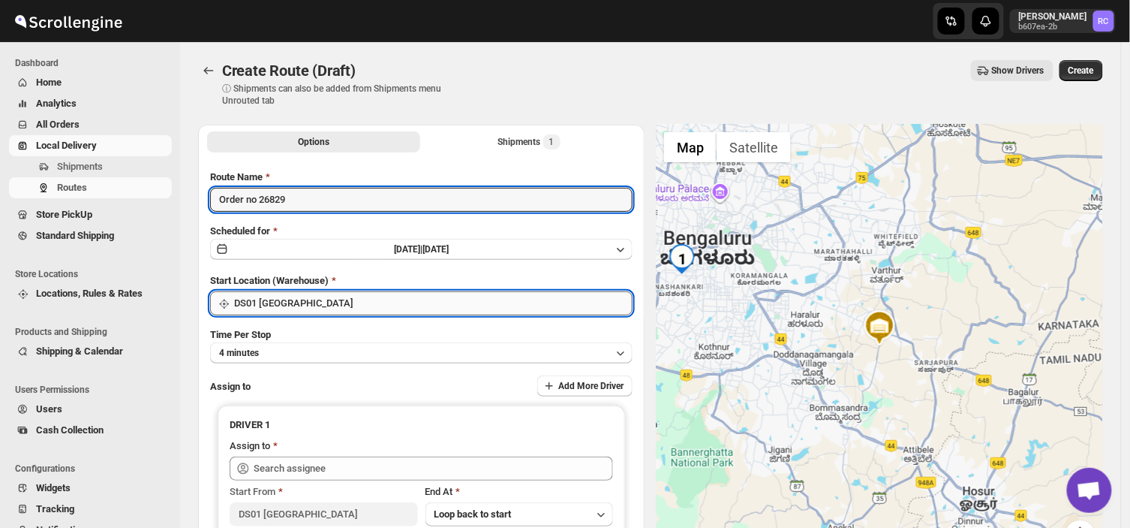
click at [326, 299] on input "DS01 [GEOGRAPHIC_DATA]" at bounding box center [433, 303] width 399 height 24
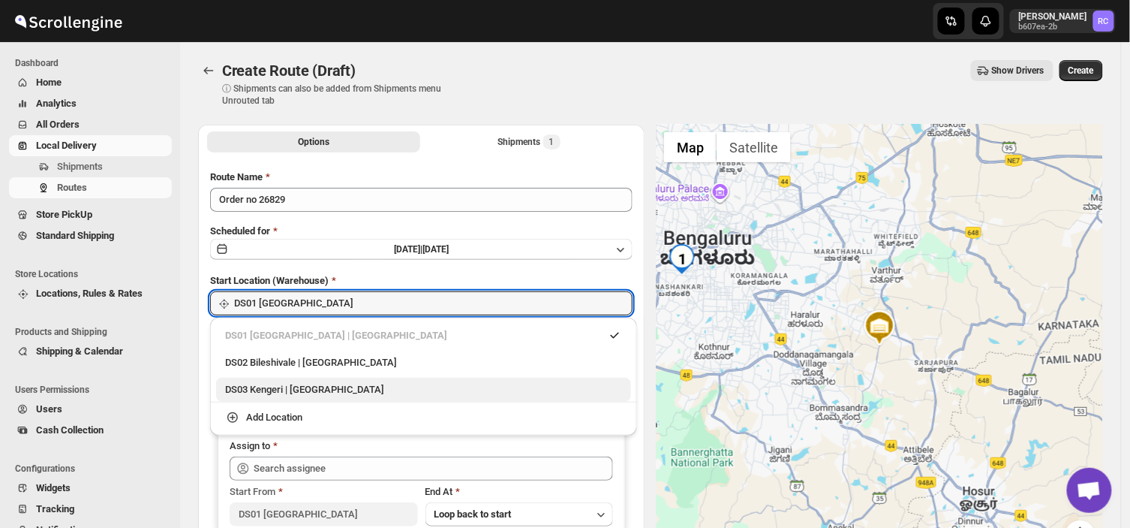
click at [260, 383] on div "DS03 Kengeri | [GEOGRAPHIC_DATA]" at bounding box center [423, 389] width 397 height 15
type input "DS03 Kengeri"
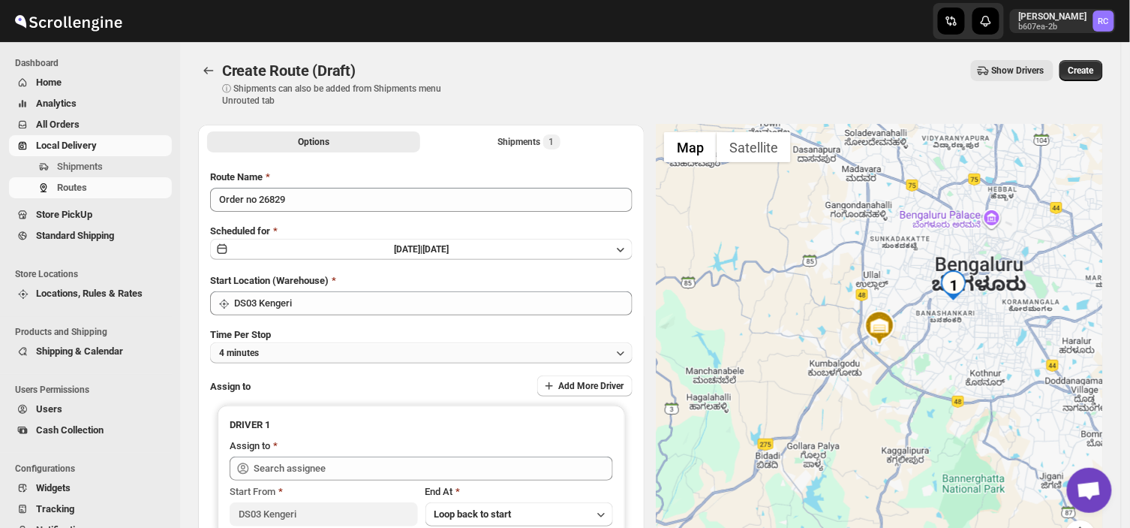
click at [278, 351] on button "4 minutes" at bounding box center [421, 352] width 423 height 21
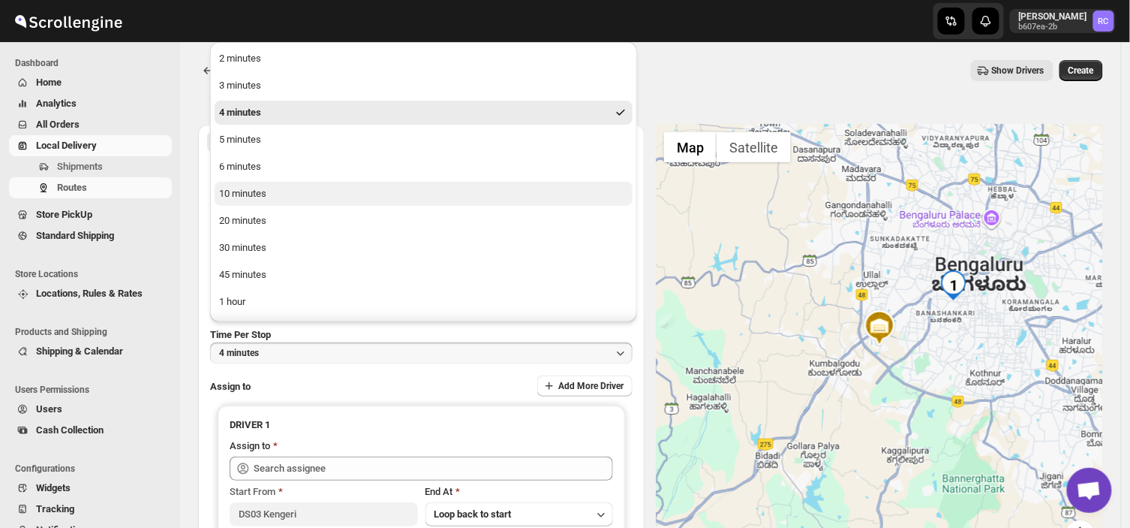
click at [256, 188] on div "10 minutes" at bounding box center [242, 193] width 47 height 15
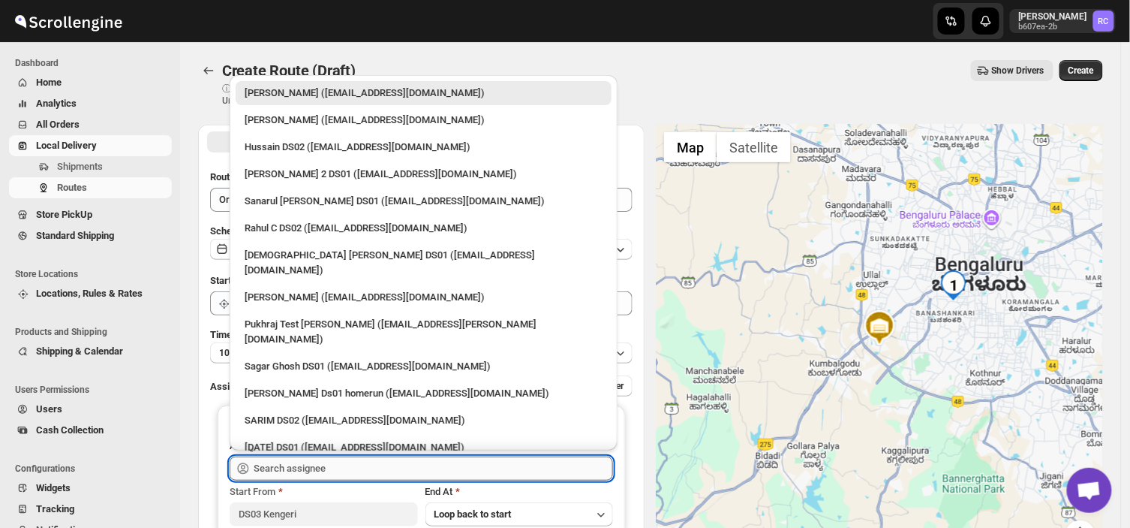
click at [348, 464] on input "text" at bounding box center [434, 468] width 360 height 24
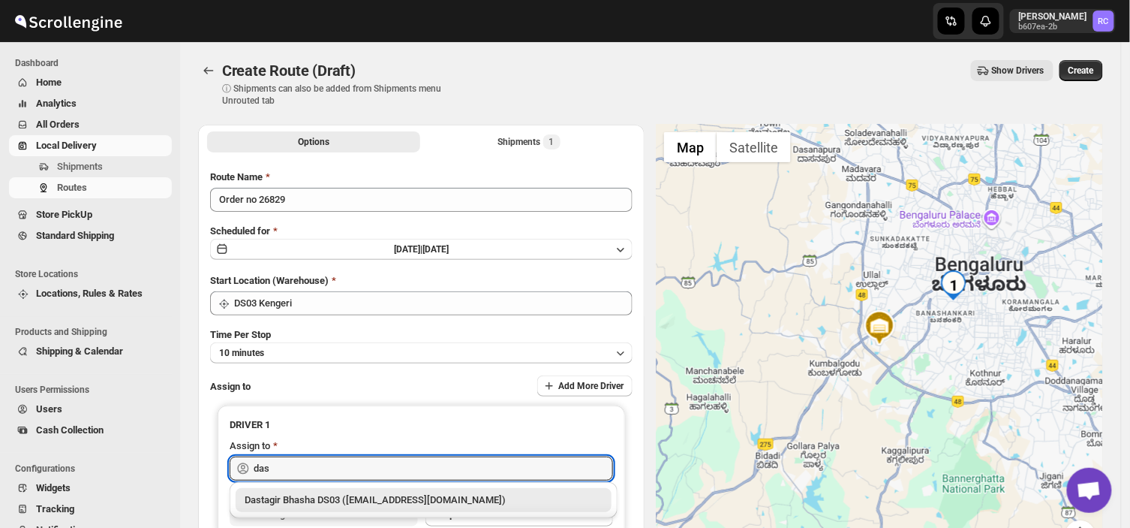
click at [462, 498] on div "Dastagir Bhasha DS03 ([EMAIL_ADDRESS][DOMAIN_NAME])" at bounding box center [424, 499] width 358 height 15
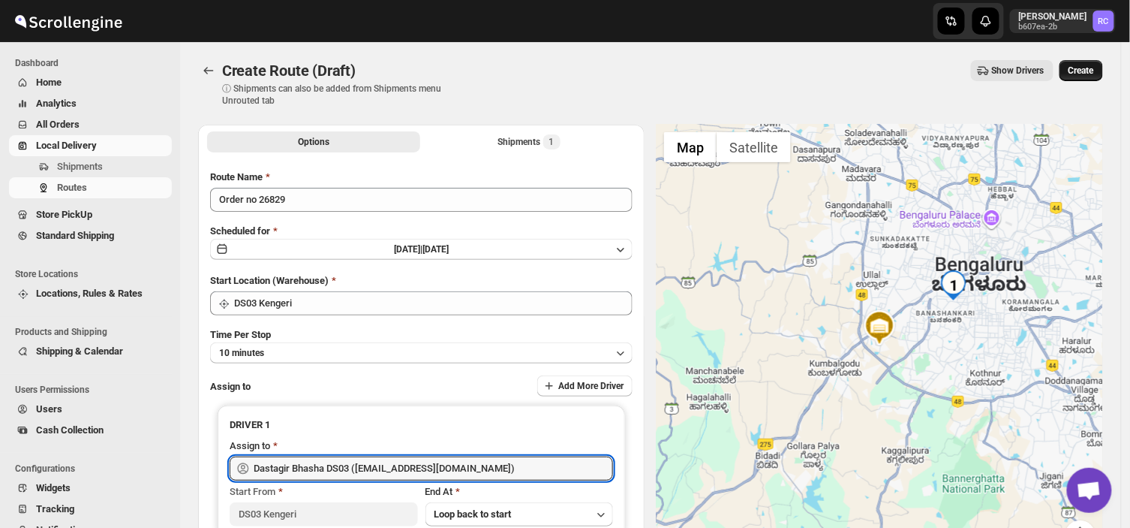
type input "Dastagir Bhasha DS03 ([EMAIL_ADDRESS][DOMAIN_NAME])"
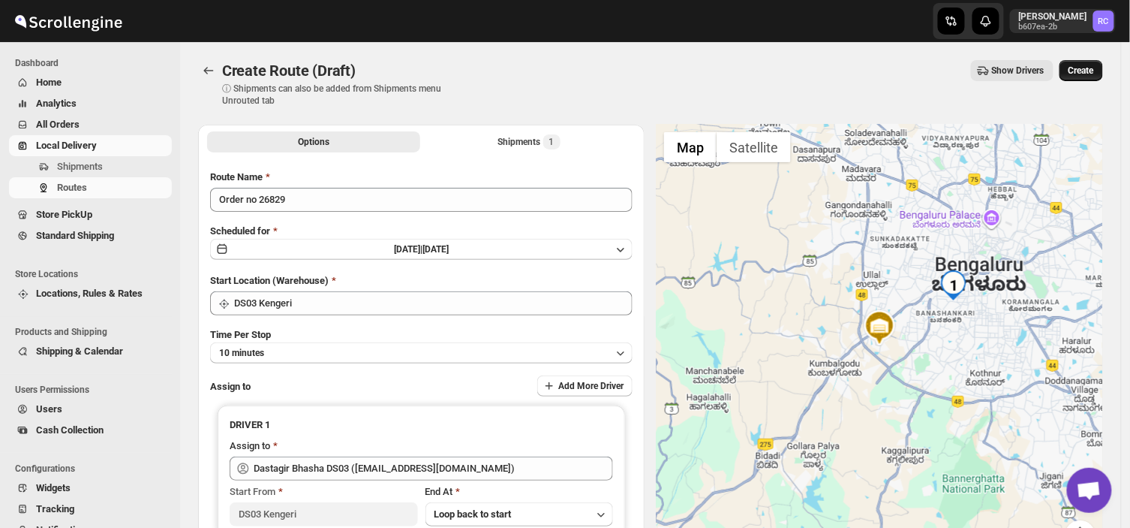
click at [1089, 72] on span "Create" at bounding box center [1082, 71] width 26 height 12
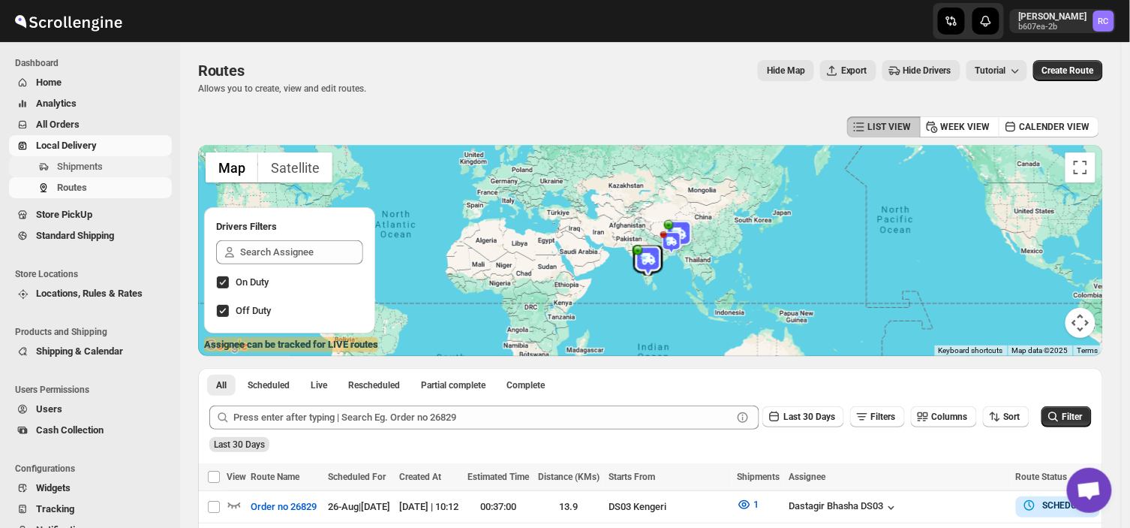
click at [125, 163] on span "Shipments" at bounding box center [113, 166] width 112 height 15
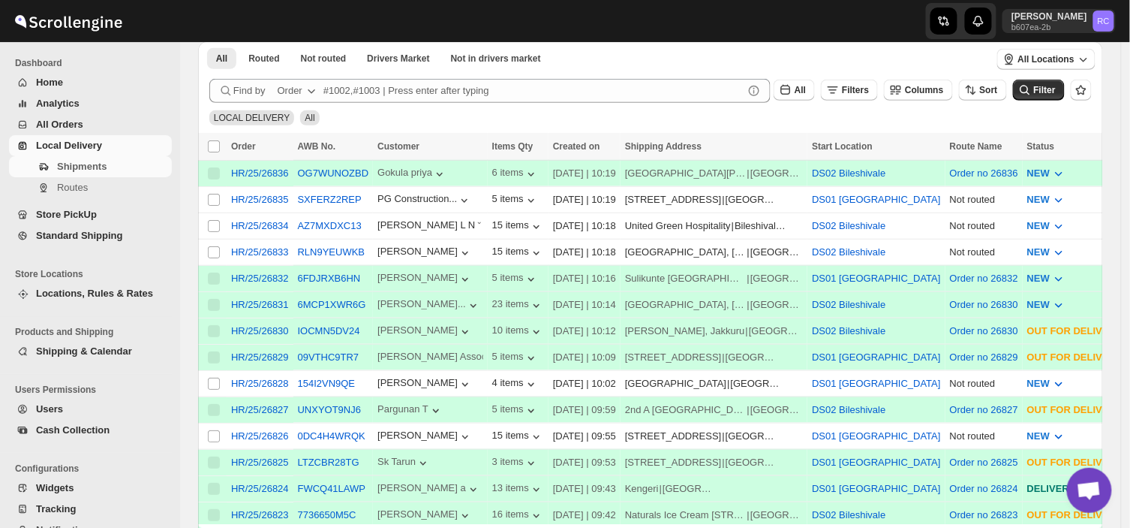
scroll to position [238, 0]
click at [208, 429] on input "Select shipment" at bounding box center [214, 435] width 12 height 12
checkbox input "true"
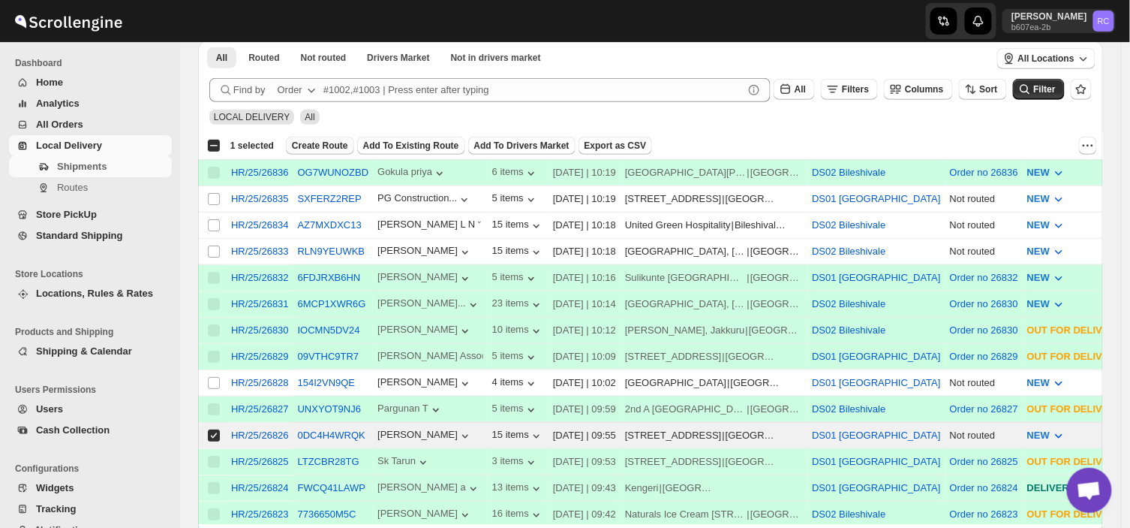
click at [308, 137] on button "Create Route" at bounding box center [320, 146] width 68 height 18
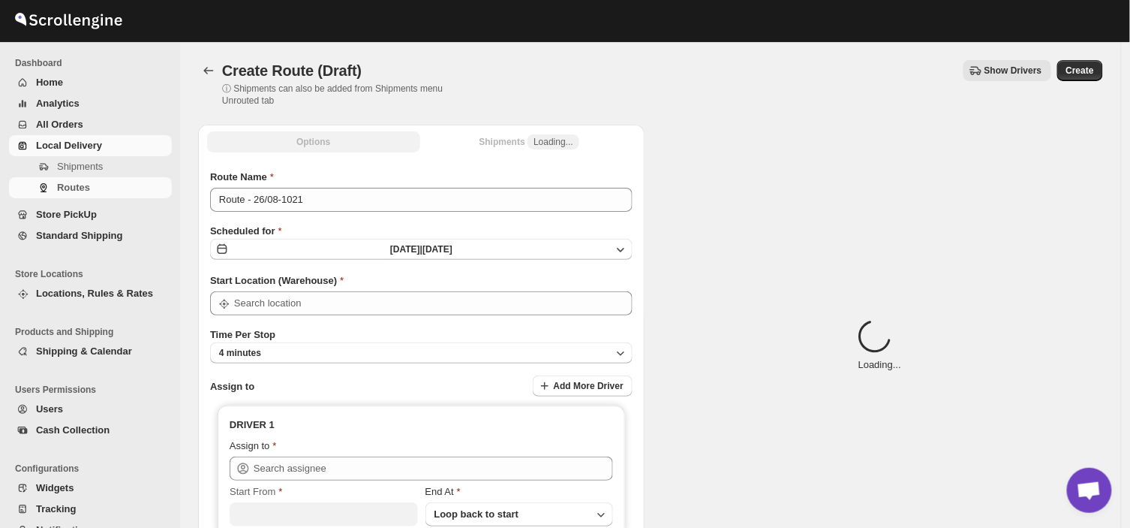
type input "DS01 [GEOGRAPHIC_DATA]"
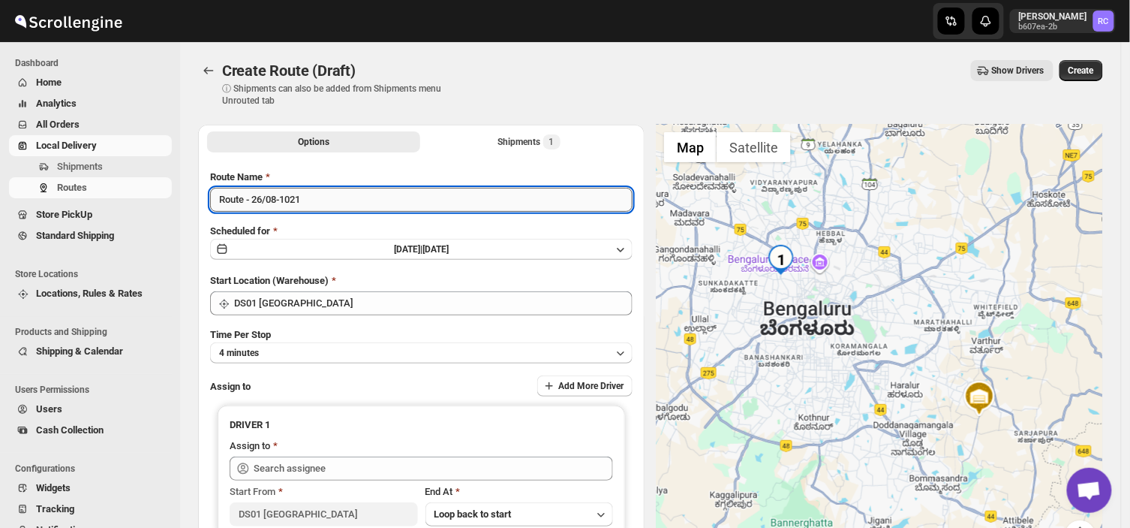
click at [306, 193] on input "Route - 26/08-1021" at bounding box center [421, 200] width 423 height 24
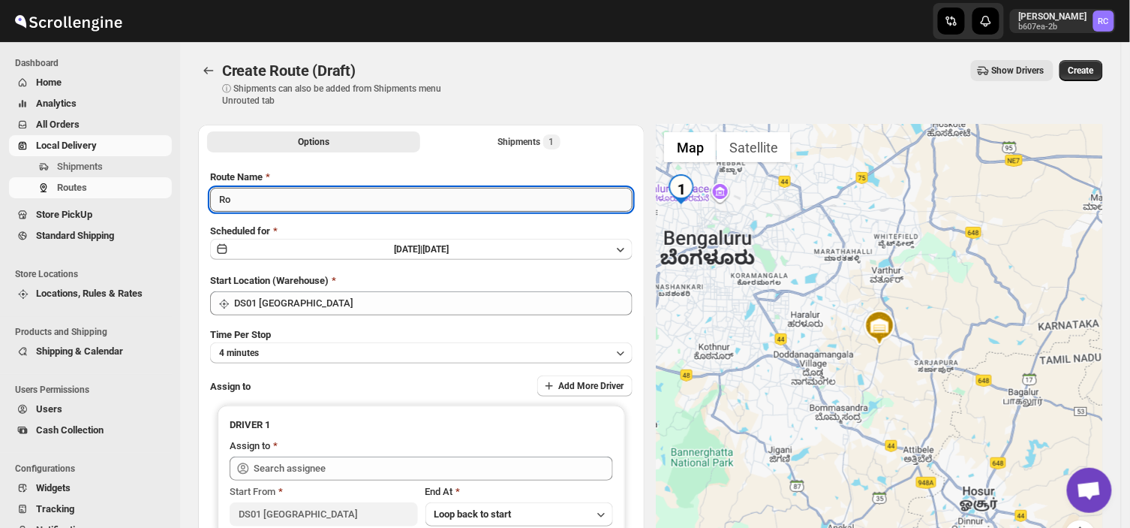
type input "R"
click at [315, 206] on input "Route Name" at bounding box center [421, 200] width 423 height 24
type input "o"
type input "Order no 26826"
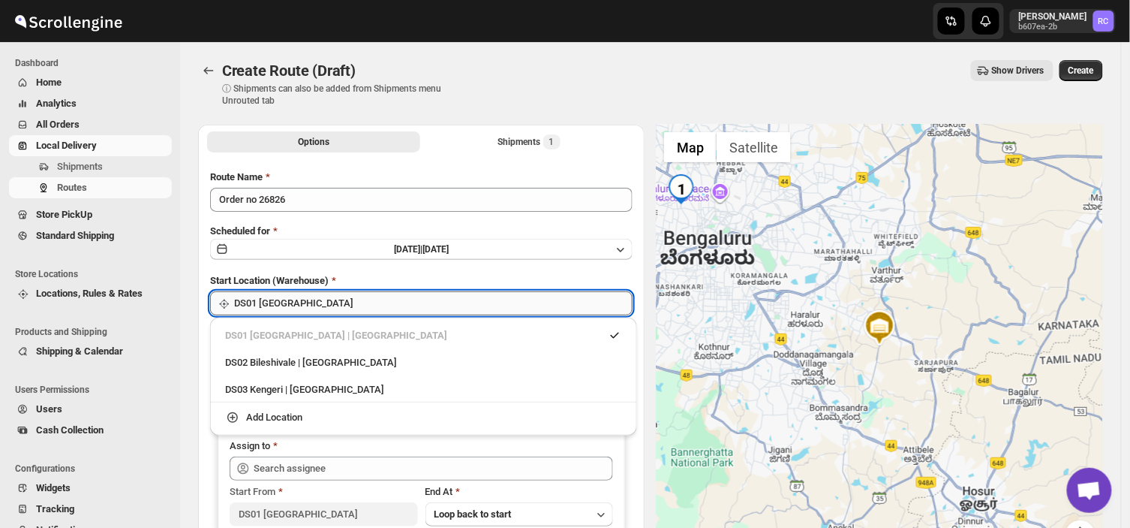
click at [338, 308] on input "DS01 [GEOGRAPHIC_DATA]" at bounding box center [433, 303] width 399 height 24
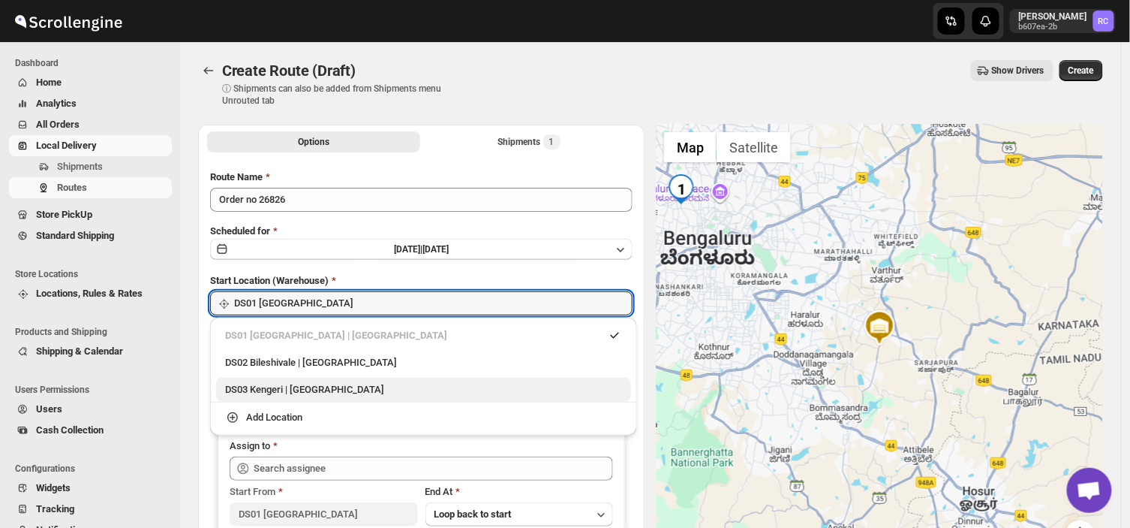
click at [260, 386] on div "DS03 Kengeri | [GEOGRAPHIC_DATA]" at bounding box center [423, 389] width 397 height 15
type input "DS03 Kengeri"
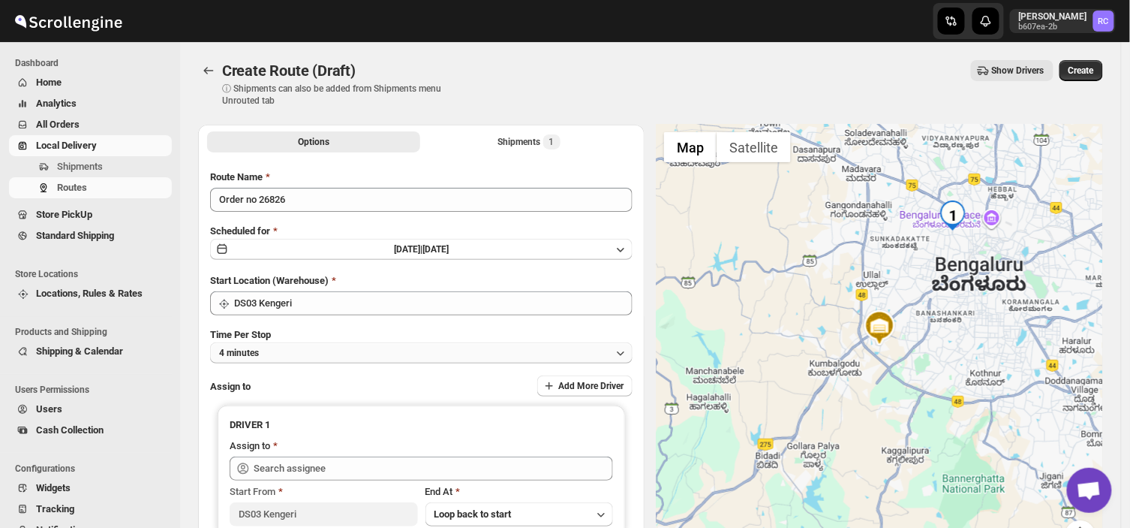
click at [276, 349] on button "4 minutes" at bounding box center [421, 352] width 423 height 21
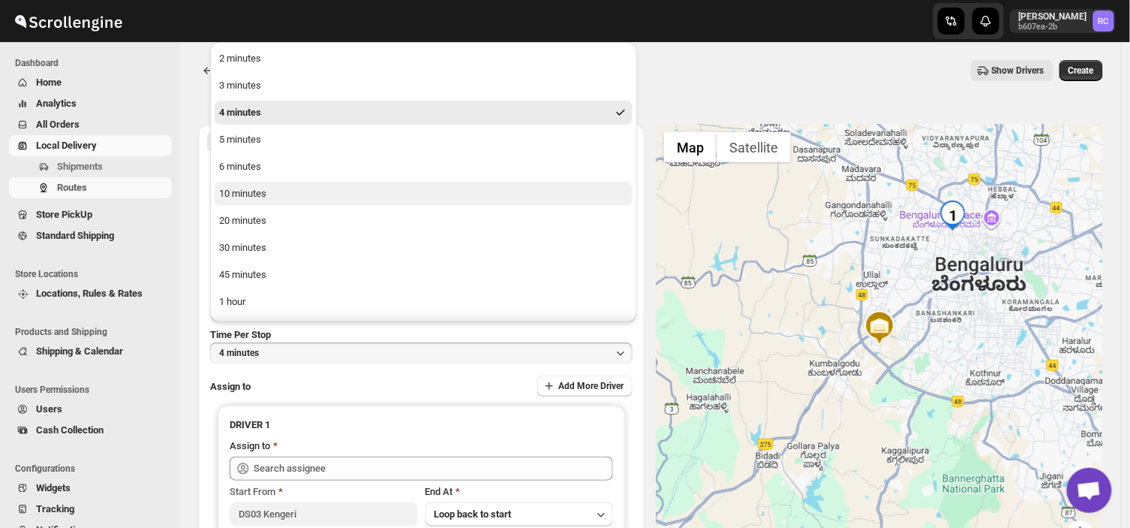
click at [248, 196] on div "10 minutes" at bounding box center [242, 193] width 47 height 15
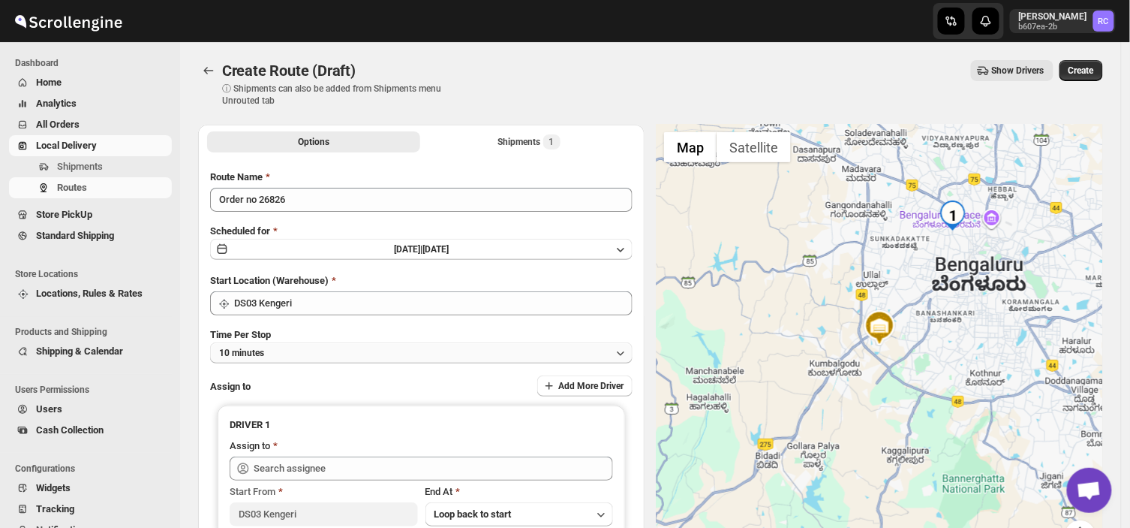
click at [275, 351] on button "10 minutes" at bounding box center [421, 352] width 423 height 21
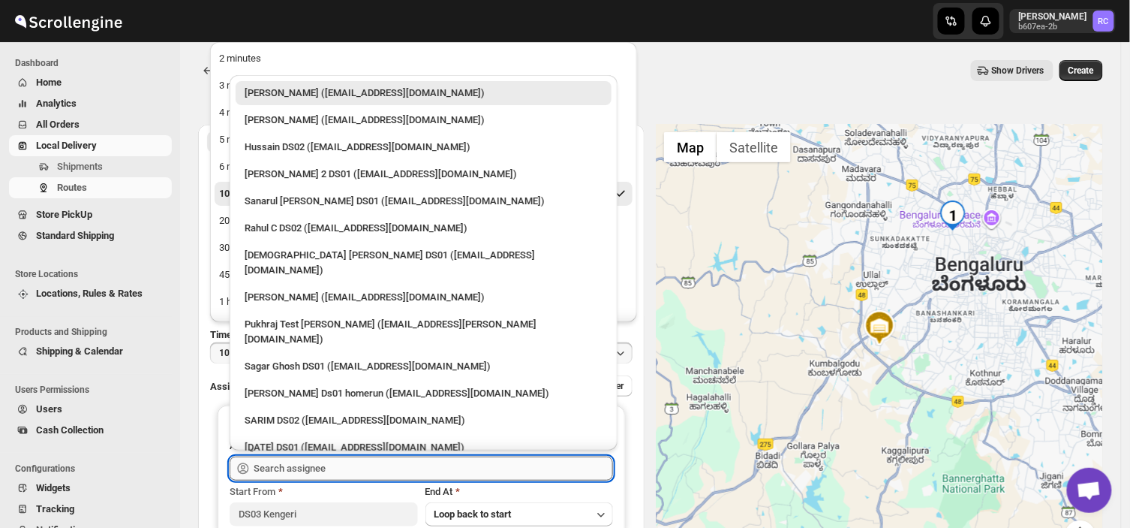
click at [344, 463] on input "text" at bounding box center [434, 468] width 360 height 24
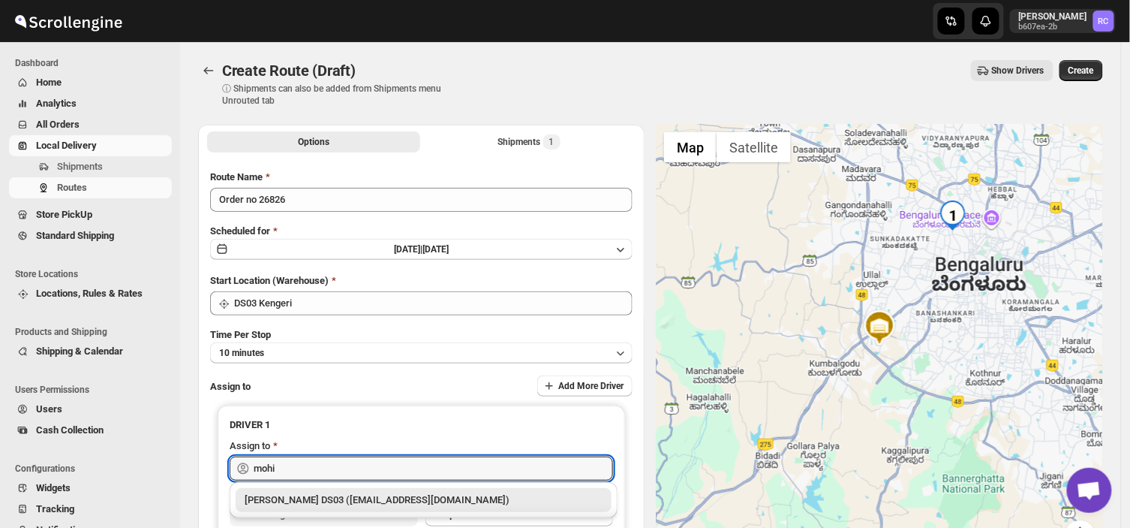
click at [374, 504] on div "[PERSON_NAME] DS03 ([EMAIL_ADDRESS][DOMAIN_NAME])" at bounding box center [424, 499] width 358 height 15
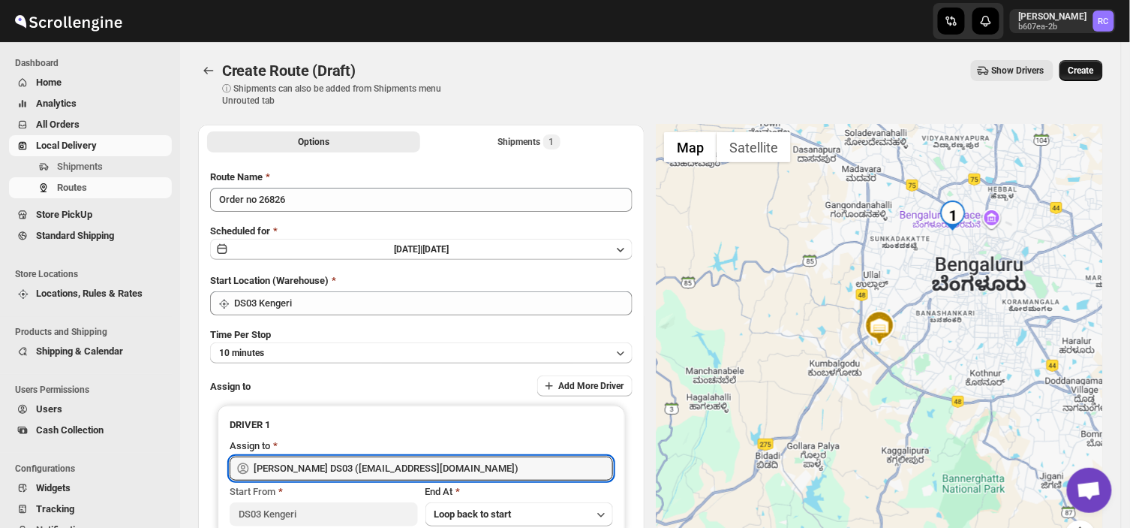
type input "[PERSON_NAME] DS03 ([EMAIL_ADDRESS][DOMAIN_NAME])"
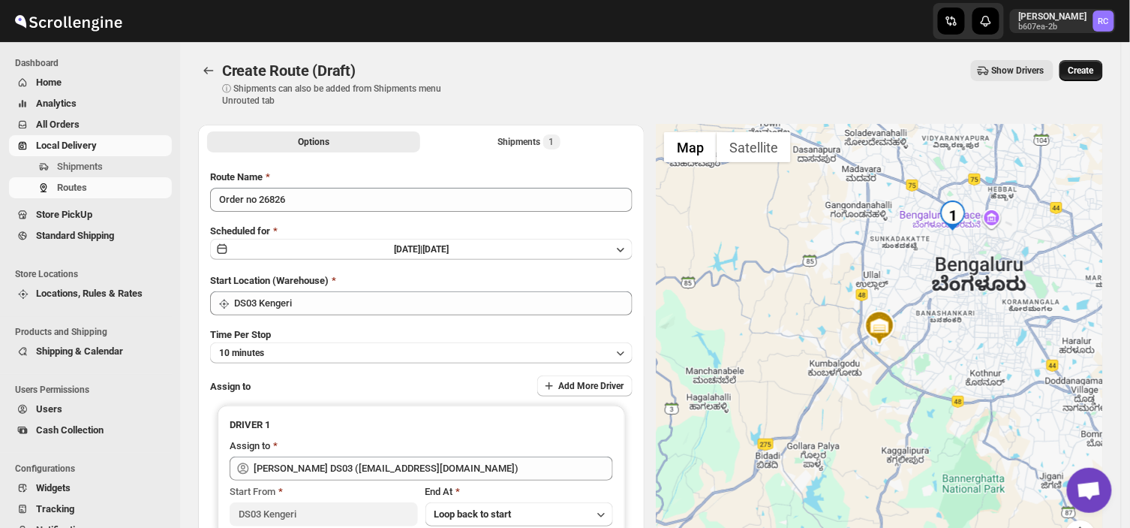
click at [1091, 65] on span "Create" at bounding box center [1082, 71] width 26 height 12
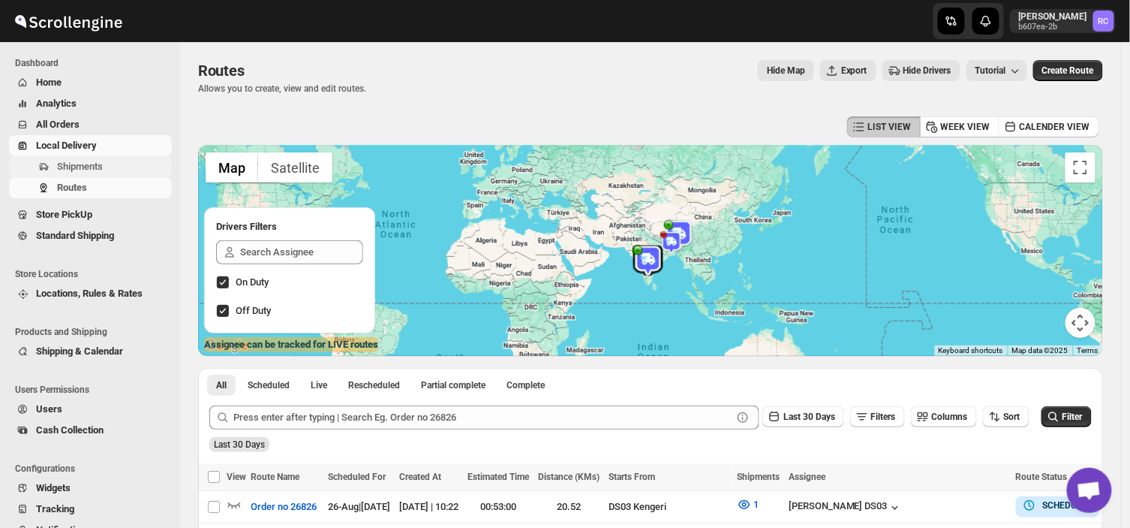
click at [100, 168] on span "Shipments" at bounding box center [80, 166] width 46 height 11
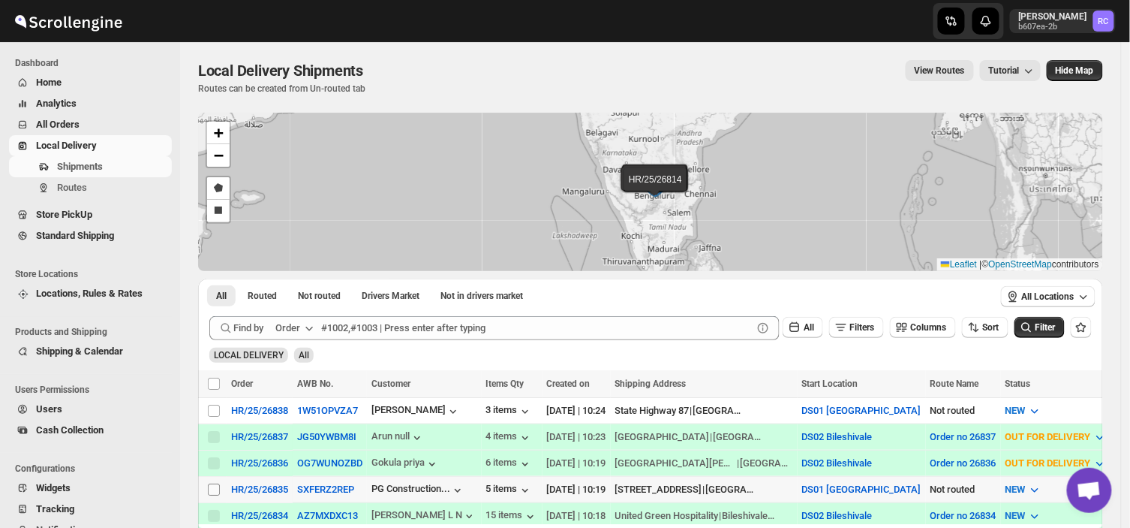
click at [210, 486] on input "Select shipment" at bounding box center [214, 489] width 12 height 12
checkbox input "true"
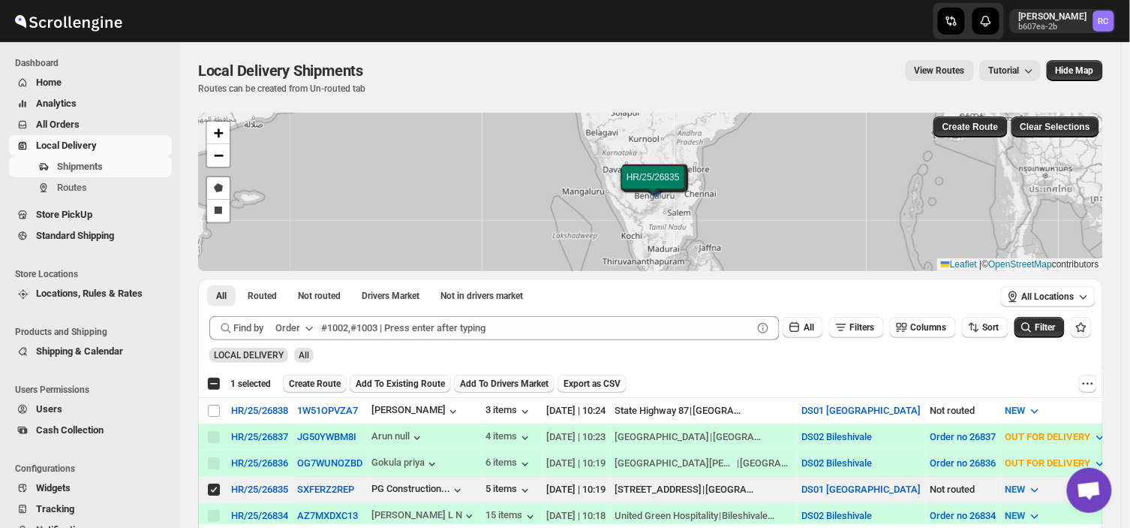
click at [317, 384] on span "Create Route" at bounding box center [315, 384] width 52 height 12
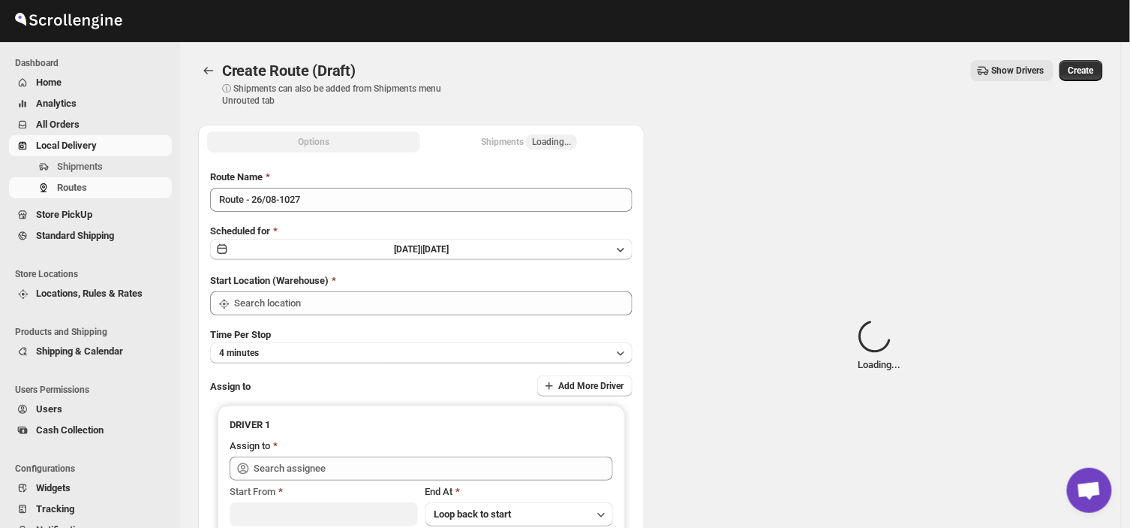
type input "DS01 [GEOGRAPHIC_DATA]"
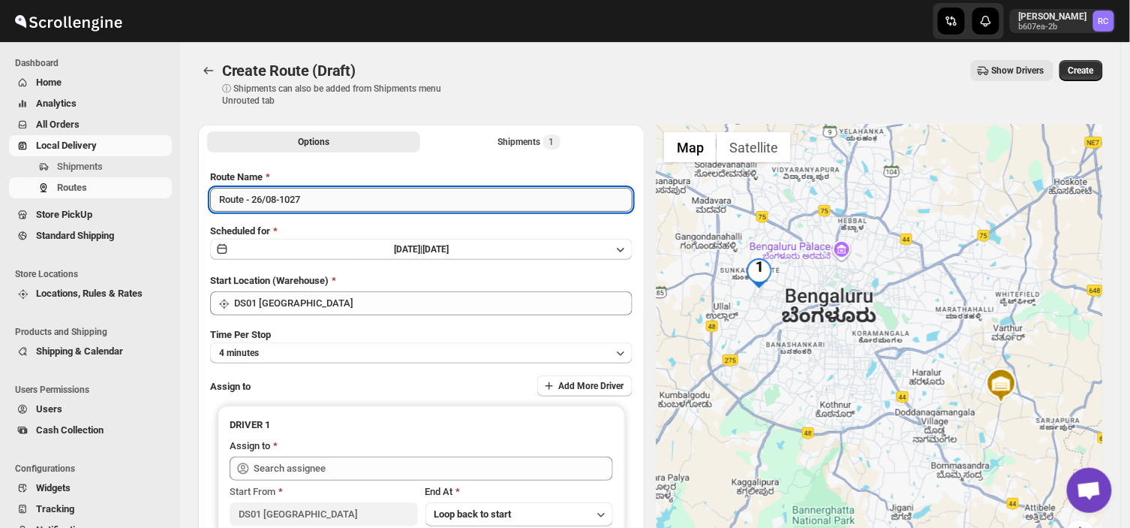
click at [311, 194] on input "Route - 26/08-1027" at bounding box center [421, 200] width 423 height 24
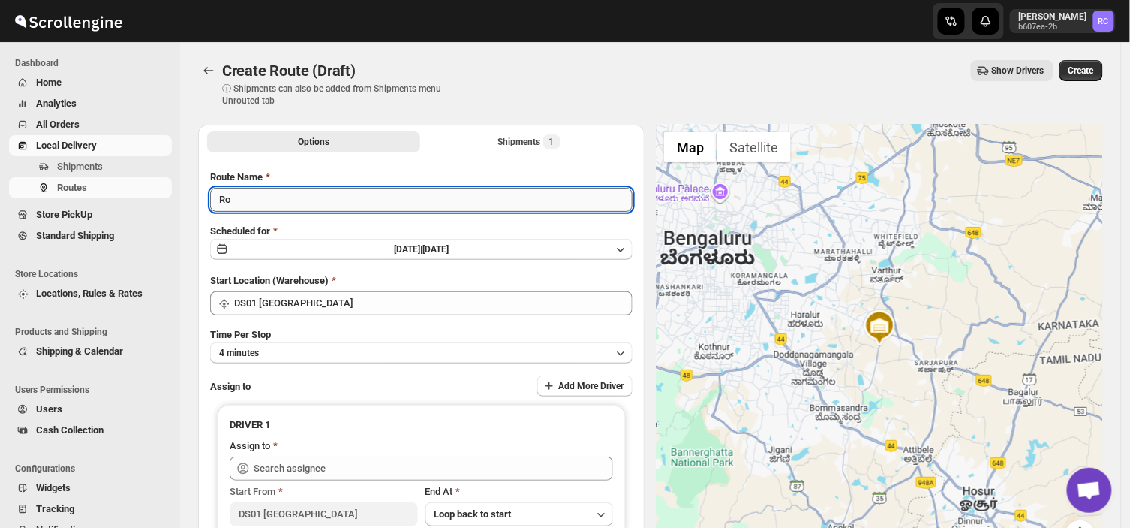
type input "R"
type input "Order no 26835"
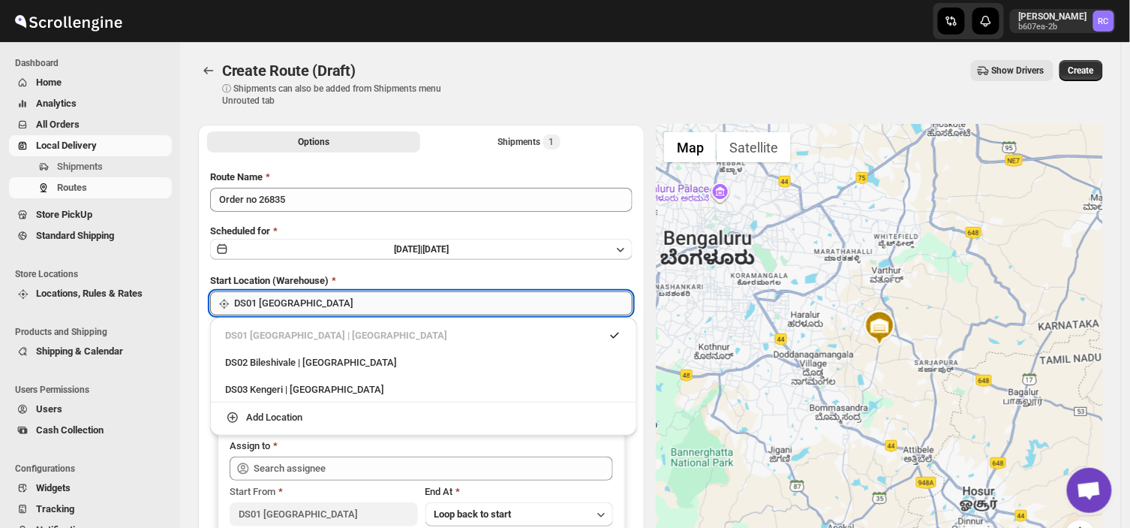
click at [328, 302] on input "DS01 [GEOGRAPHIC_DATA]" at bounding box center [433, 303] width 399 height 24
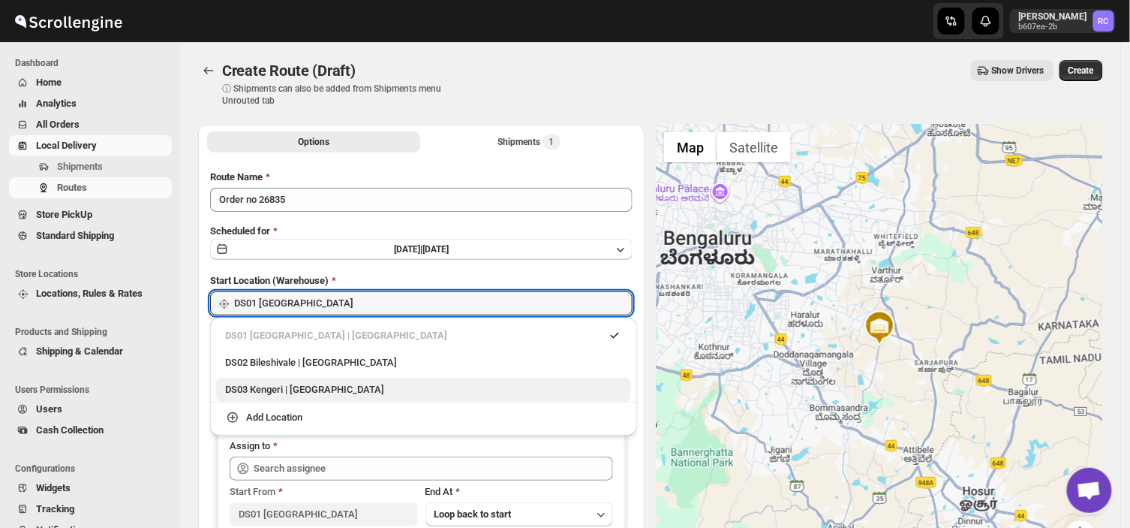
click at [269, 386] on div "DS03 Kengeri | [GEOGRAPHIC_DATA]" at bounding box center [423, 389] width 397 height 15
type input "DS03 Kengeri"
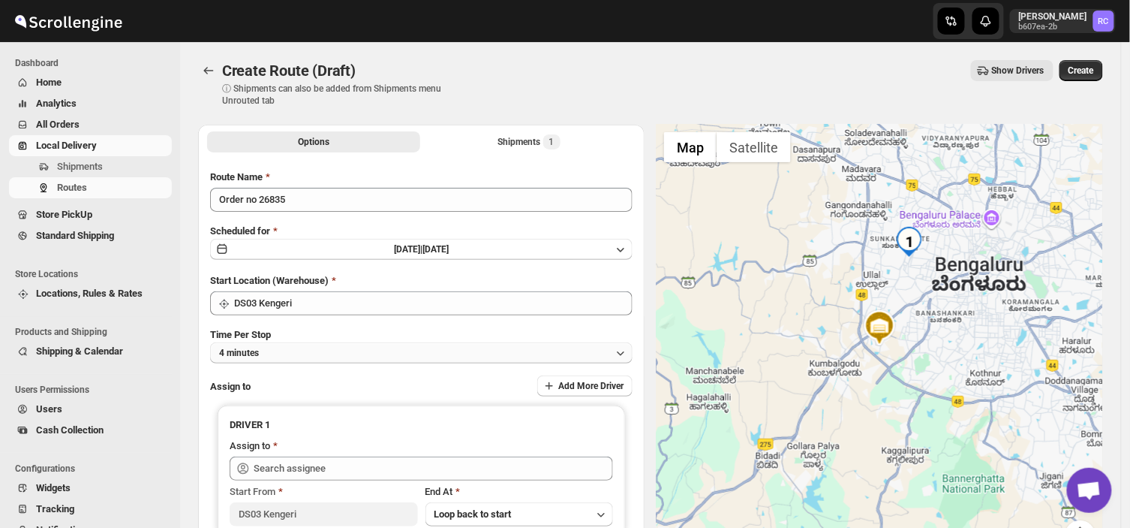
click at [270, 350] on button "4 minutes" at bounding box center [421, 352] width 423 height 21
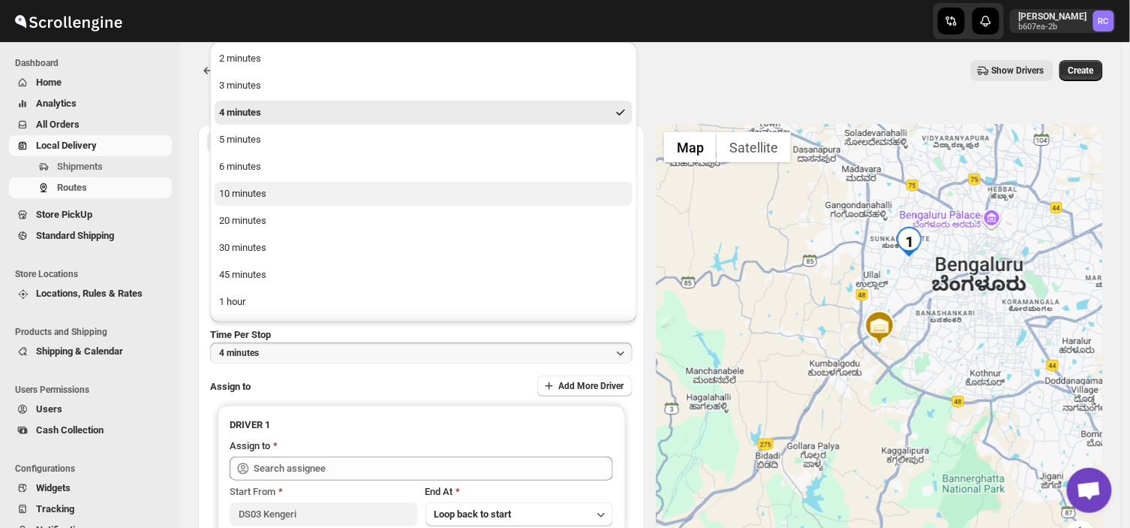
click at [249, 193] on div "10 minutes" at bounding box center [242, 193] width 47 height 15
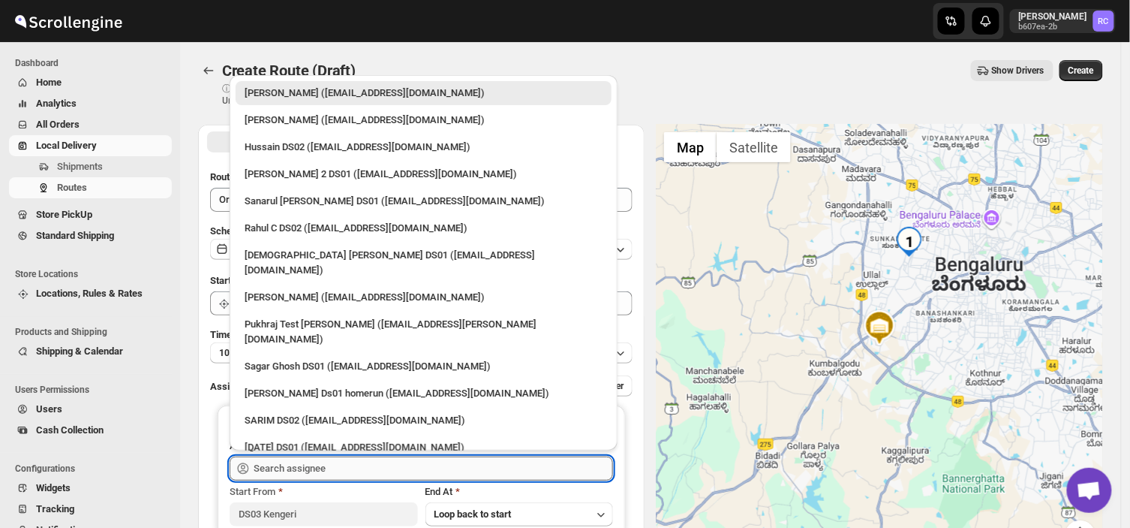
click at [345, 468] on input "text" at bounding box center [434, 468] width 360 height 24
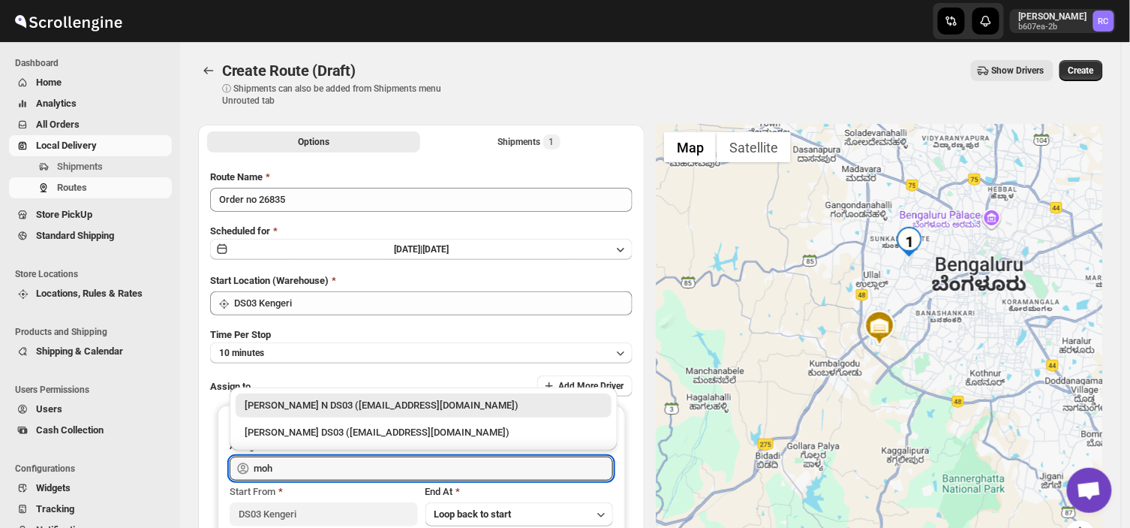
click at [371, 404] on div "[PERSON_NAME] N DS03 ([EMAIL_ADDRESS][DOMAIN_NAME])" at bounding box center [424, 405] width 358 height 15
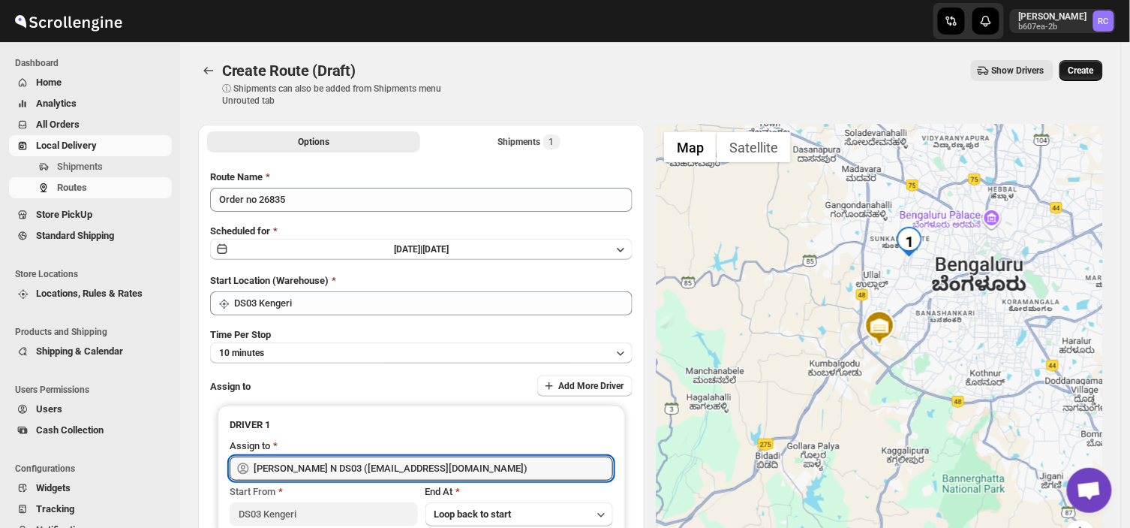
type input "[PERSON_NAME] N DS03 ([EMAIL_ADDRESS][DOMAIN_NAME])"
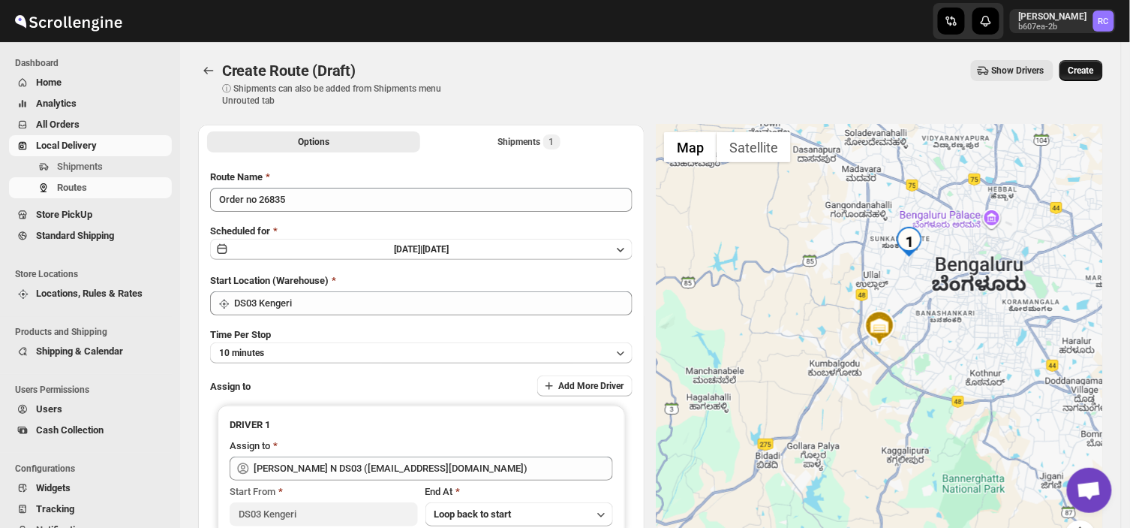
click at [1090, 65] on span "Create" at bounding box center [1082, 71] width 26 height 12
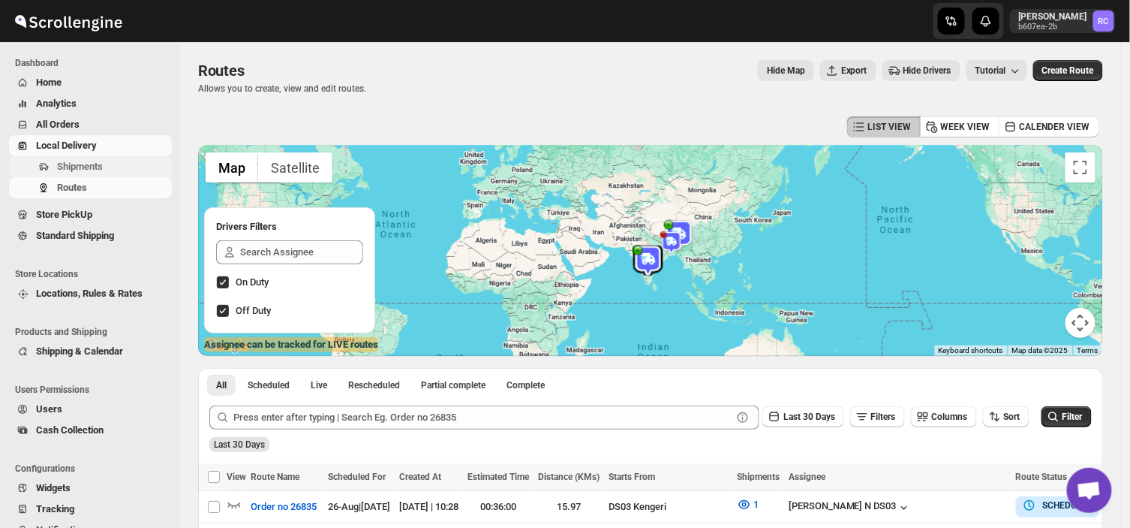
click at [93, 162] on span "Shipments" at bounding box center [80, 166] width 46 height 11
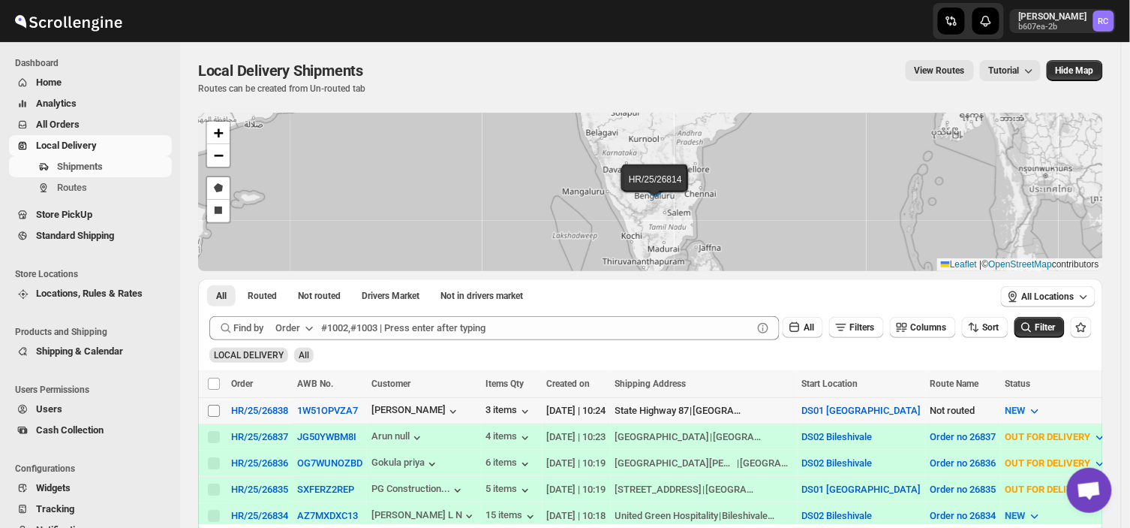
click at [212, 410] on input "Select shipment" at bounding box center [214, 411] width 12 height 12
checkbox input "true"
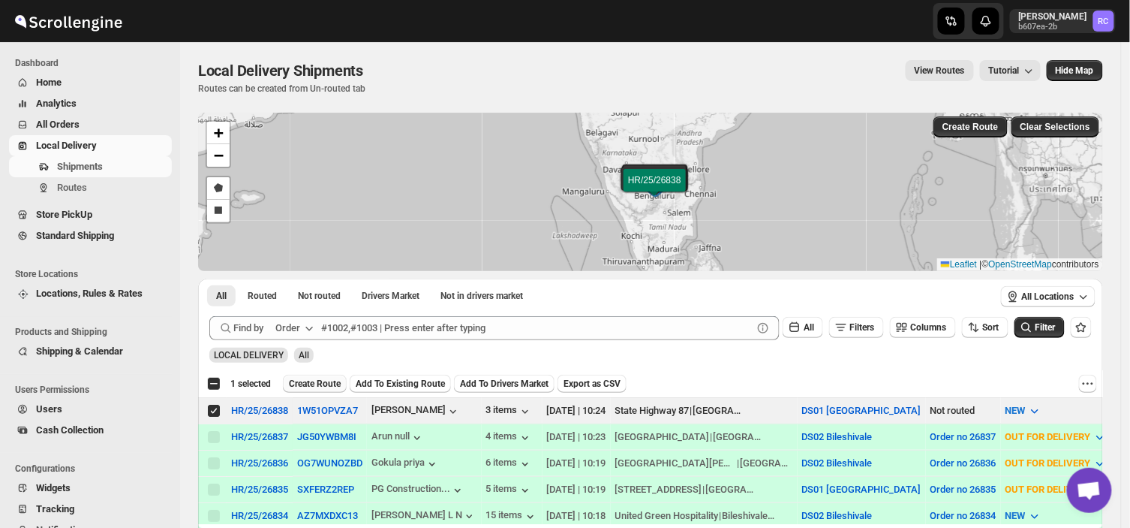
click at [327, 386] on span "Create Route" at bounding box center [315, 384] width 52 height 12
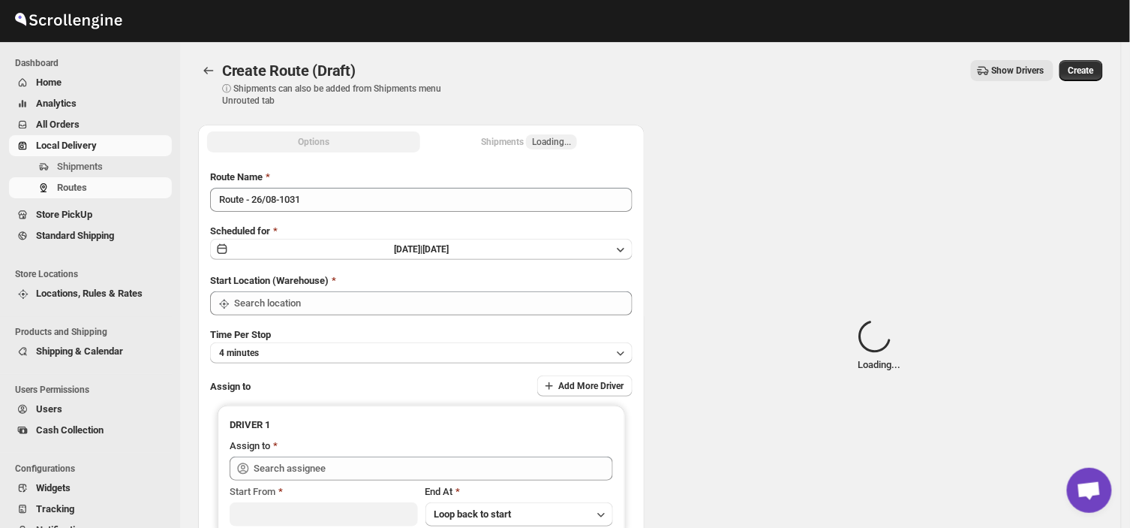
type input "DS01 [GEOGRAPHIC_DATA]"
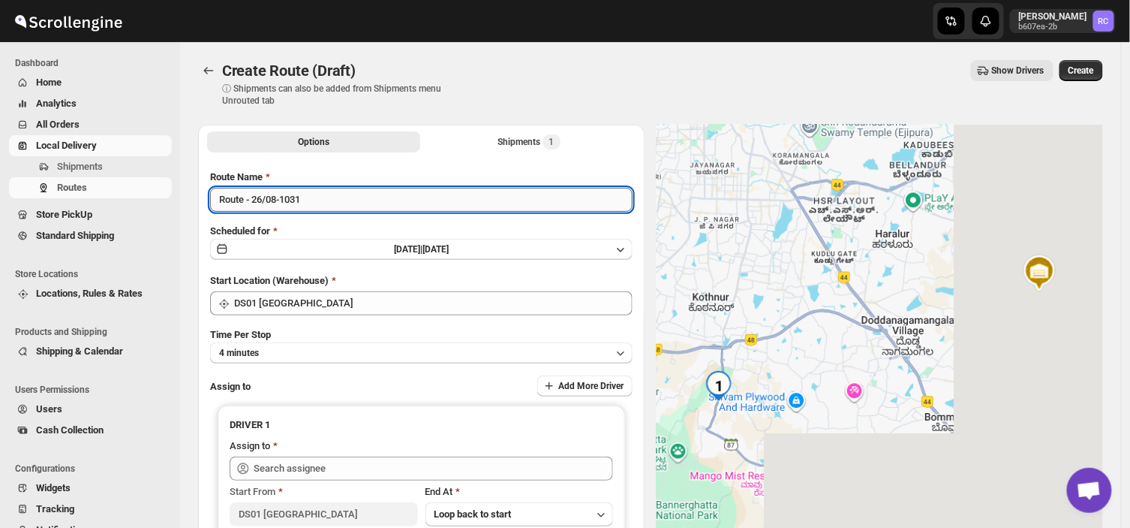
click at [311, 199] on input "Route - 26/08-1031" at bounding box center [421, 200] width 423 height 24
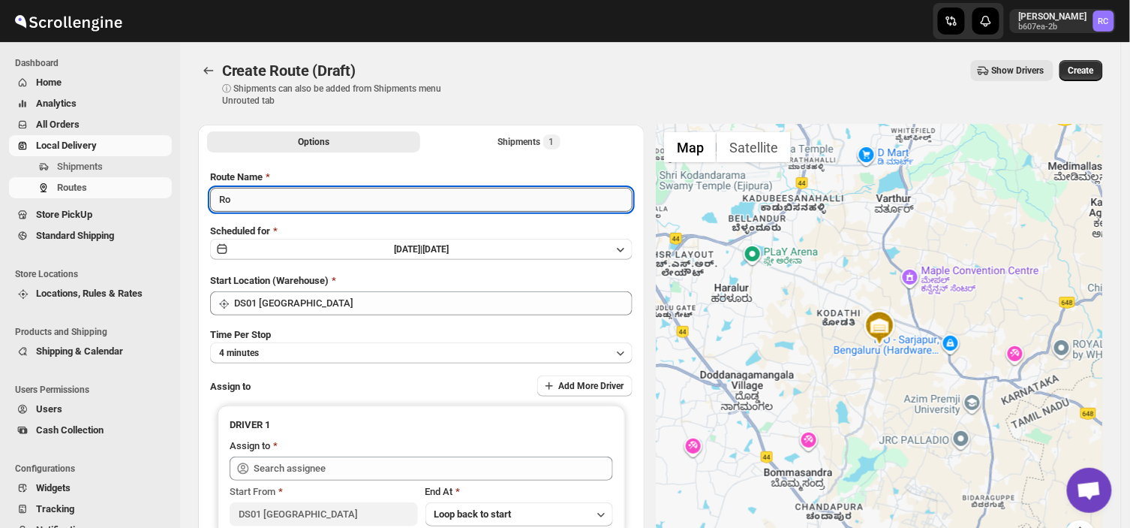
type input "R"
type input "Order no 26835"
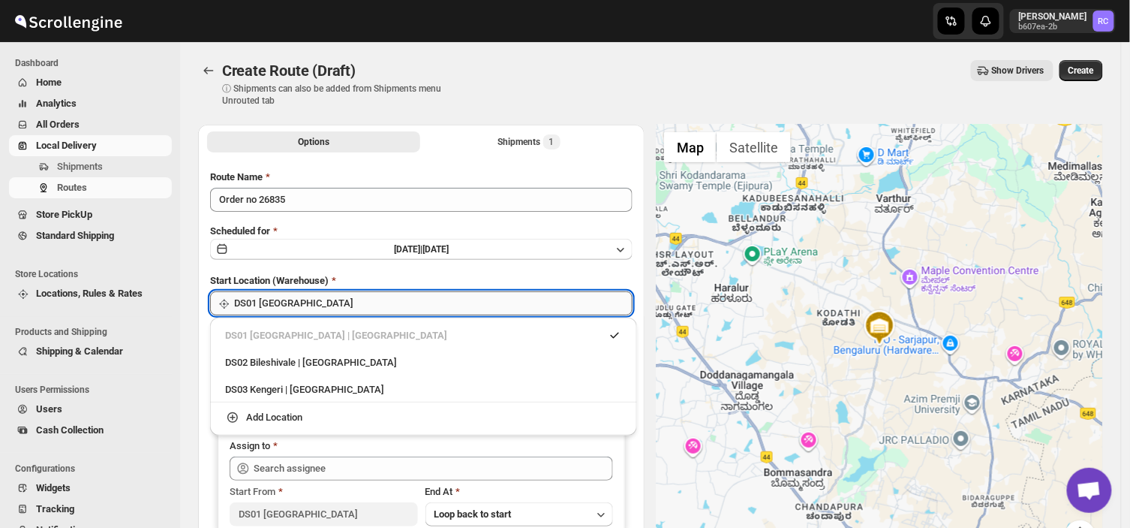
click at [313, 302] on input "DS01 [GEOGRAPHIC_DATA]" at bounding box center [433, 303] width 399 height 24
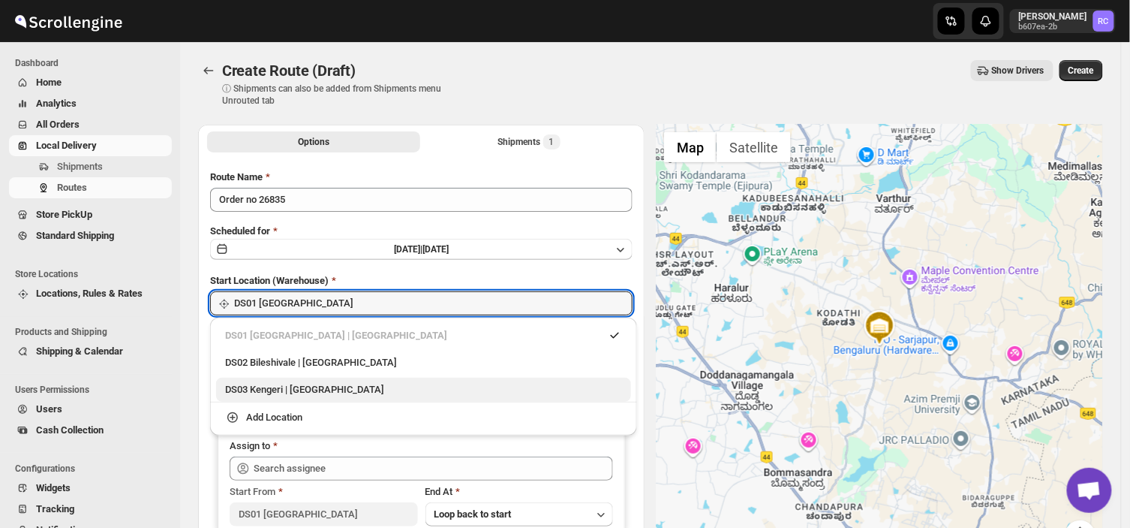
click at [278, 383] on div "DS03 Kengeri | Bengaluru" at bounding box center [423, 389] width 397 height 15
type input "DS03 Kengeri"
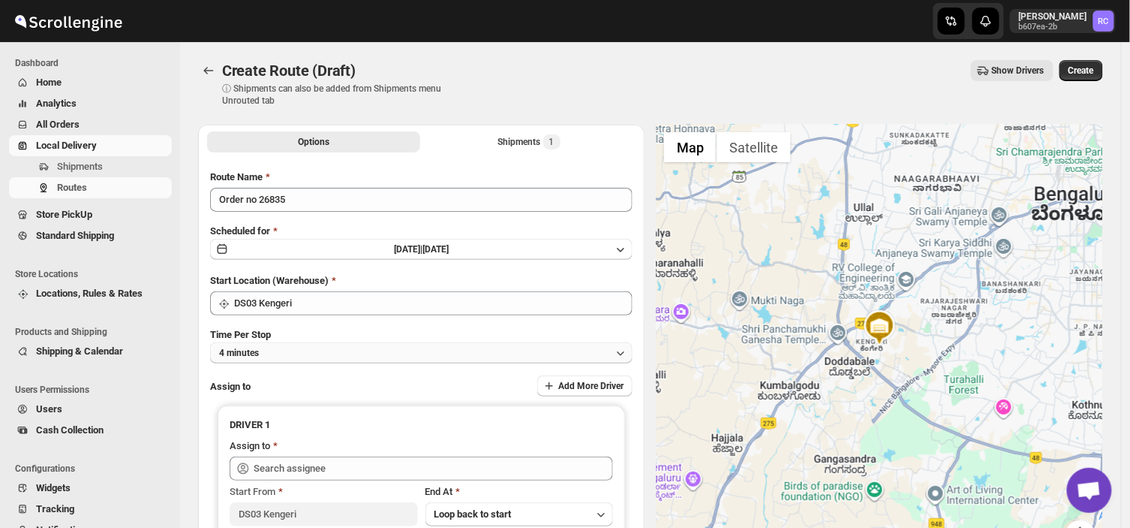
click at [274, 348] on button "4 minutes" at bounding box center [421, 352] width 423 height 21
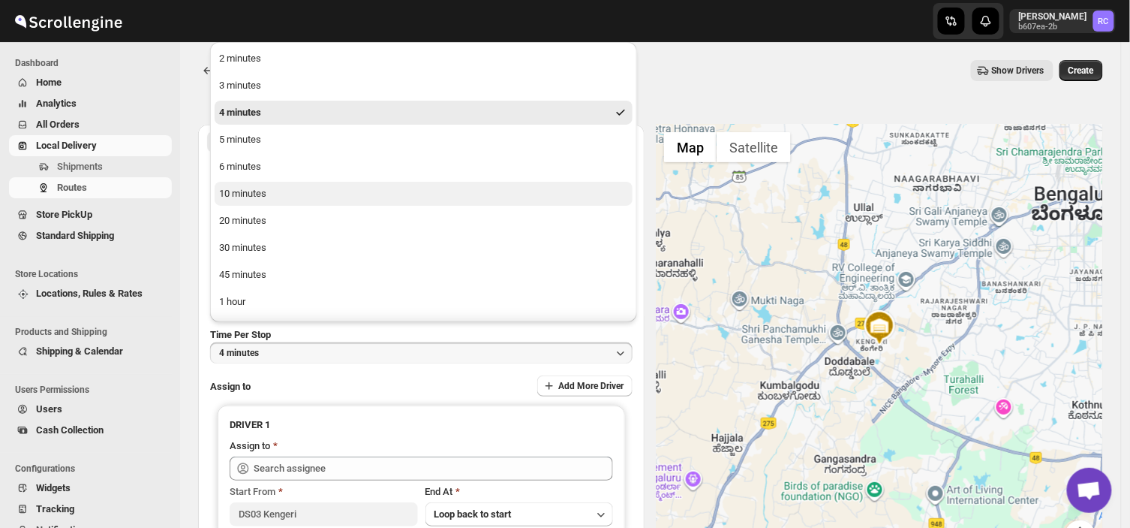
click at [237, 196] on div "10 minutes" at bounding box center [242, 193] width 47 height 15
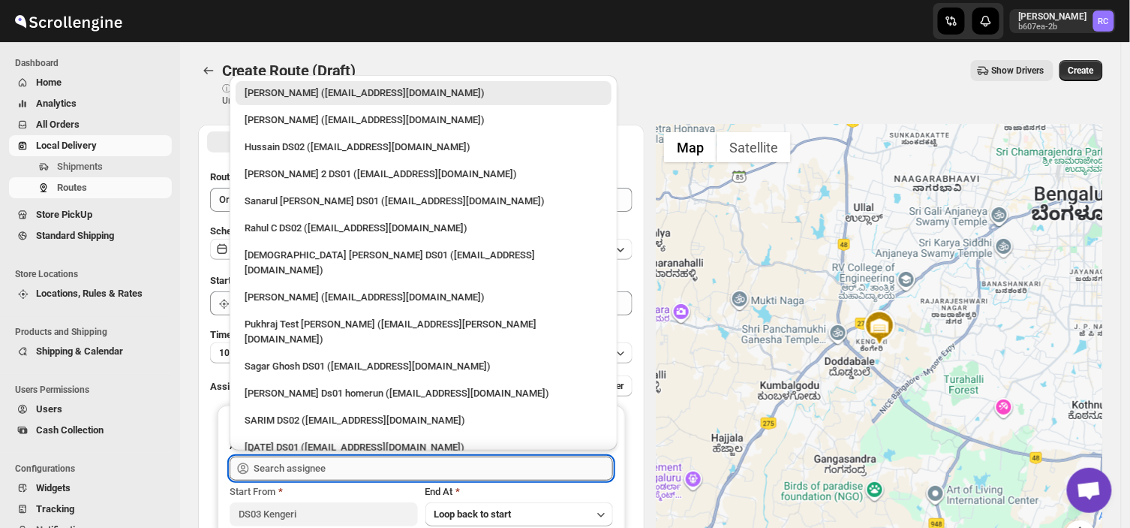
click at [331, 463] on input "text" at bounding box center [434, 468] width 360 height 24
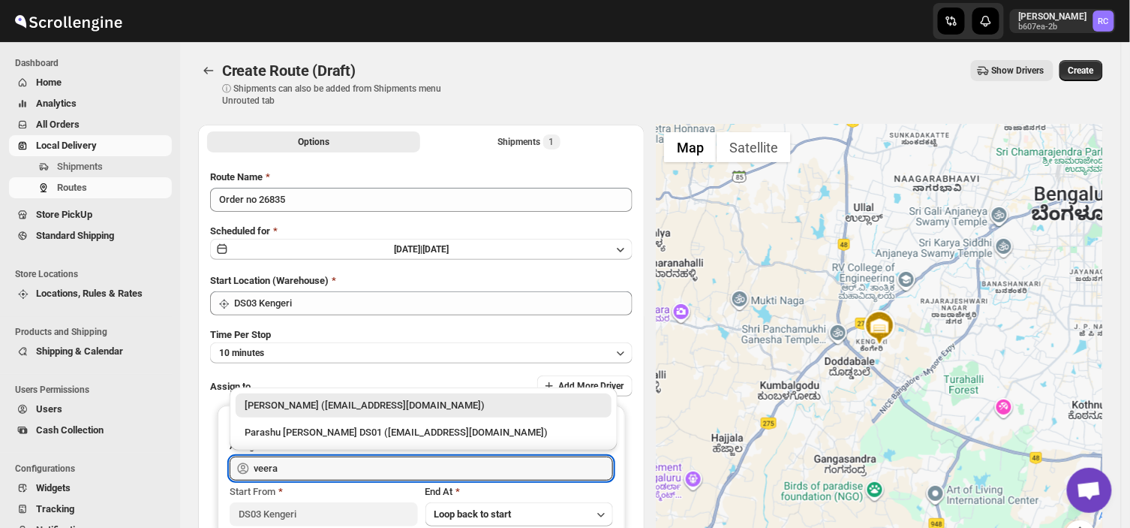
click at [349, 403] on div "Veera Kesavan (xagos20938@boxmach.com)" at bounding box center [424, 405] width 358 height 15
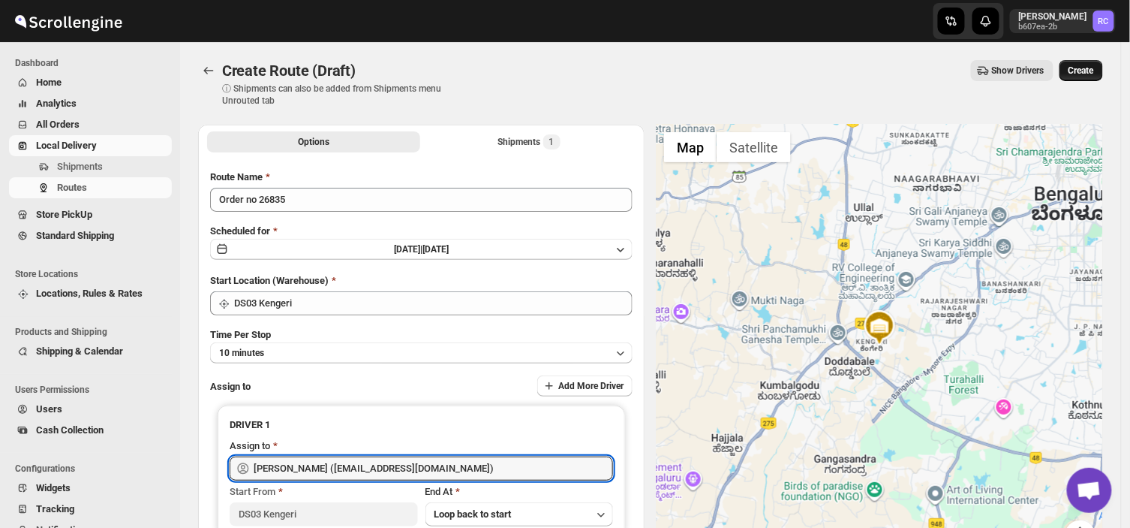
type input "Veera Kesavan (xagos20938@boxmach.com)"
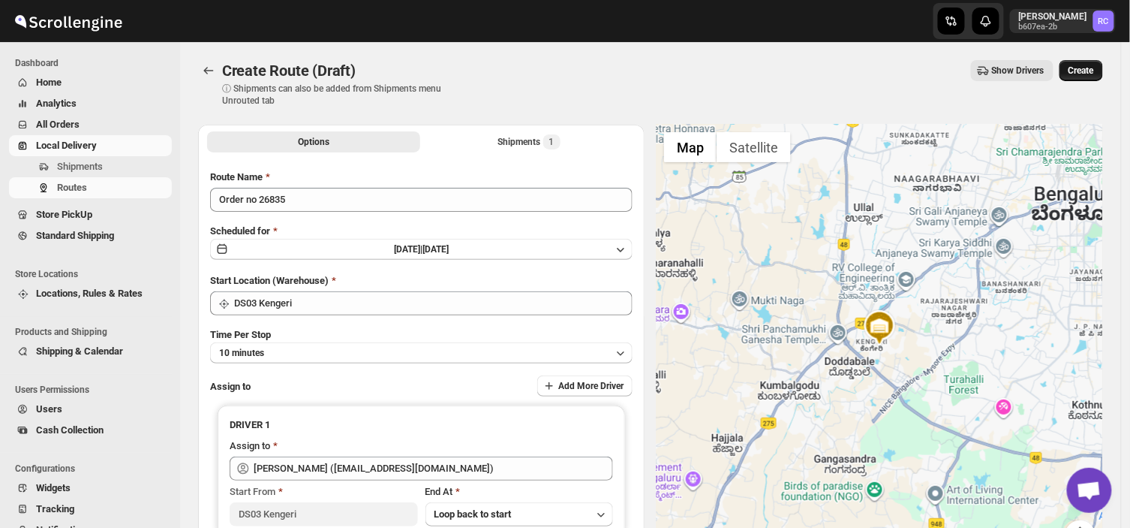
click at [1094, 68] on span "Create" at bounding box center [1082, 71] width 26 height 12
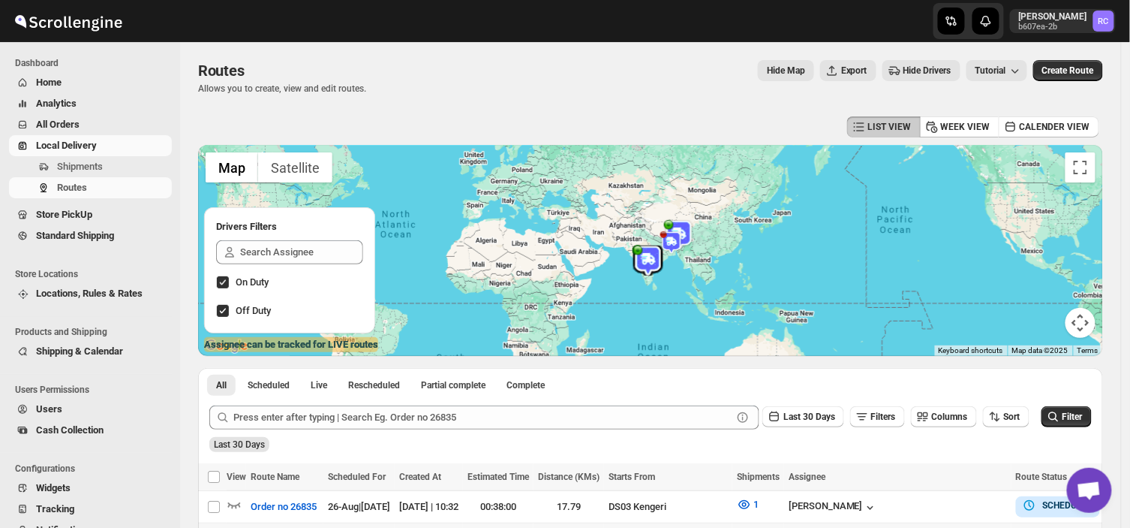
scroll to position [120, 0]
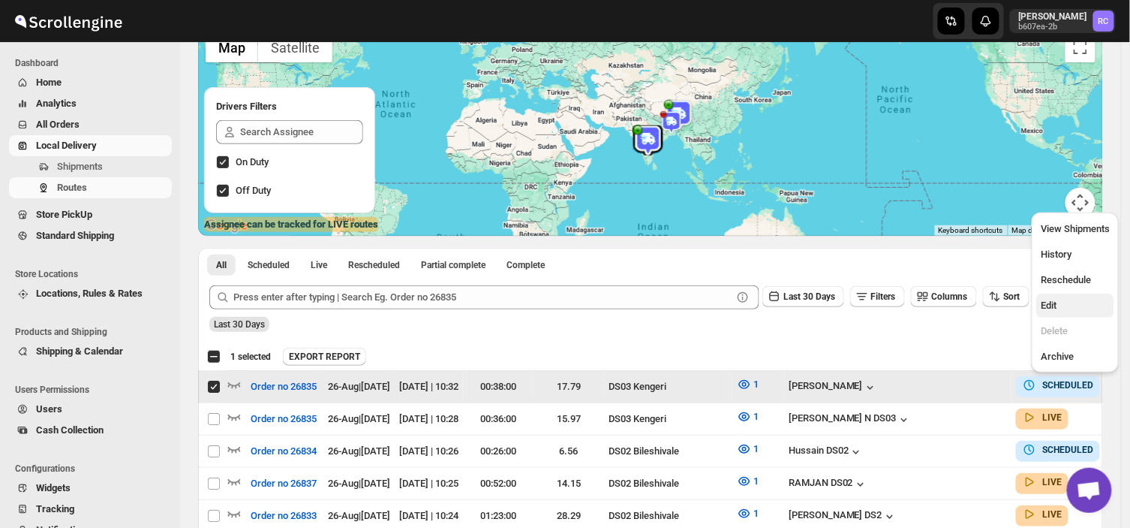
click at [1049, 301] on span "Edit" at bounding box center [1049, 304] width 16 height 11
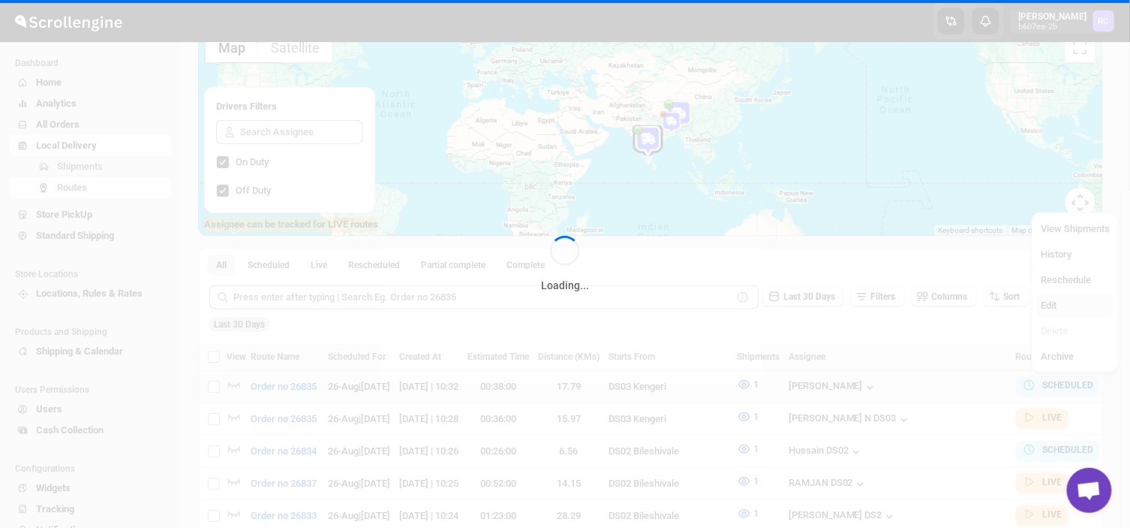
checkbox input "false"
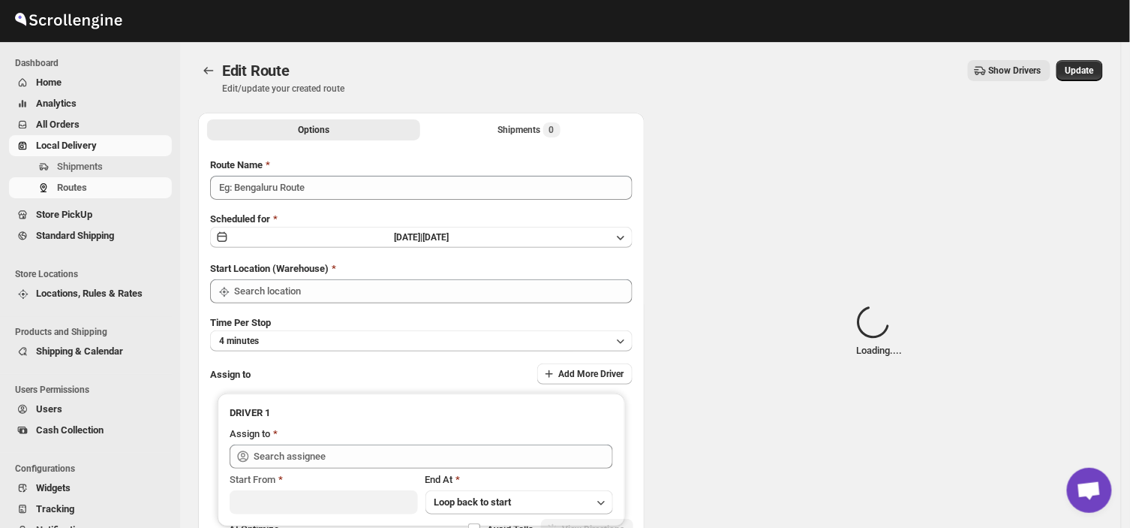
type input "Order no 26835"
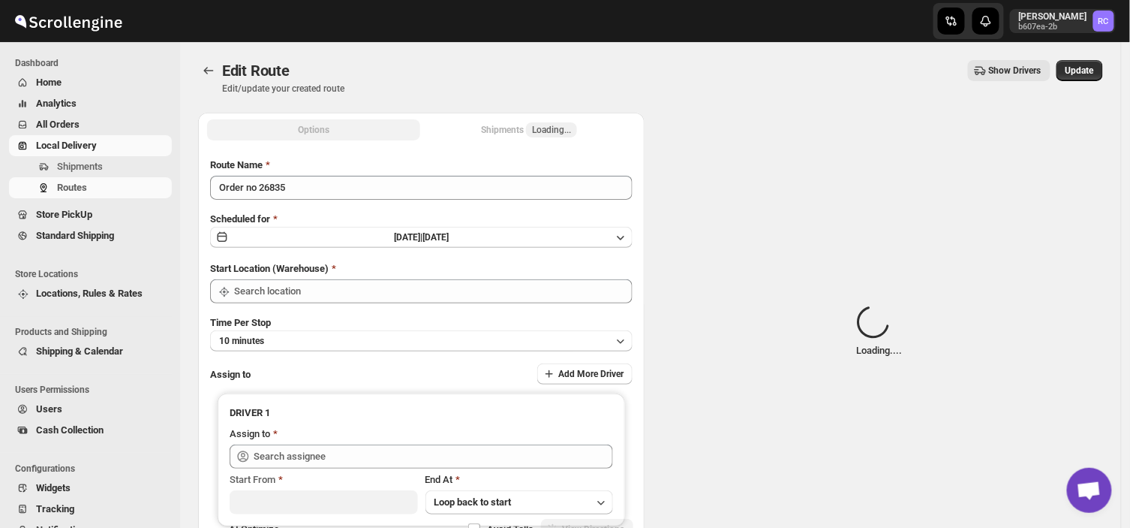
type input "DS03 Kengeri"
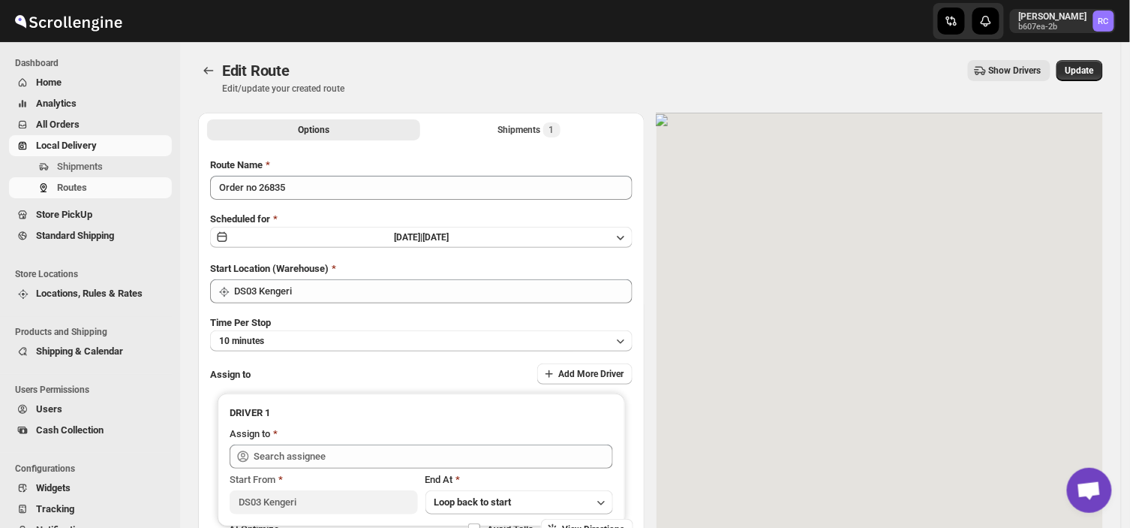
type input "[PERSON_NAME] ([EMAIL_ADDRESS][DOMAIN_NAME])"
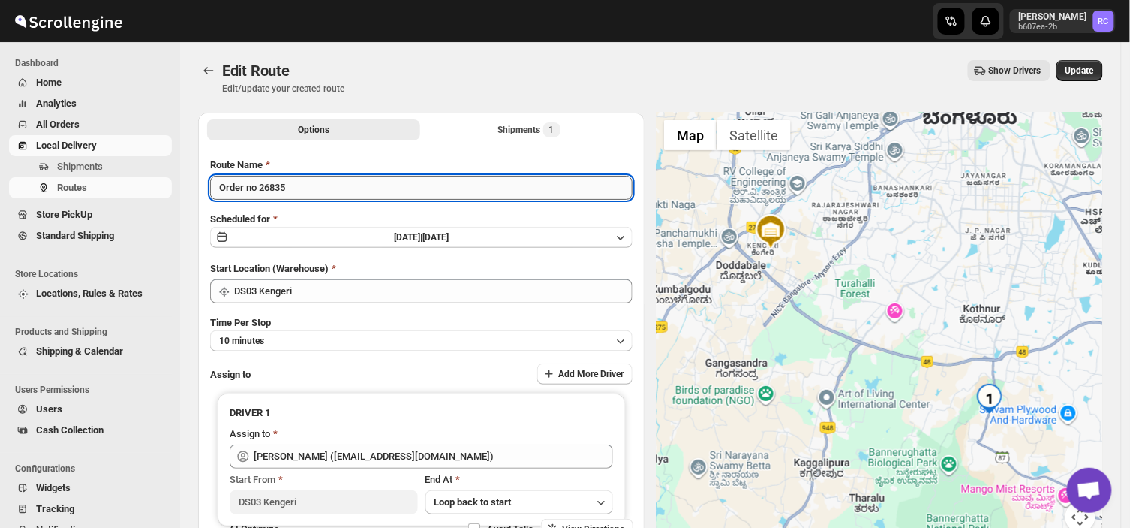
click at [296, 185] on input "Order no 26835" at bounding box center [421, 188] width 423 height 24
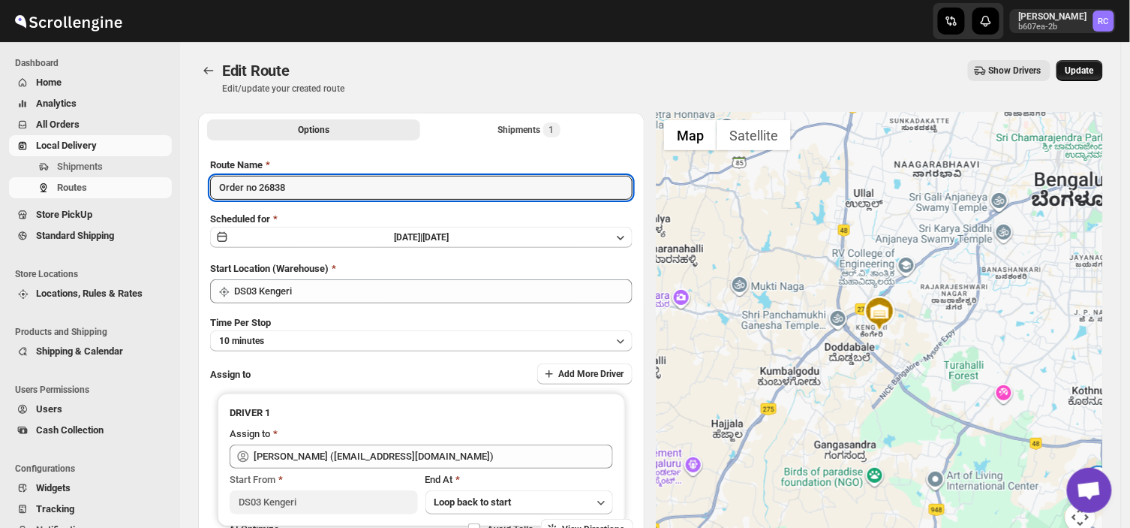
type input "Order no 26838"
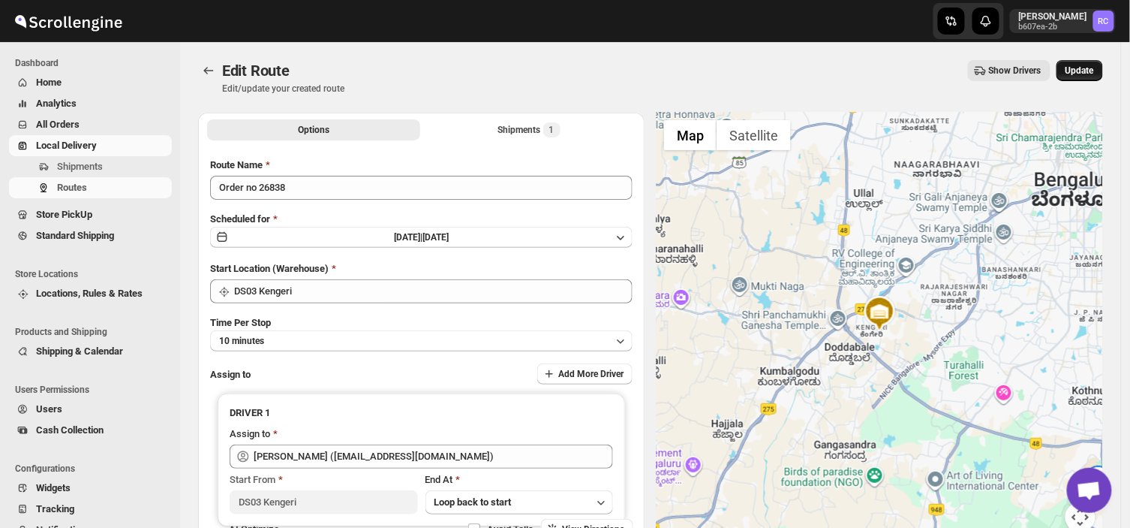
click at [1091, 68] on span "Update" at bounding box center [1080, 71] width 29 height 12
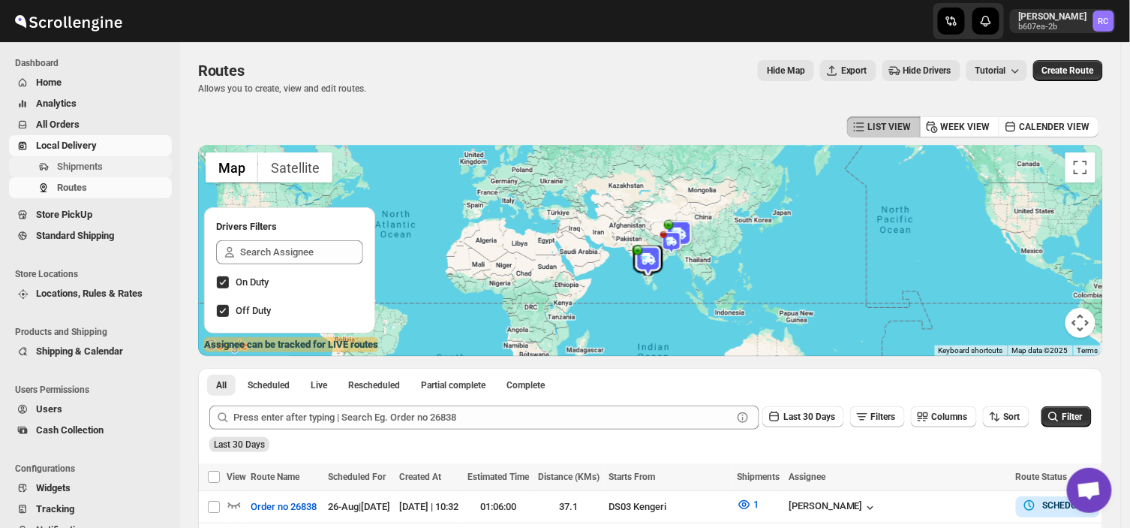
click at [95, 169] on span "Shipments" at bounding box center [80, 166] width 46 height 11
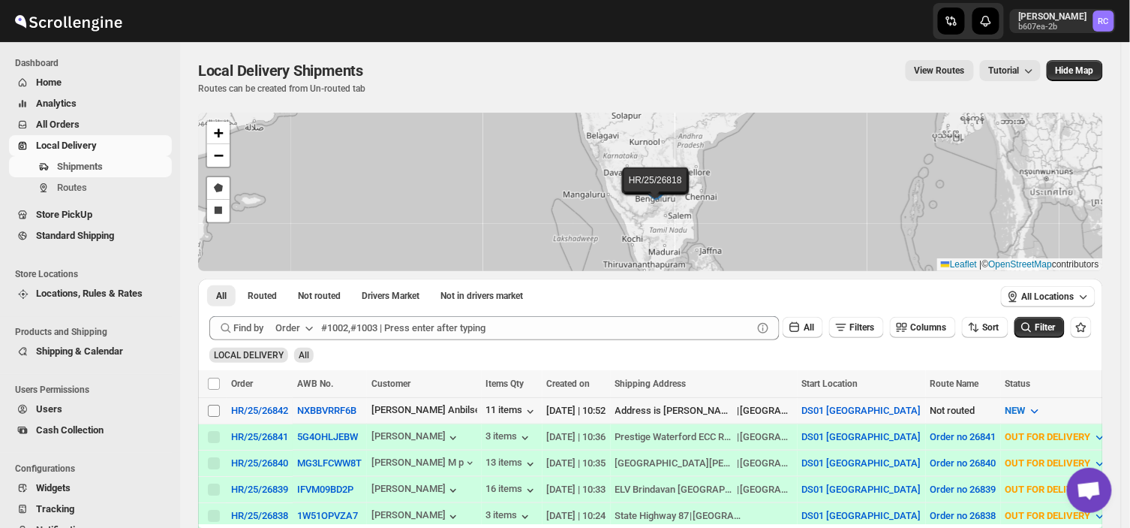
click at [212, 409] on input "Select shipment" at bounding box center [214, 411] width 12 height 12
checkbox input "true"
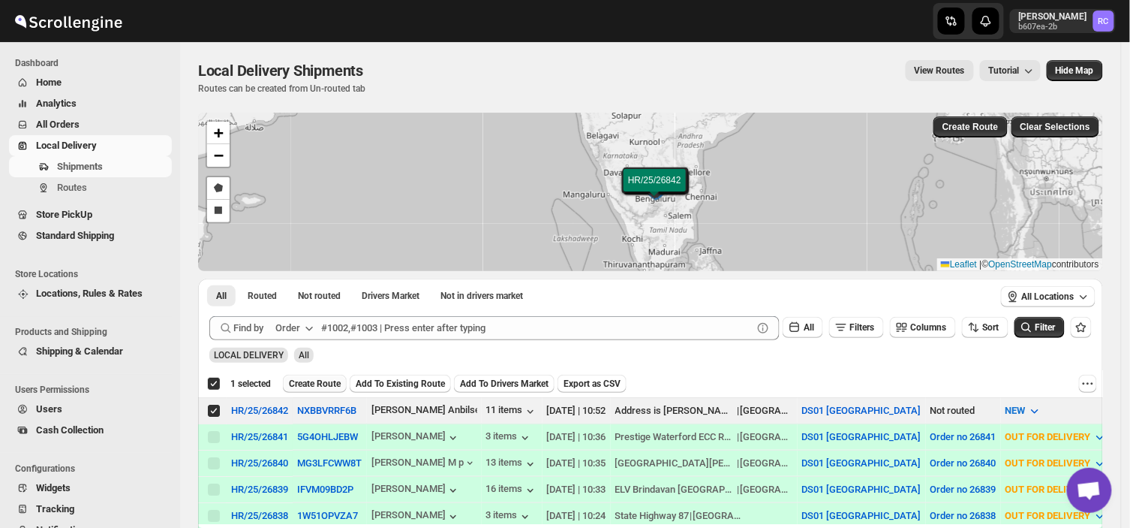
click at [321, 381] on span "Create Route" at bounding box center [315, 384] width 52 height 12
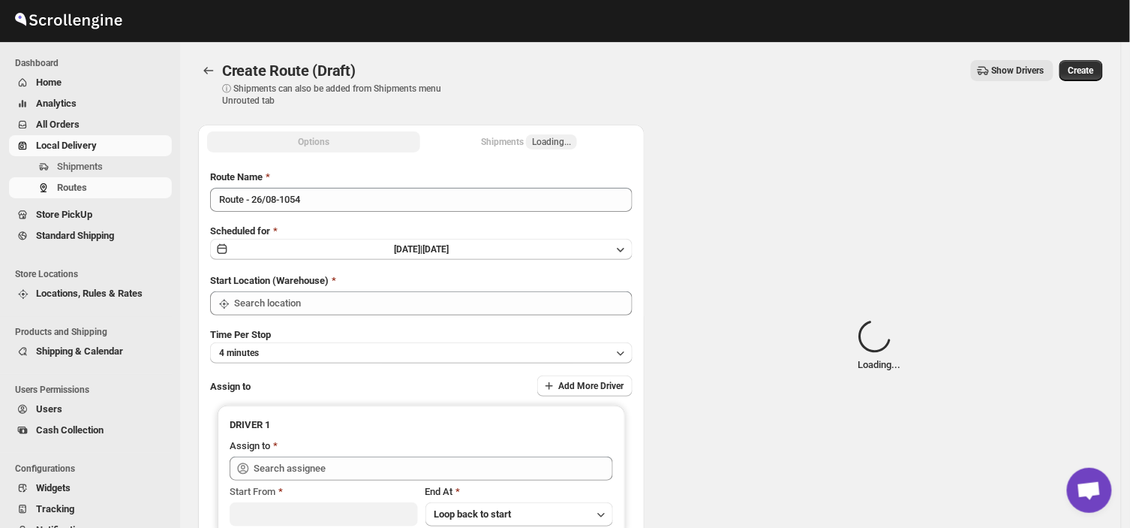
type input "DS01 [GEOGRAPHIC_DATA]"
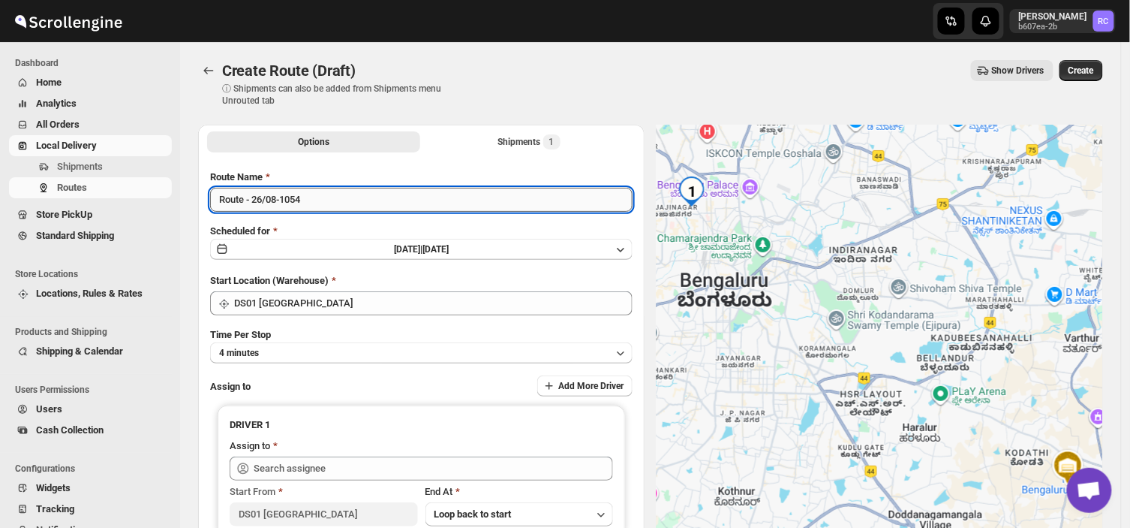
click at [314, 200] on input "Route - 26/08-1054" at bounding box center [421, 200] width 423 height 24
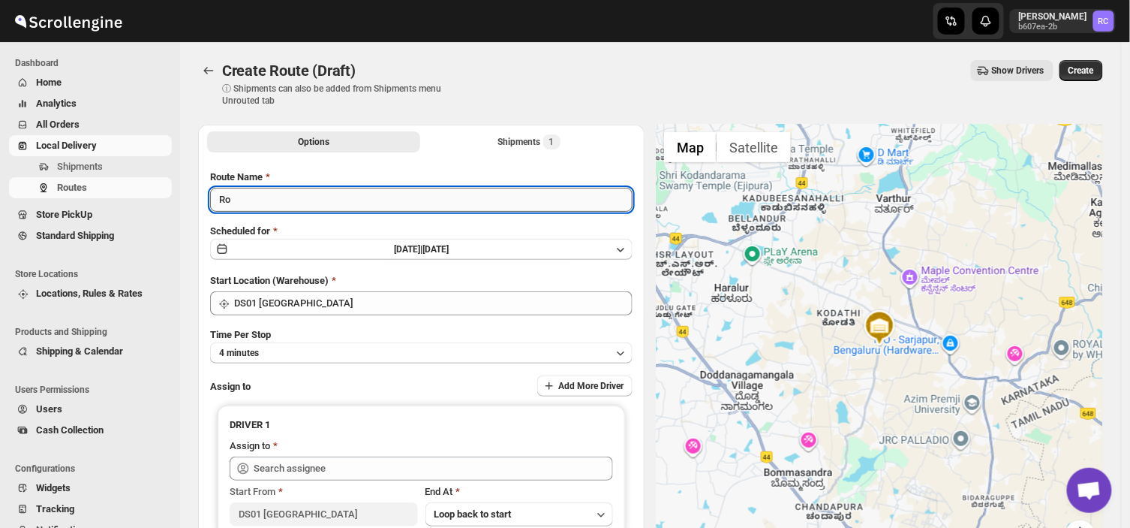
type input "R"
type input "Order no 26842"
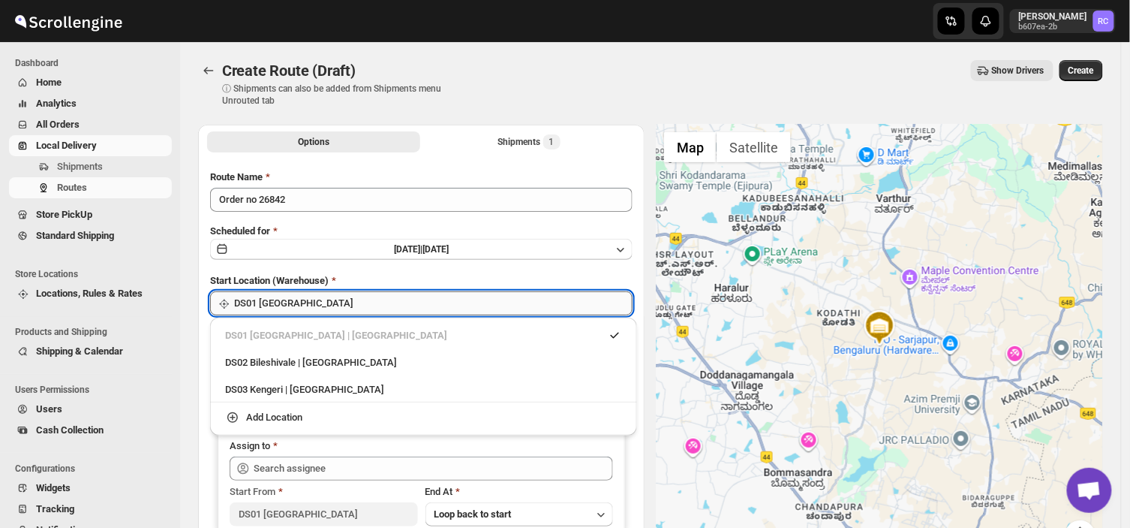
click at [301, 301] on input "DS01 [GEOGRAPHIC_DATA]" at bounding box center [433, 303] width 399 height 24
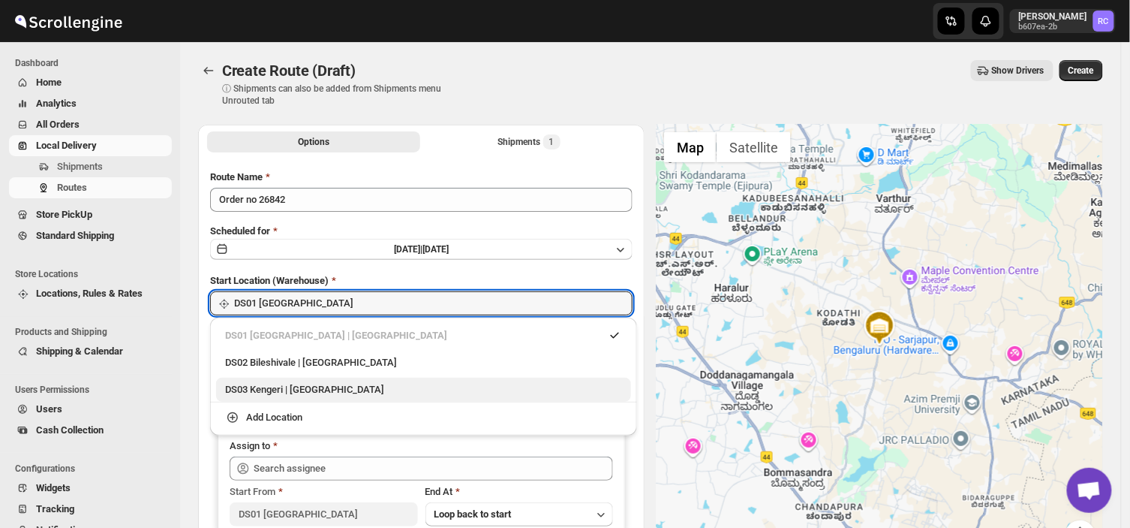
click at [260, 391] on div "DS03 Kengeri | [GEOGRAPHIC_DATA]" at bounding box center [423, 389] width 397 height 15
type input "DS03 Kengeri"
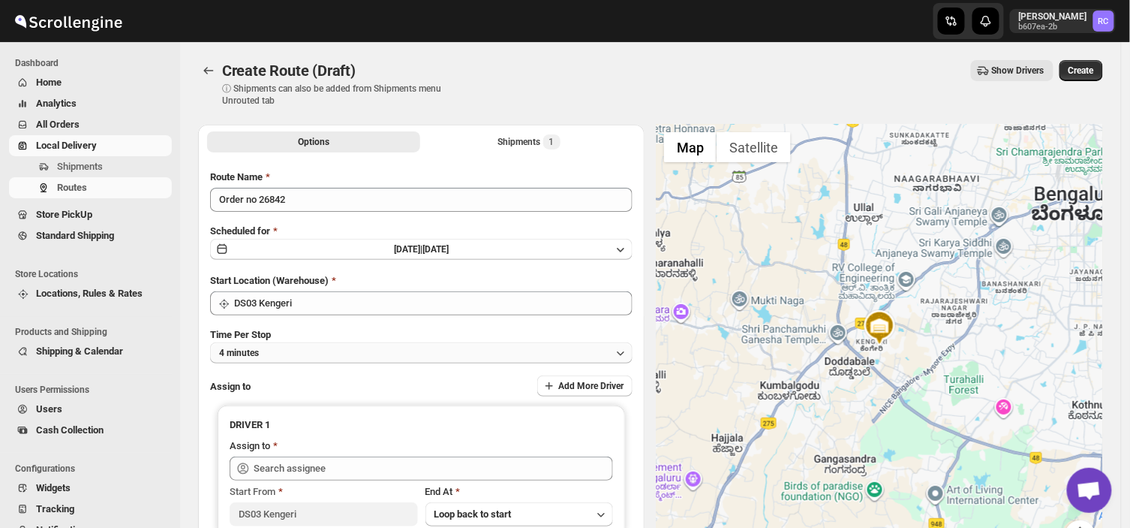
click at [295, 348] on button "4 minutes" at bounding box center [421, 352] width 423 height 21
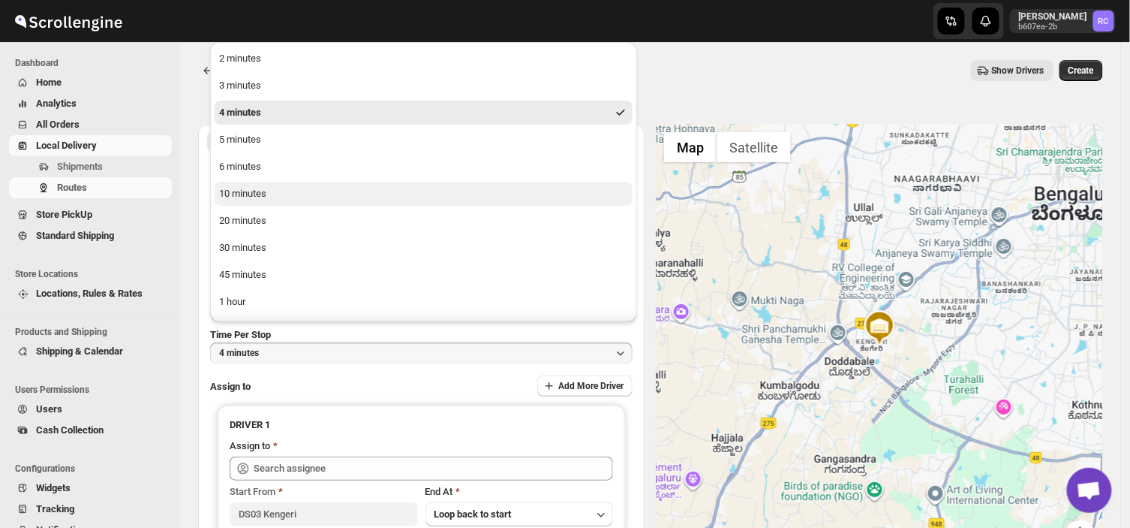
click at [274, 191] on button "10 minutes" at bounding box center [424, 194] width 418 height 24
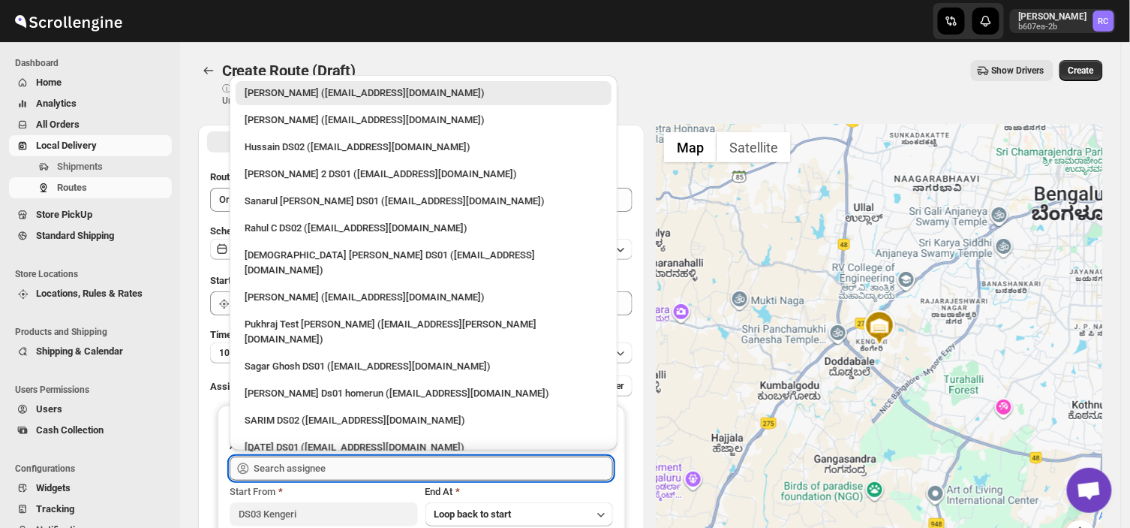
click at [350, 466] on input "text" at bounding box center [434, 468] width 360 height 24
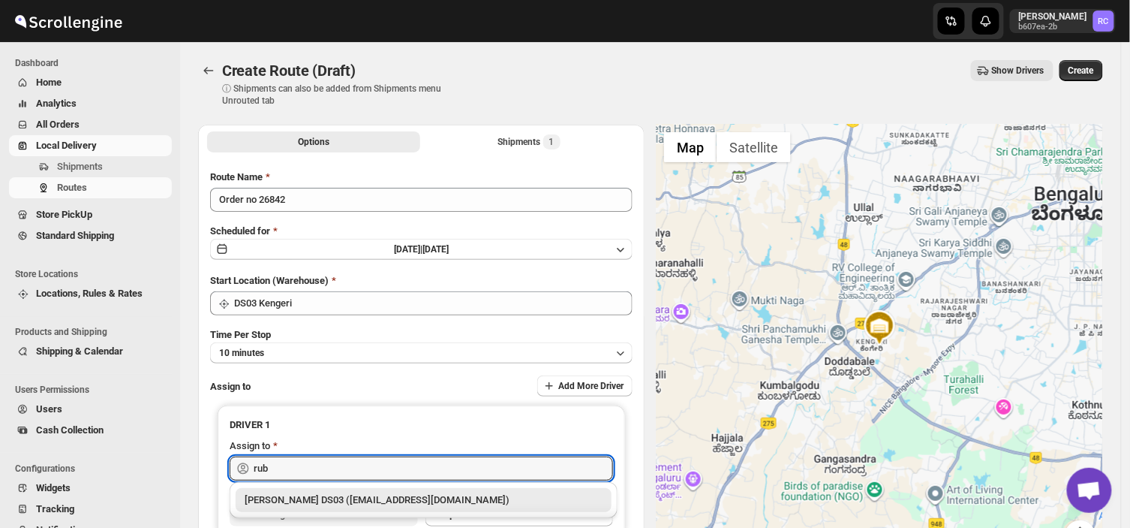
click at [374, 498] on div "[PERSON_NAME] DS03 ([EMAIL_ADDRESS][DOMAIN_NAME])" at bounding box center [424, 499] width 358 height 15
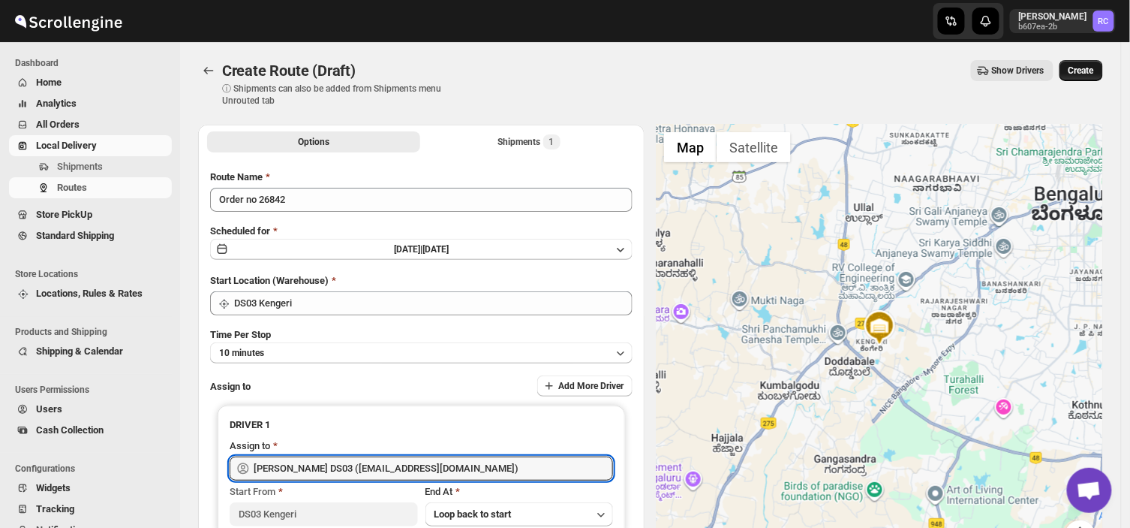
type input "[PERSON_NAME] DS03 ([EMAIL_ADDRESS][DOMAIN_NAME])"
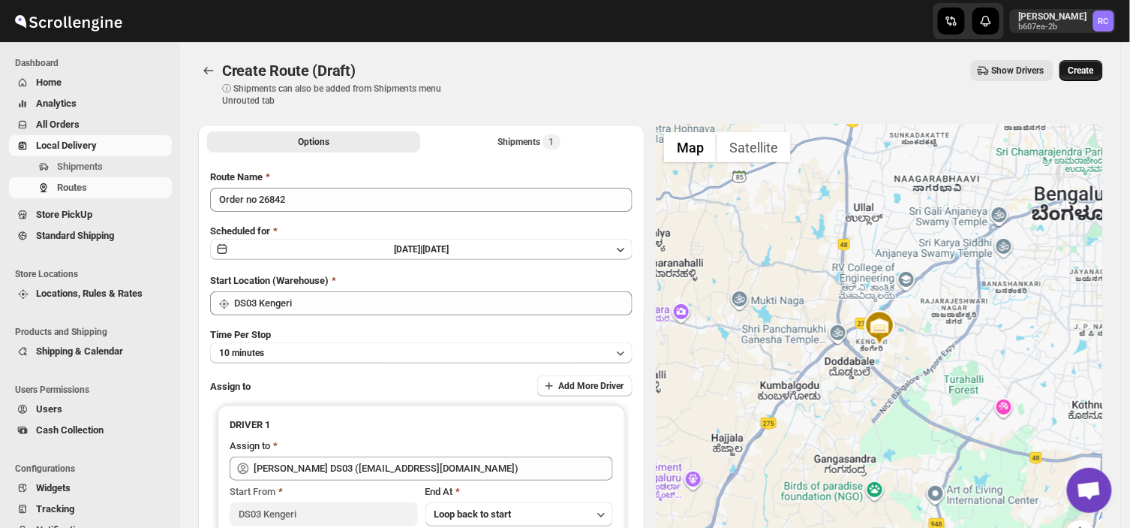
click at [1092, 65] on span "Create" at bounding box center [1082, 71] width 26 height 12
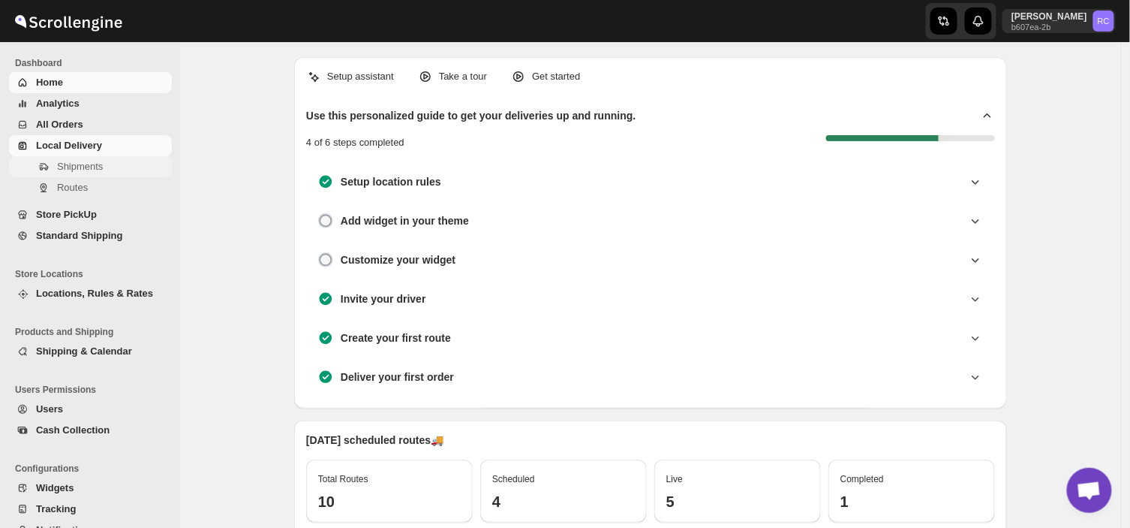
click at [92, 163] on span "Shipments" at bounding box center [80, 166] width 46 height 11
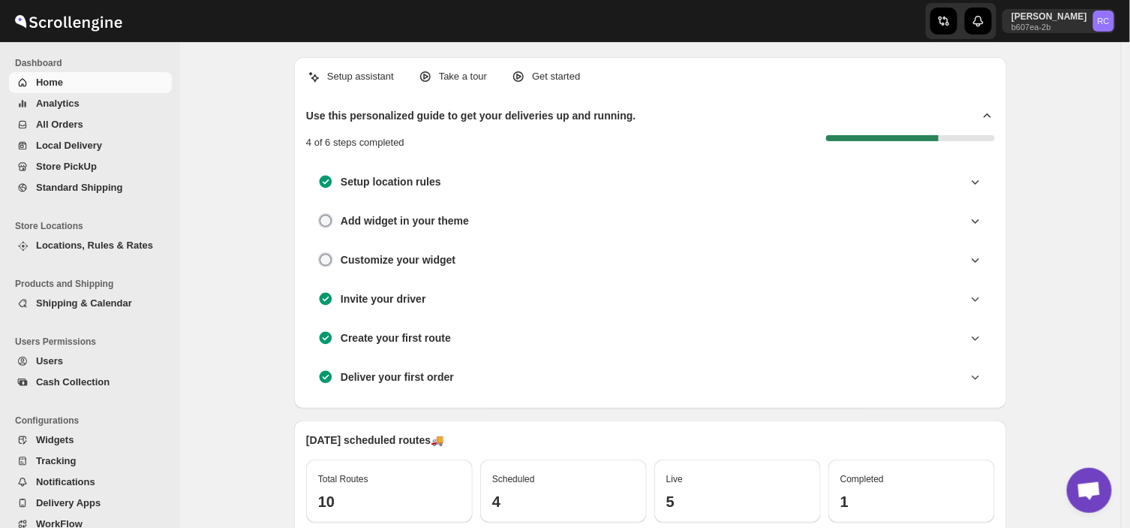
click at [73, 121] on span "All Orders" at bounding box center [59, 124] width 47 height 11
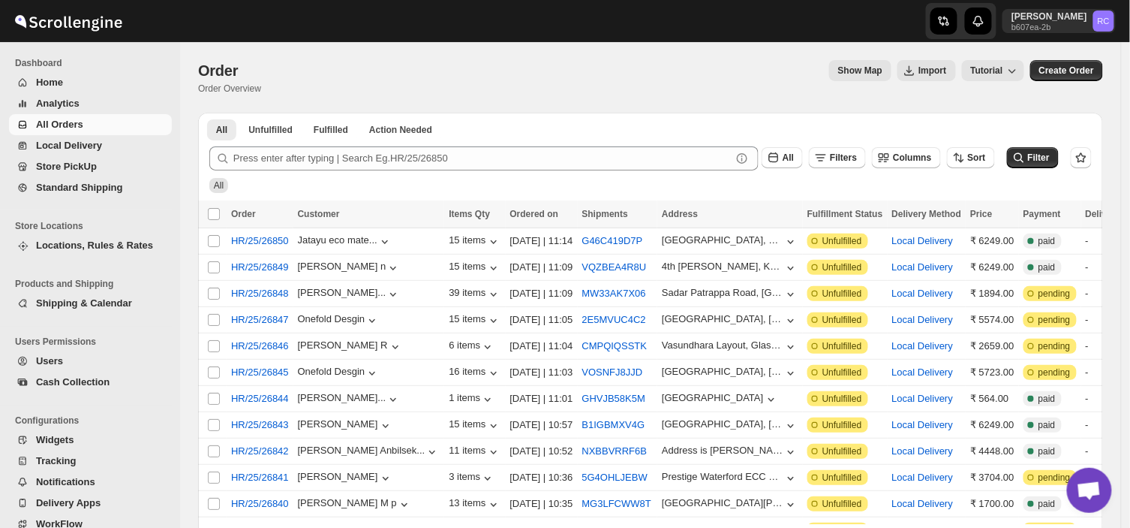
click at [62, 80] on span "Home" at bounding box center [49, 82] width 27 height 11
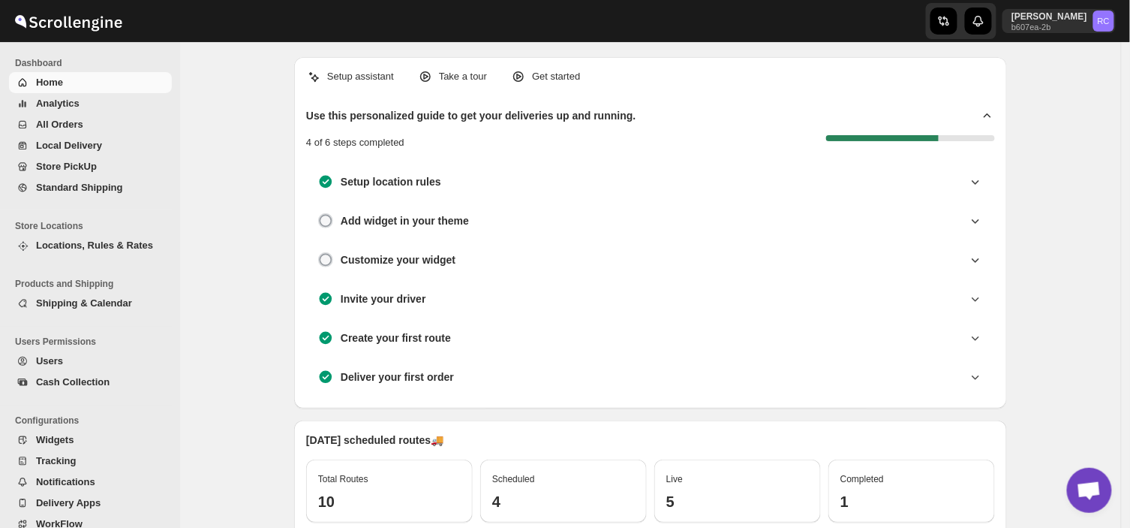
click at [60, 129] on span "All Orders" at bounding box center [59, 124] width 47 height 11
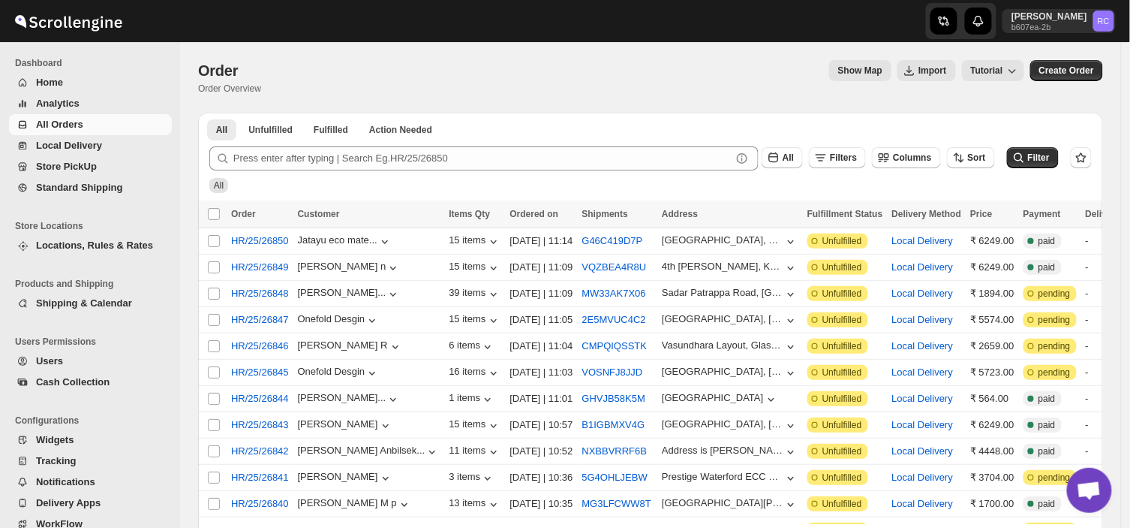
click at [62, 78] on span "Home" at bounding box center [49, 82] width 27 height 11
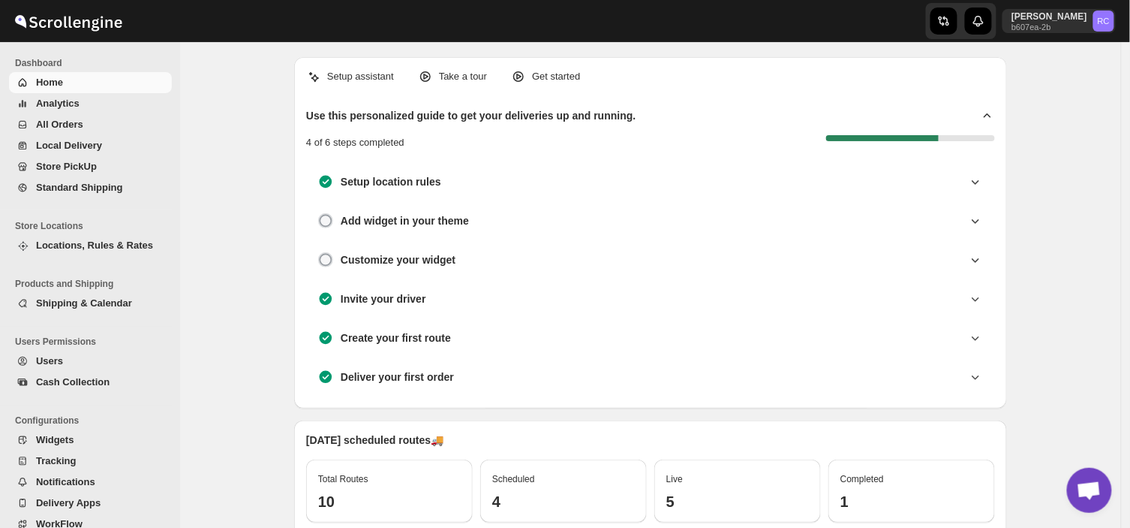
click at [92, 121] on span "All Orders" at bounding box center [102, 124] width 133 height 15
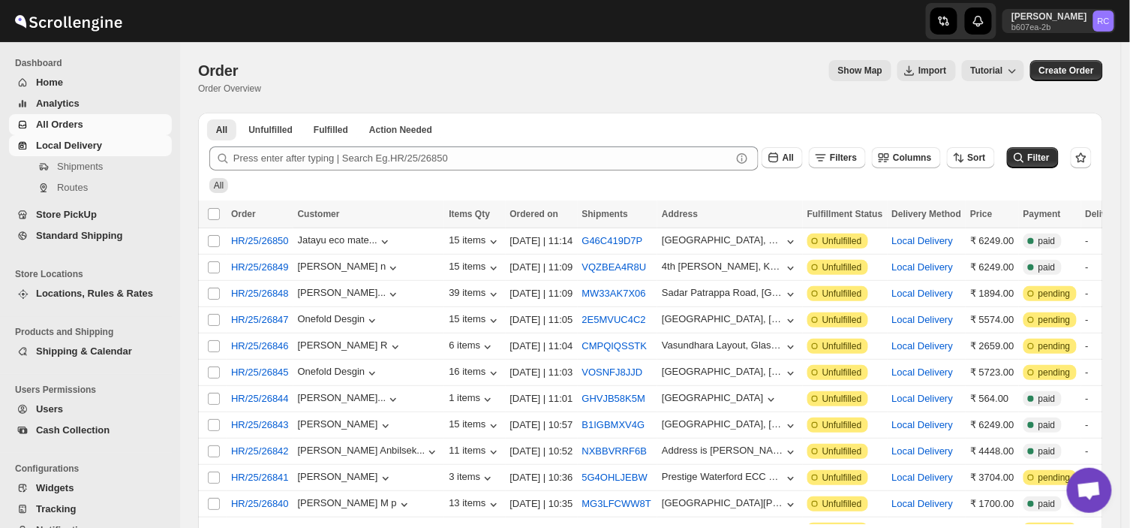
click at [79, 141] on span "Local Delivery" at bounding box center [69, 145] width 66 height 11
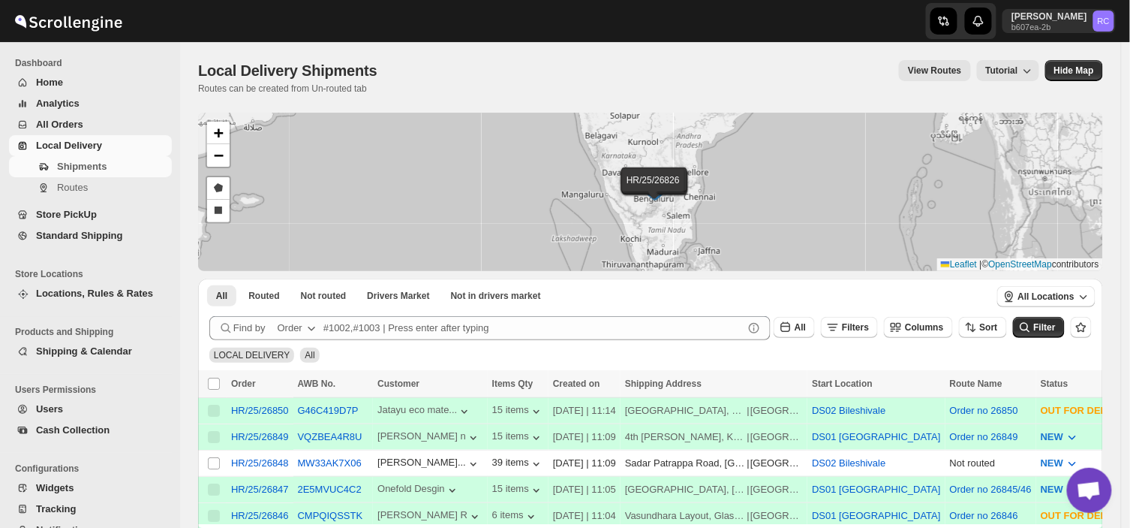
click at [889, 102] on div "Local Delivery Shipments. This page is ready Local Delivery Shipments Routes ca…" at bounding box center [650, 77] width 905 height 71
click at [213, 458] on input "Select shipment" at bounding box center [214, 463] width 12 height 12
checkbox input "true"
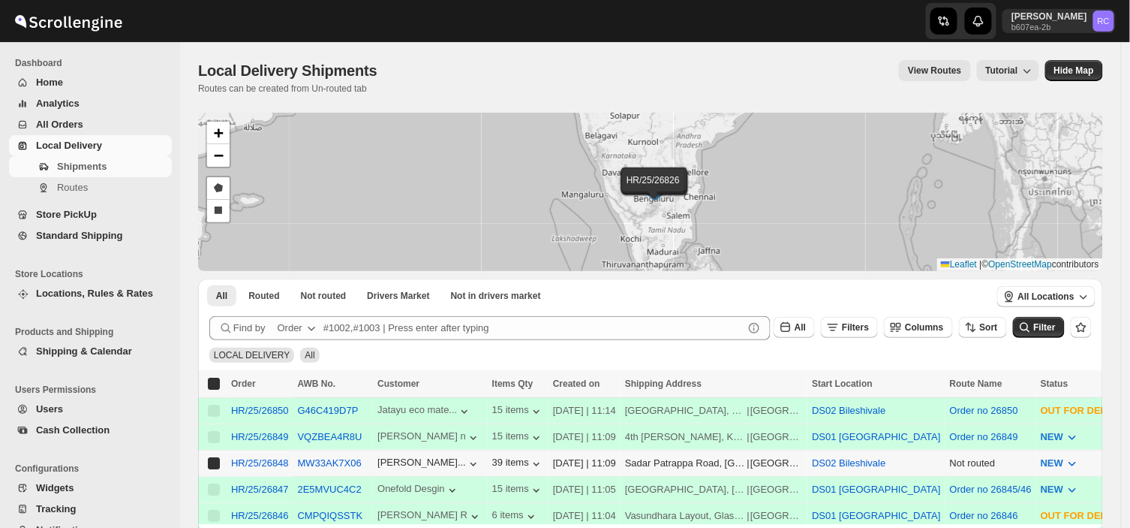
checkbox input "true"
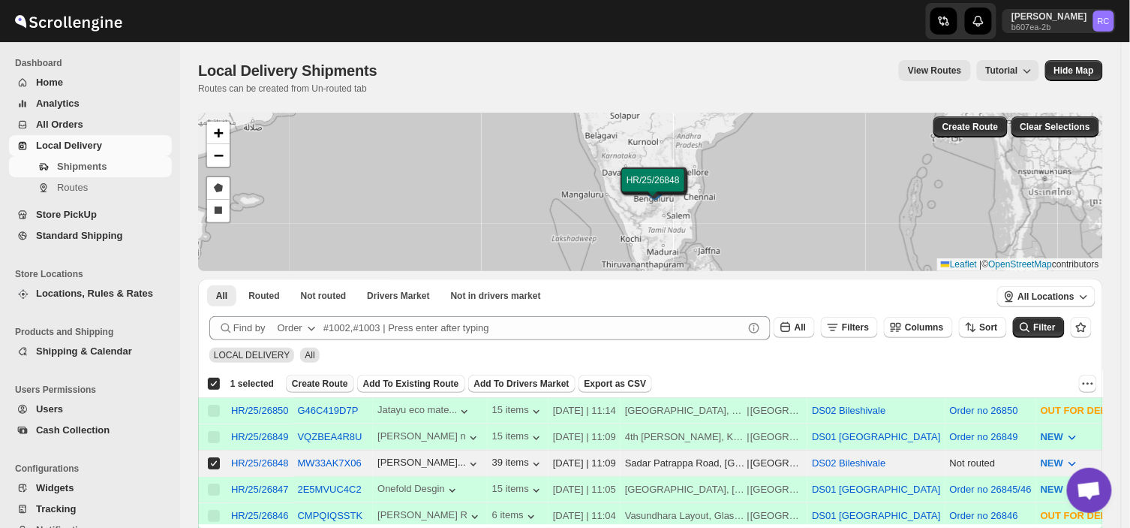
click at [317, 378] on span "Create Route" at bounding box center [320, 384] width 56 height 12
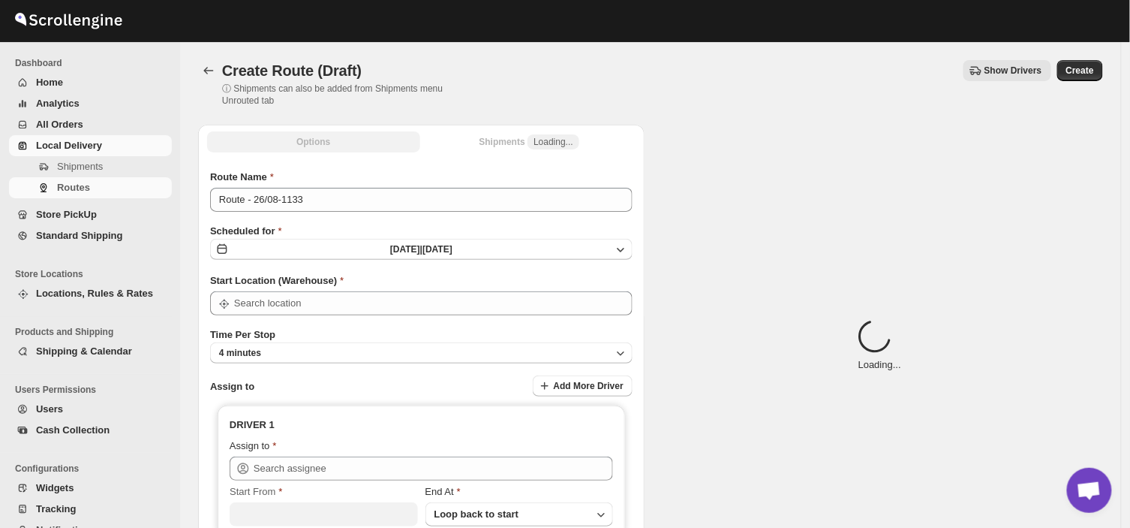
type input "DS02 Bileshivale"
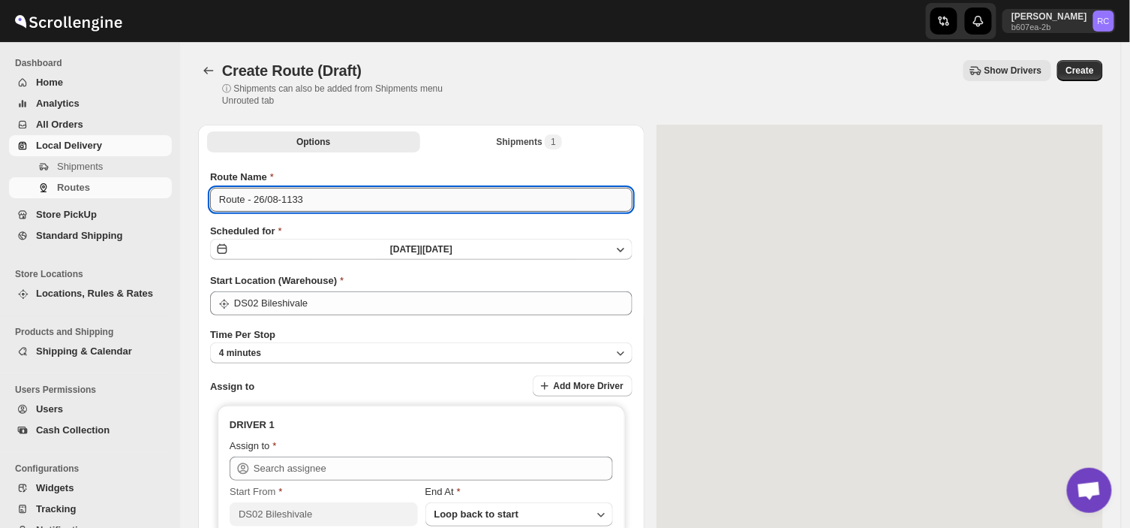
click at [308, 190] on input "Route - 26/08-1133" at bounding box center [421, 200] width 423 height 24
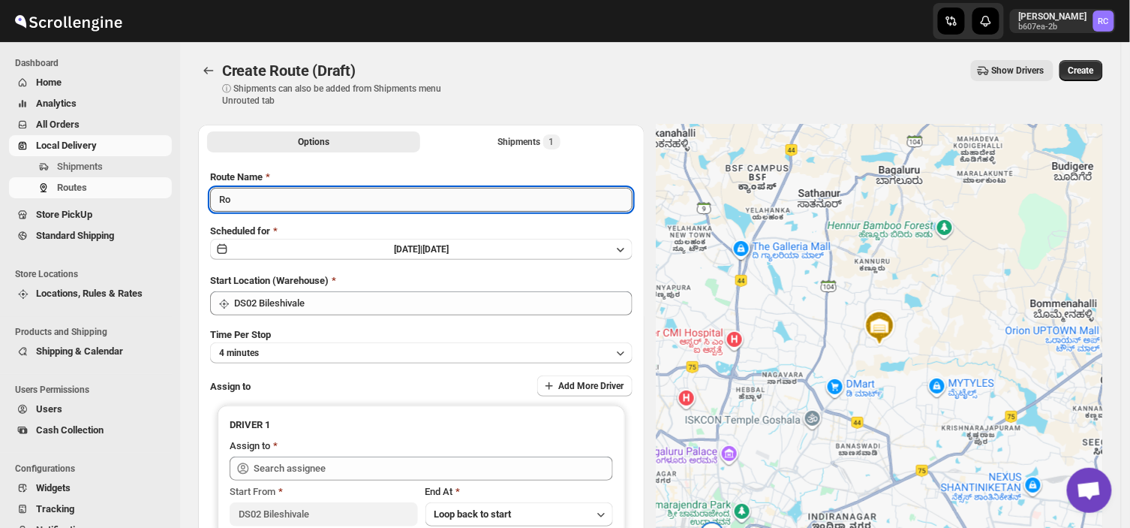
type input "R"
type input "0rder no 26848"
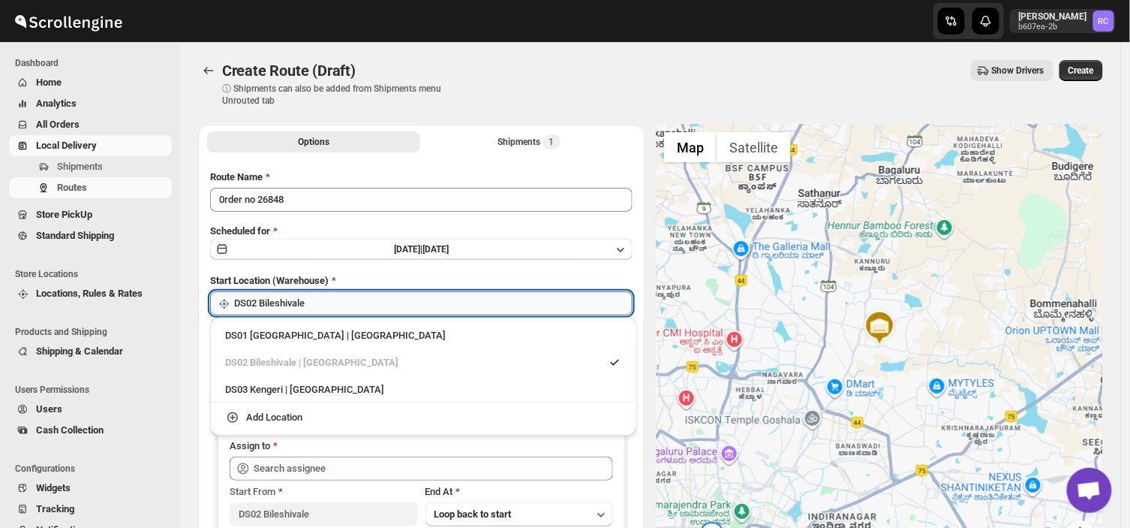
click at [344, 303] on input "DS02 Bileshivale" at bounding box center [433, 303] width 399 height 24
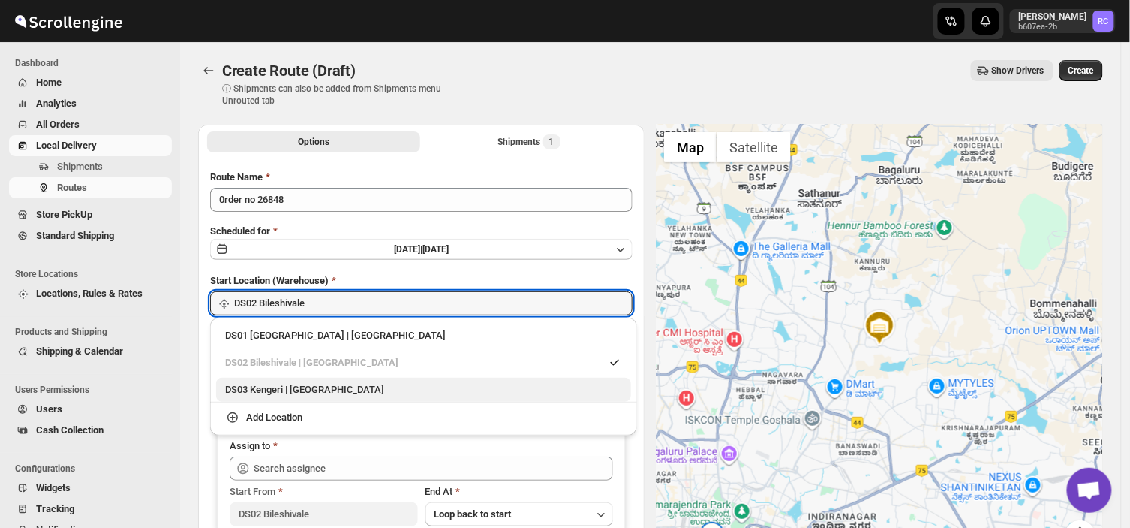
click at [269, 390] on div "DS03 Kengeri | [GEOGRAPHIC_DATA]" at bounding box center [423, 389] width 397 height 15
type input "DS03 Kengeri"
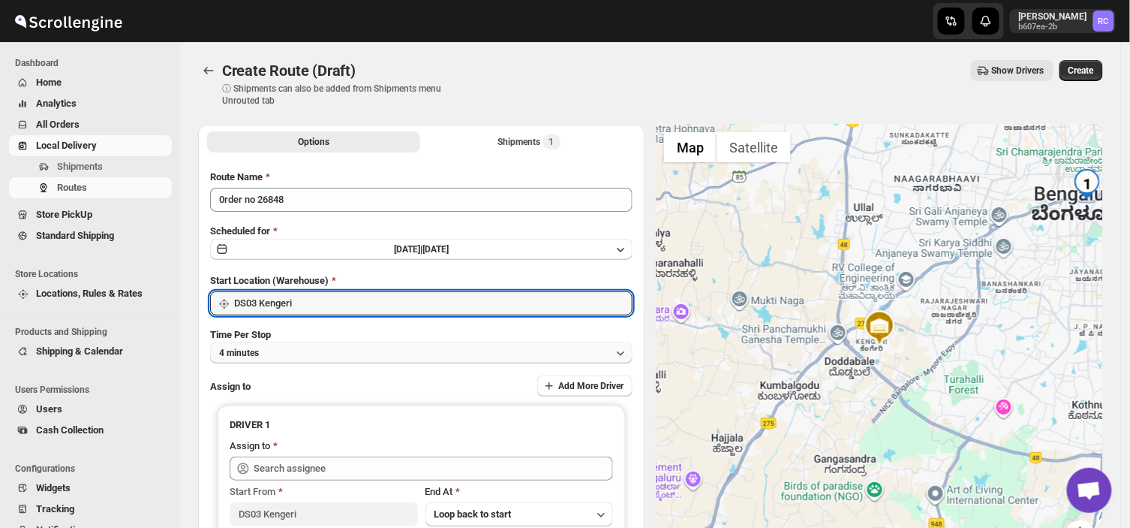
click at [274, 354] on button "4 minutes" at bounding box center [421, 352] width 423 height 21
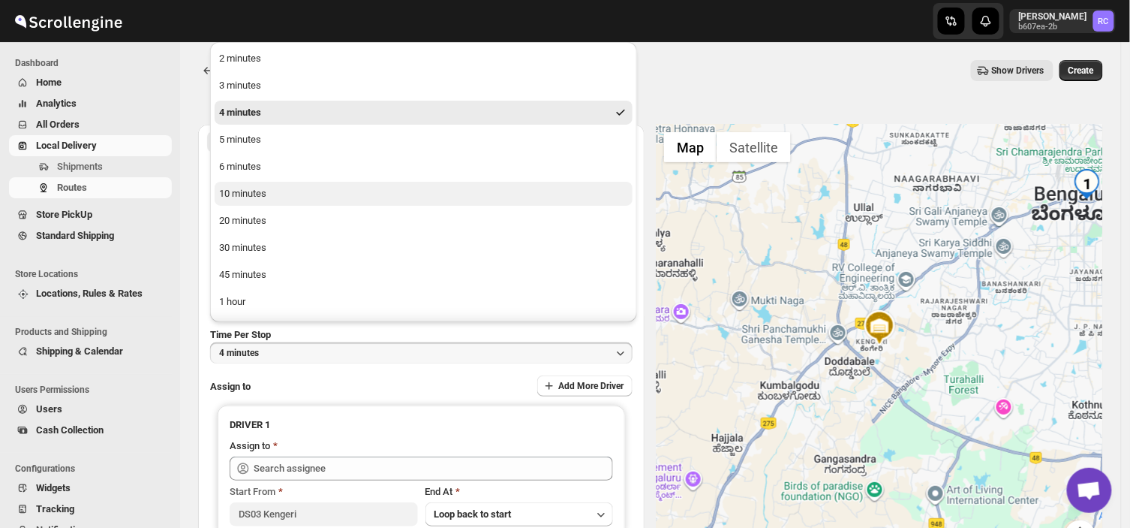
click at [230, 191] on div "10 minutes" at bounding box center [242, 193] width 47 height 15
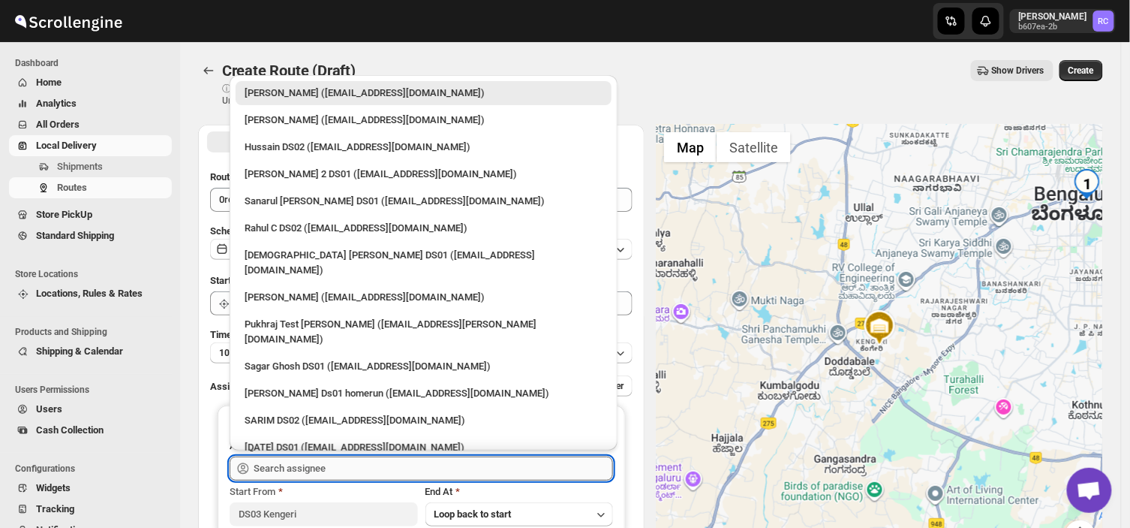
click at [344, 468] on input "text" at bounding box center [434, 468] width 360 height 24
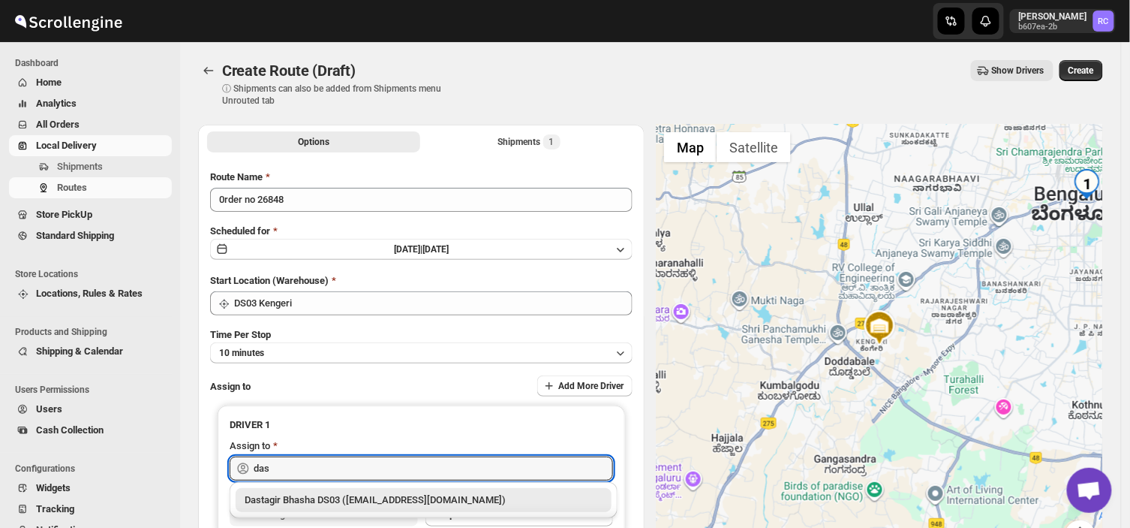
click at [336, 499] on div "Dastagir Bhasha DS03 ([EMAIL_ADDRESS][DOMAIN_NAME])" at bounding box center [424, 499] width 358 height 15
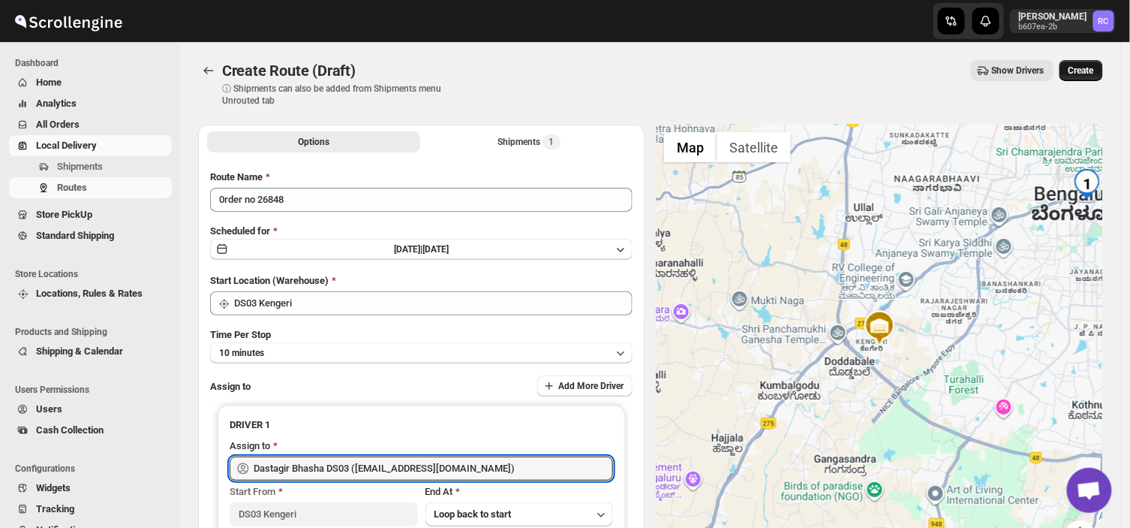
type input "Dastagir Bhasha DS03 ([EMAIL_ADDRESS][DOMAIN_NAME])"
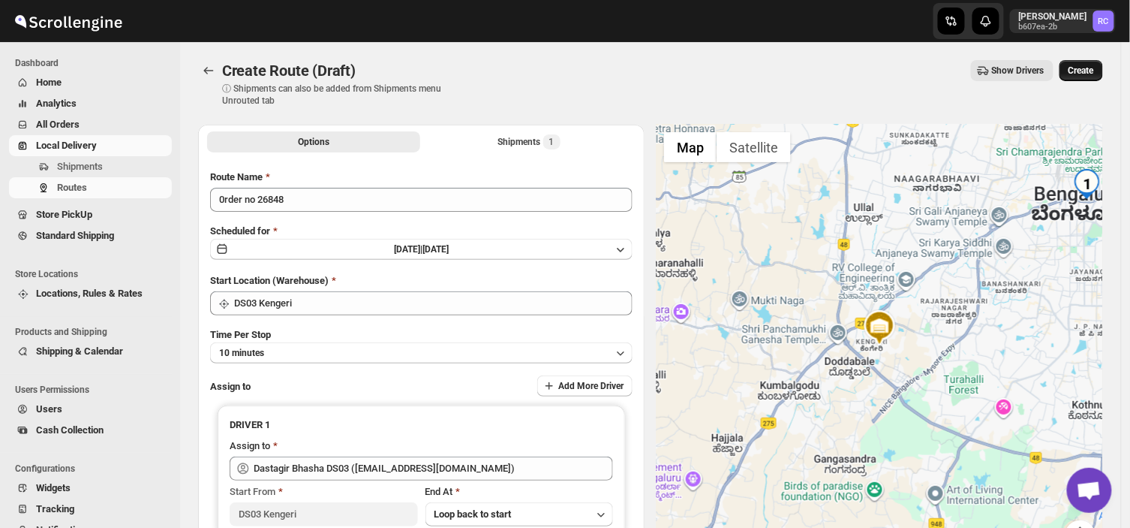
click at [1088, 73] on span "Create" at bounding box center [1082, 71] width 26 height 12
